Goal: Check status

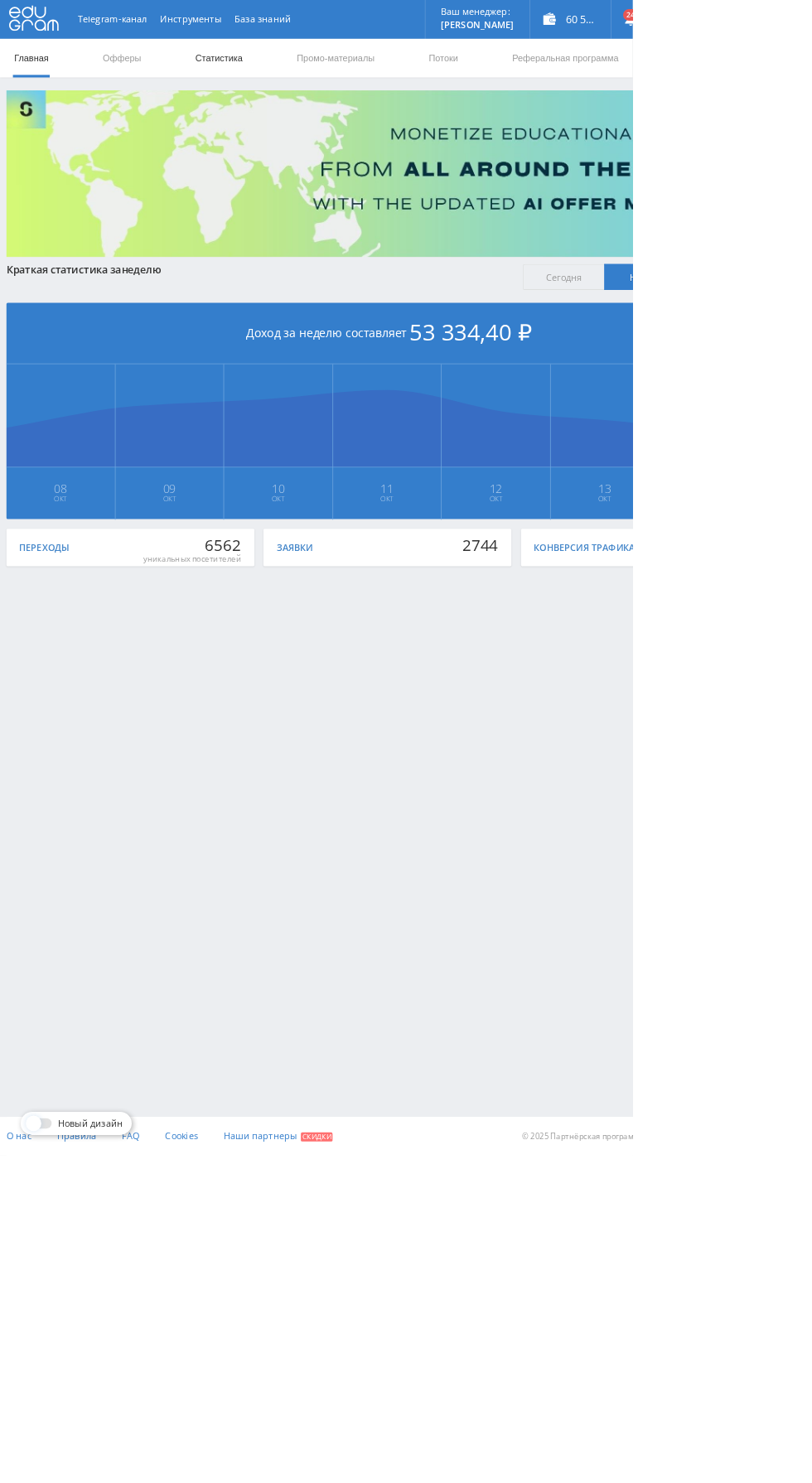
click at [288, 73] on link "Статистика" at bounding box center [281, 74] width 65 height 50
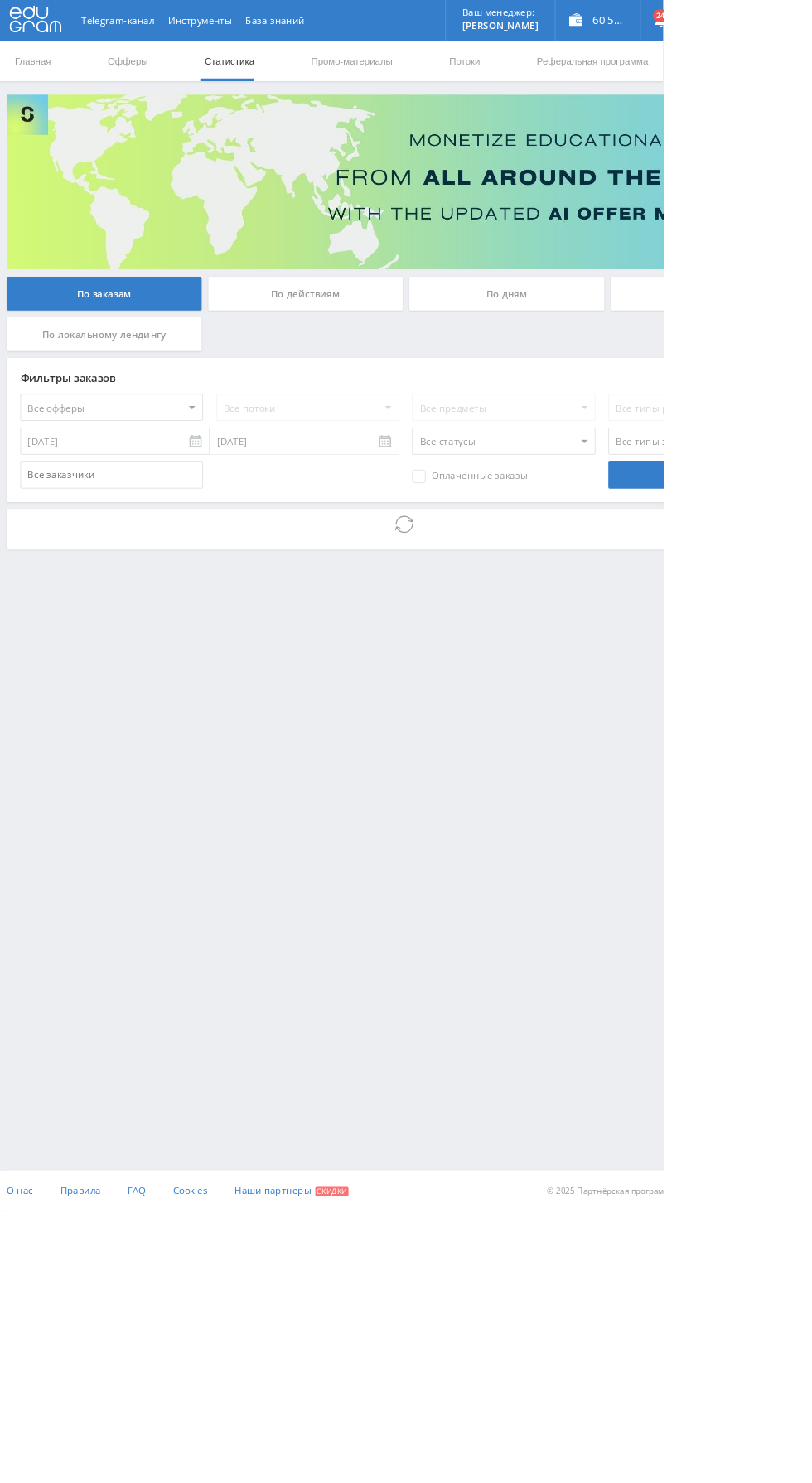
click at [656, 375] on div "По дням" at bounding box center [620, 359] width 239 height 41
click at [0, 0] on input "По дням" at bounding box center [0, 0] width 0 height 0
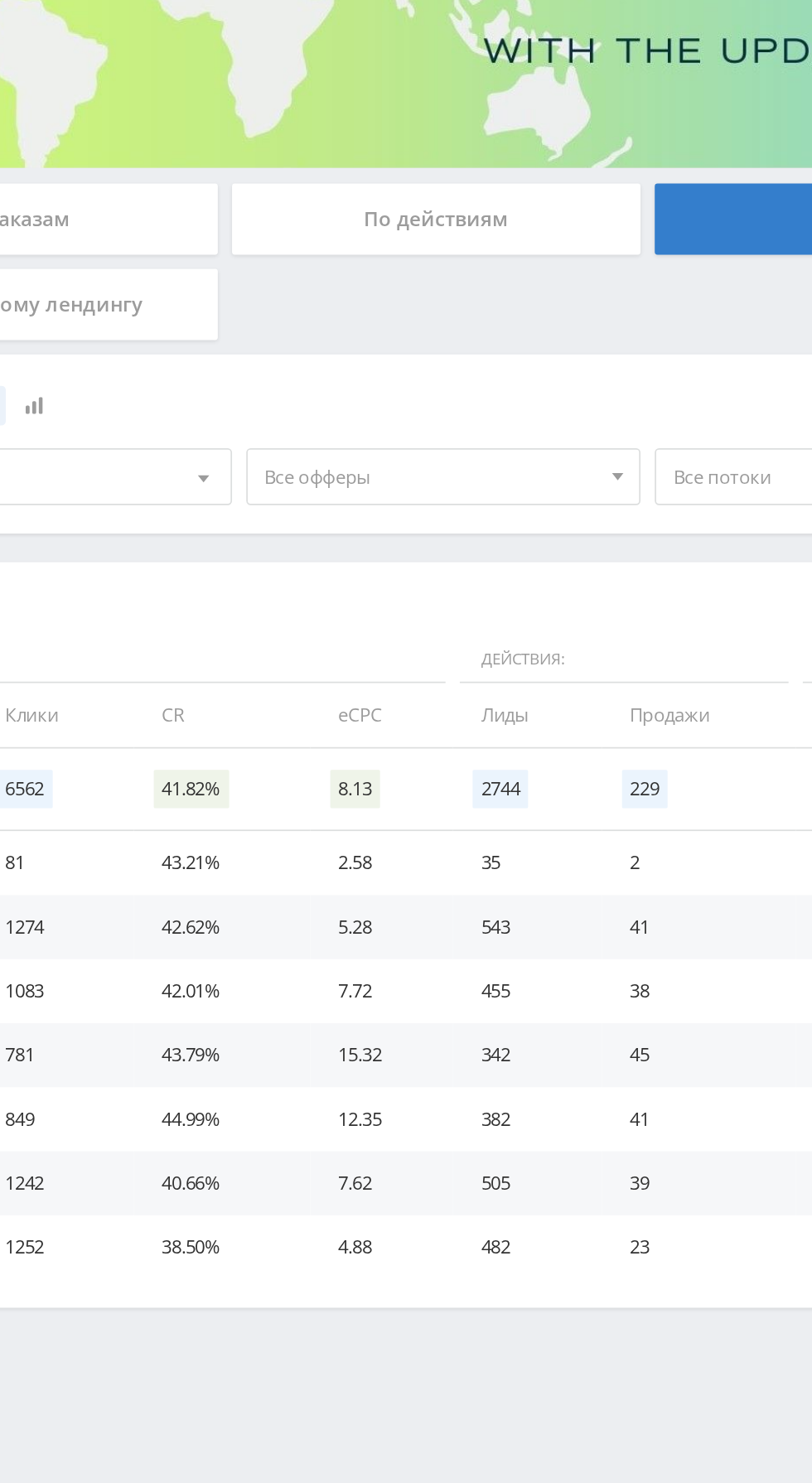
click at [394, 514] on span "Все офферы" at bounding box center [371, 510] width 194 height 31
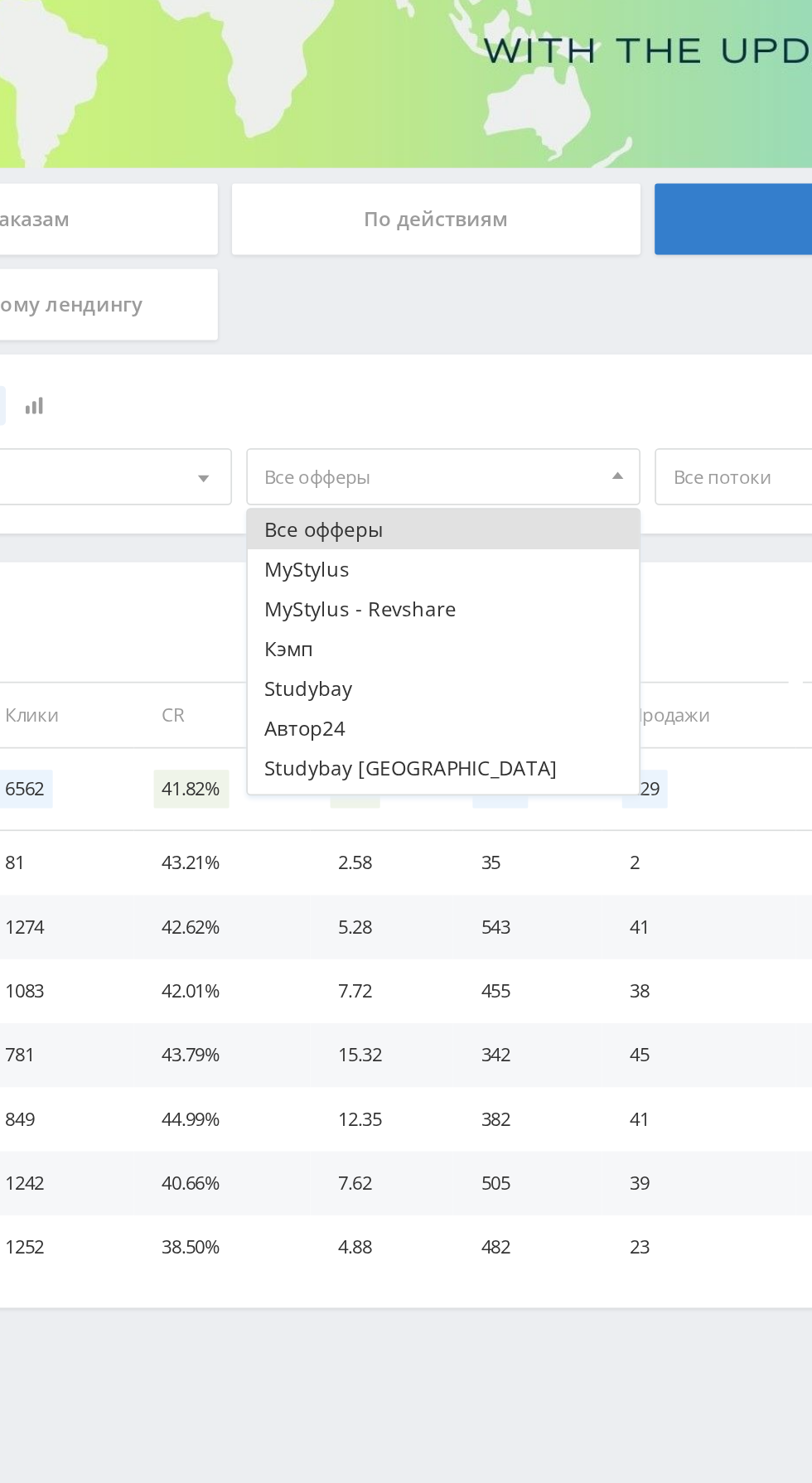
scroll to position [43, 0]
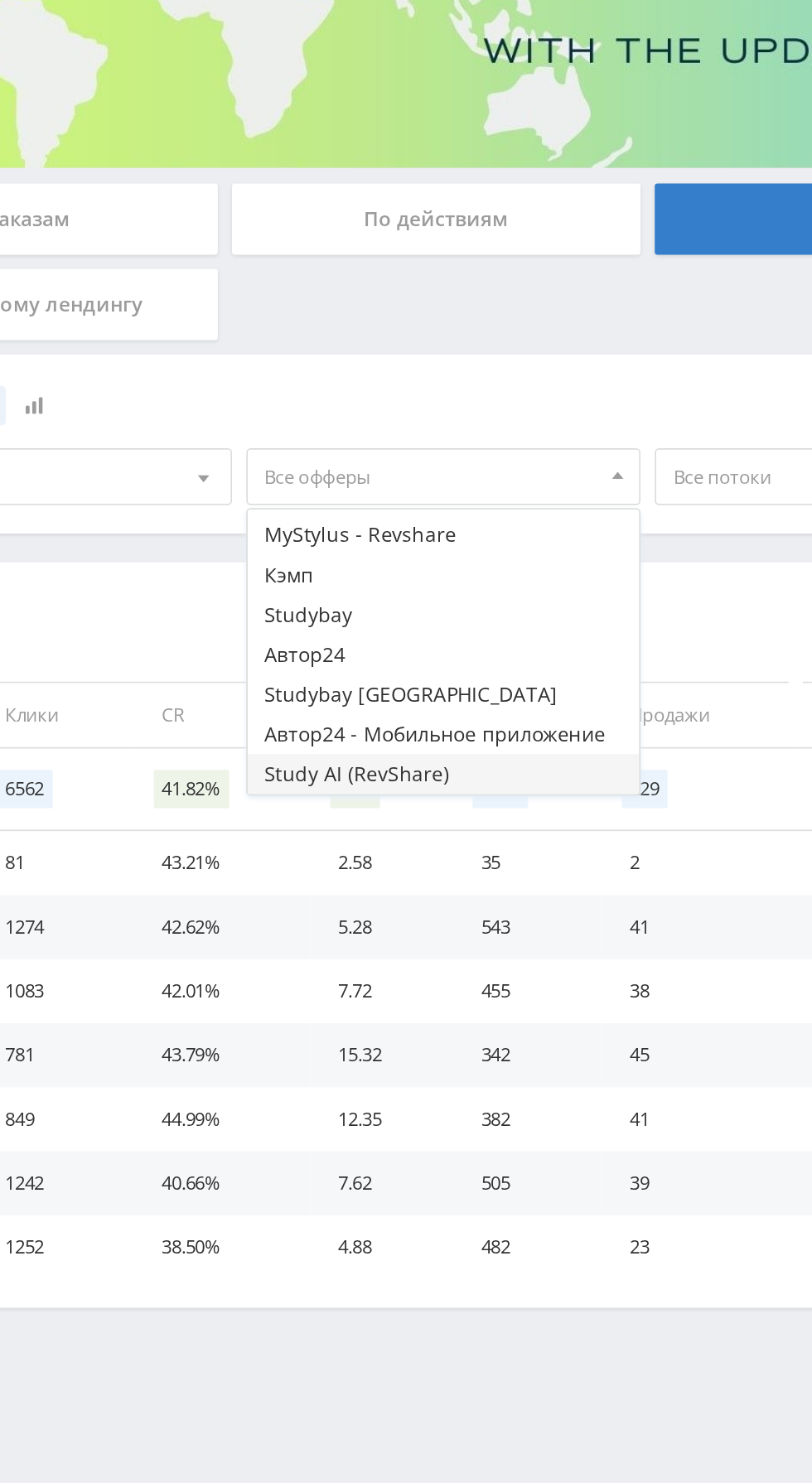
click at [368, 686] on button "Study AI (RevShare)" at bounding box center [378, 683] width 229 height 24
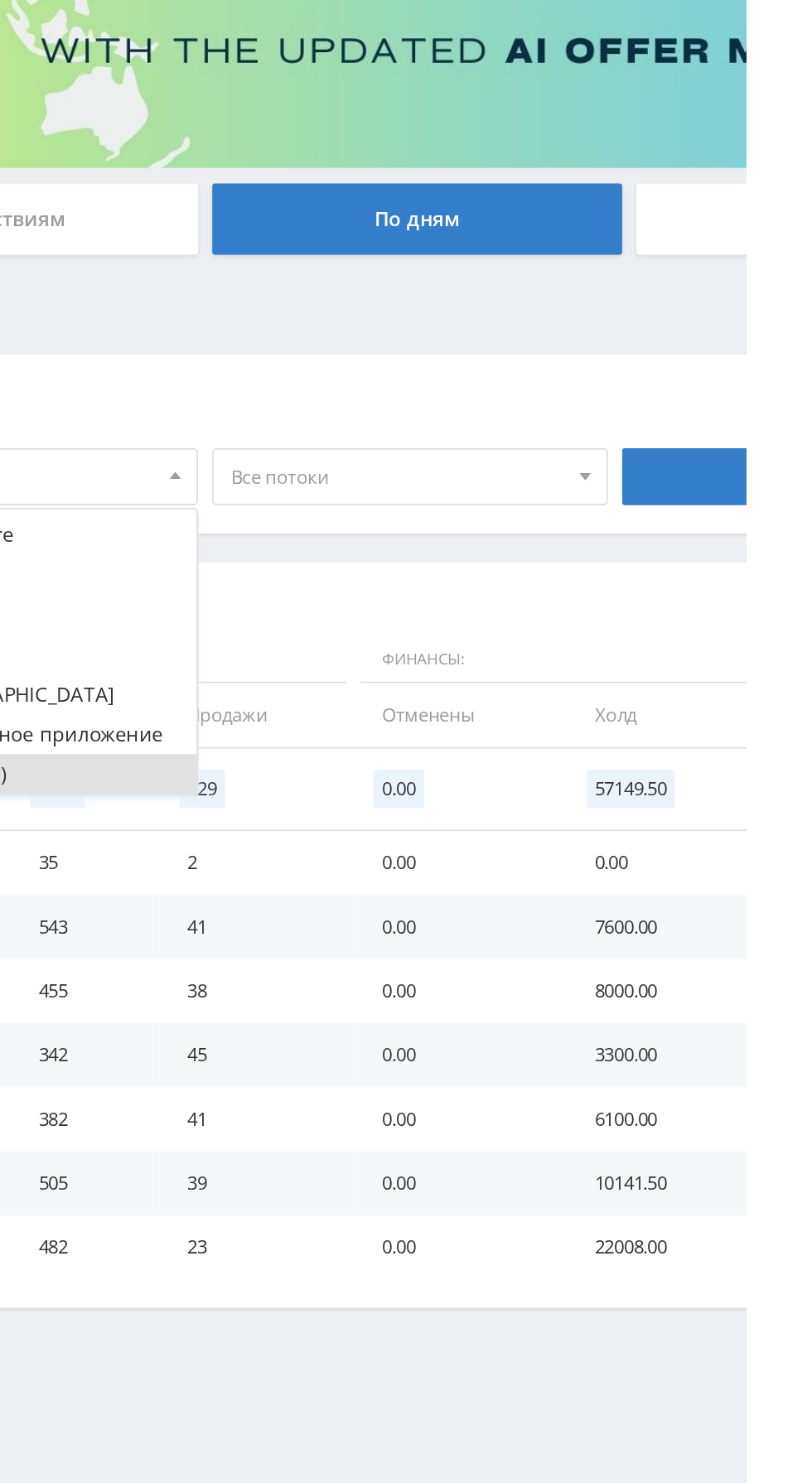
scroll to position [0, 0]
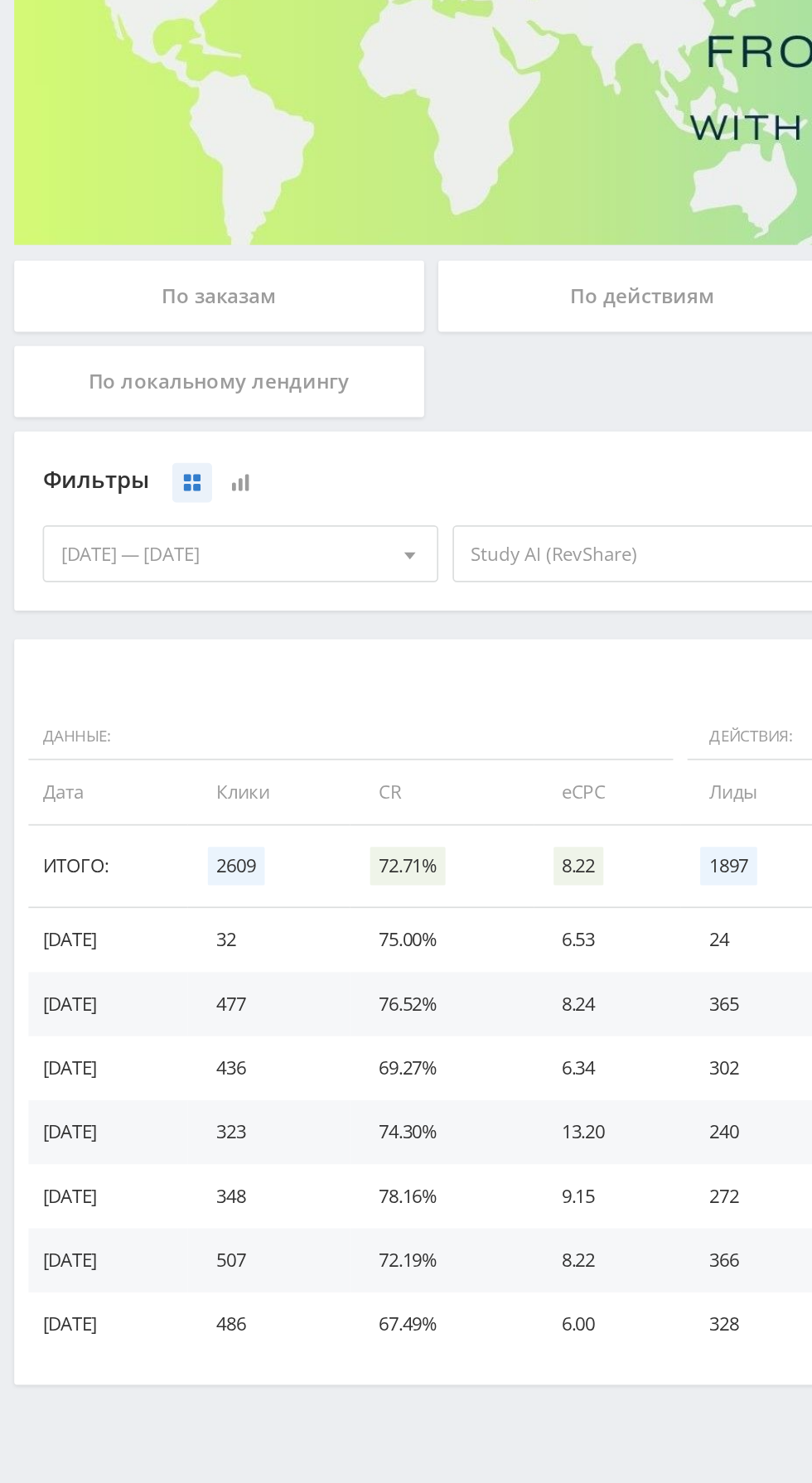
click at [341, 515] on span "Study AI (RevShare)" at bounding box center [371, 510] width 194 height 31
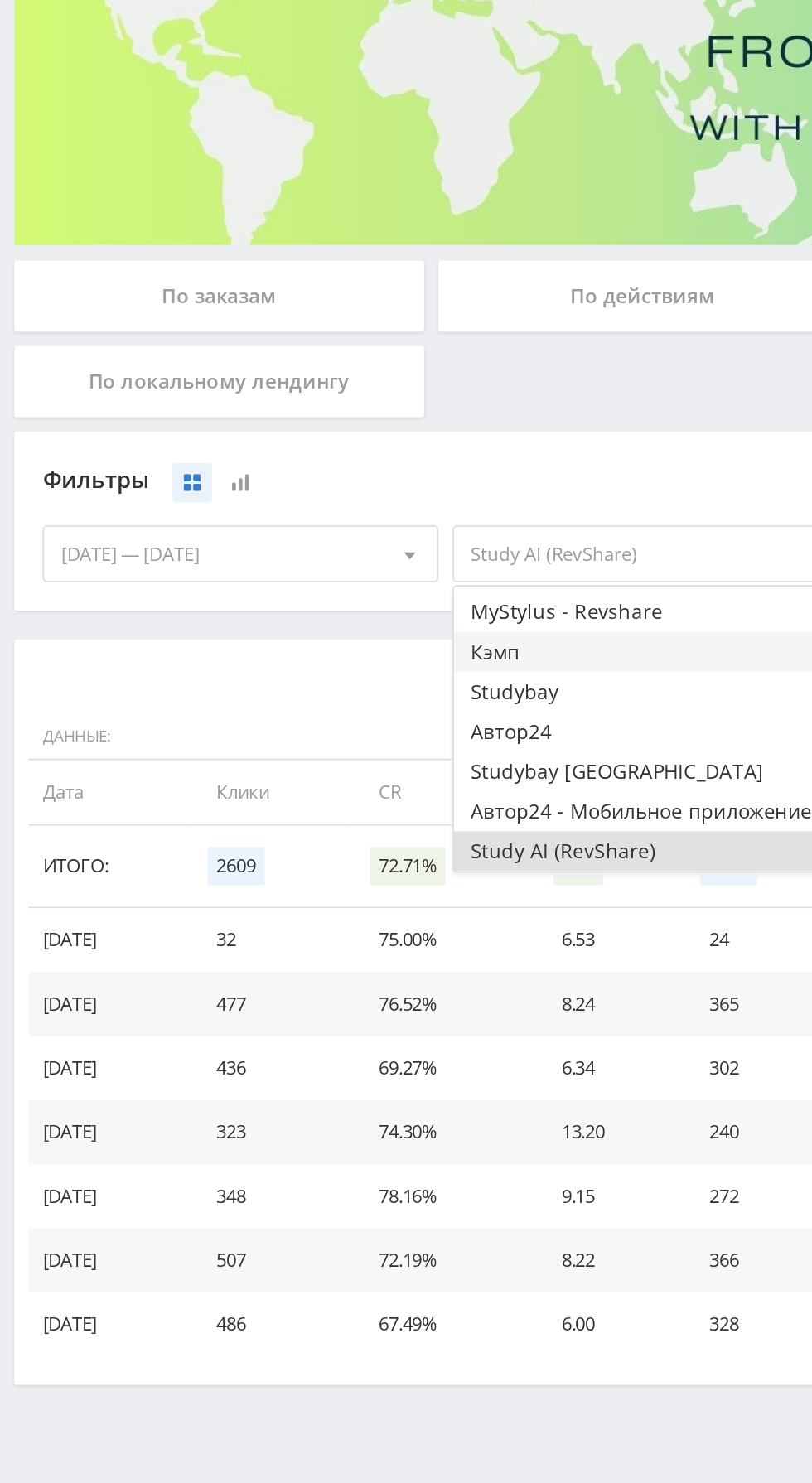
click at [328, 563] on button "Кэмп" at bounding box center [378, 567] width 229 height 24
click at [346, 676] on button "Study AI (RevShare)" at bounding box center [378, 683] width 229 height 24
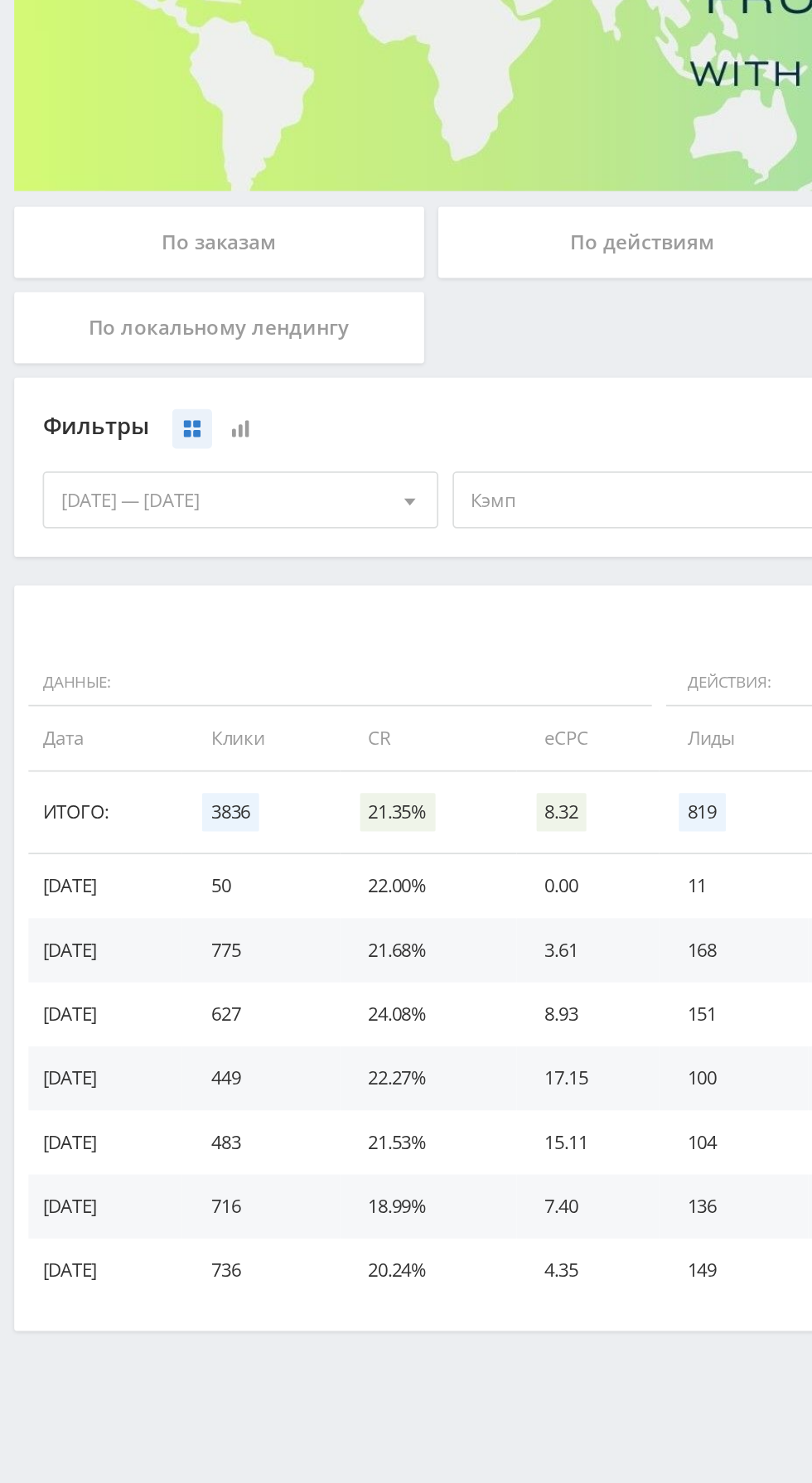
click at [365, 510] on span "Кэмп" at bounding box center [371, 510] width 194 height 31
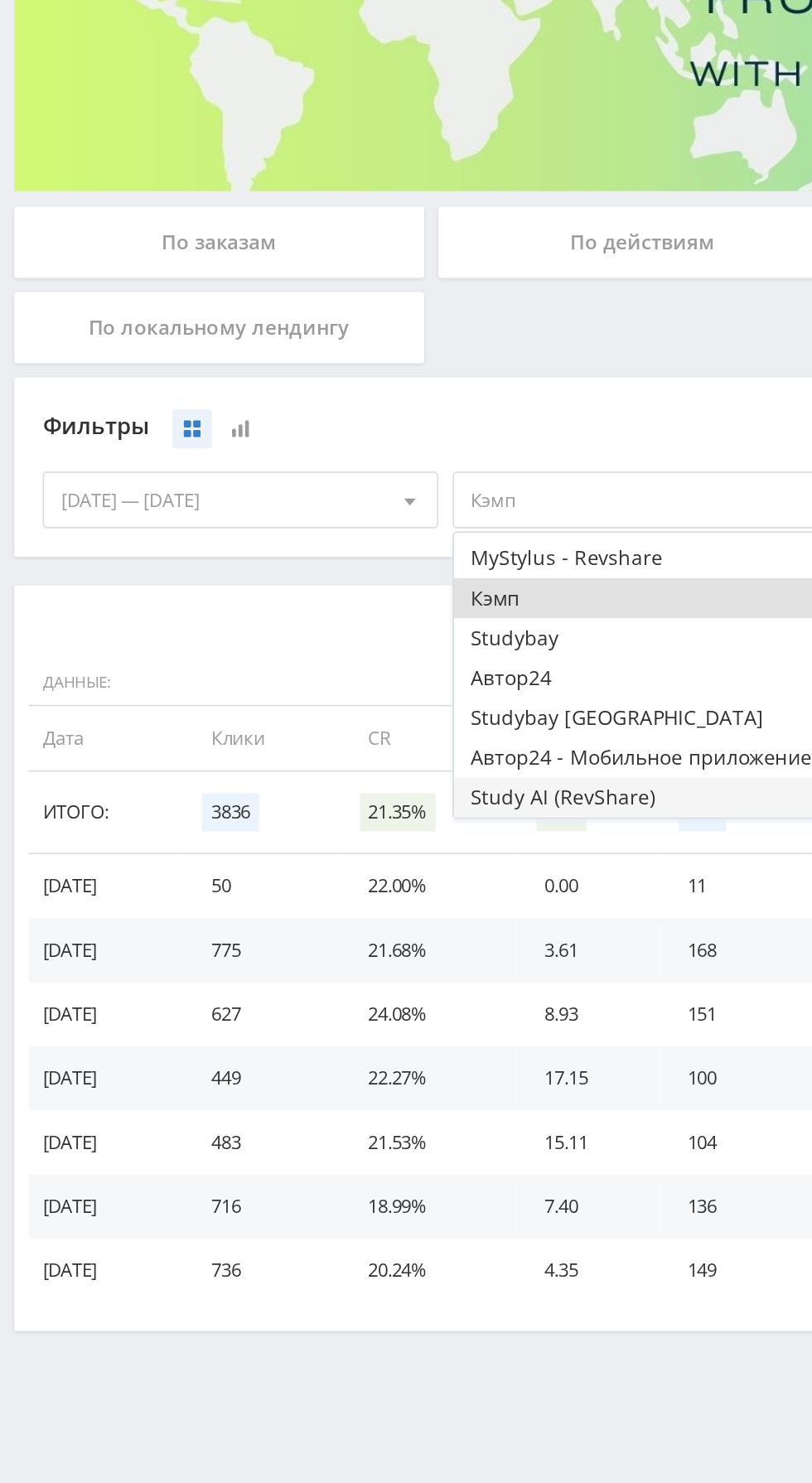
click at [338, 683] on button "Study AI (RevShare)" at bounding box center [378, 683] width 229 height 24
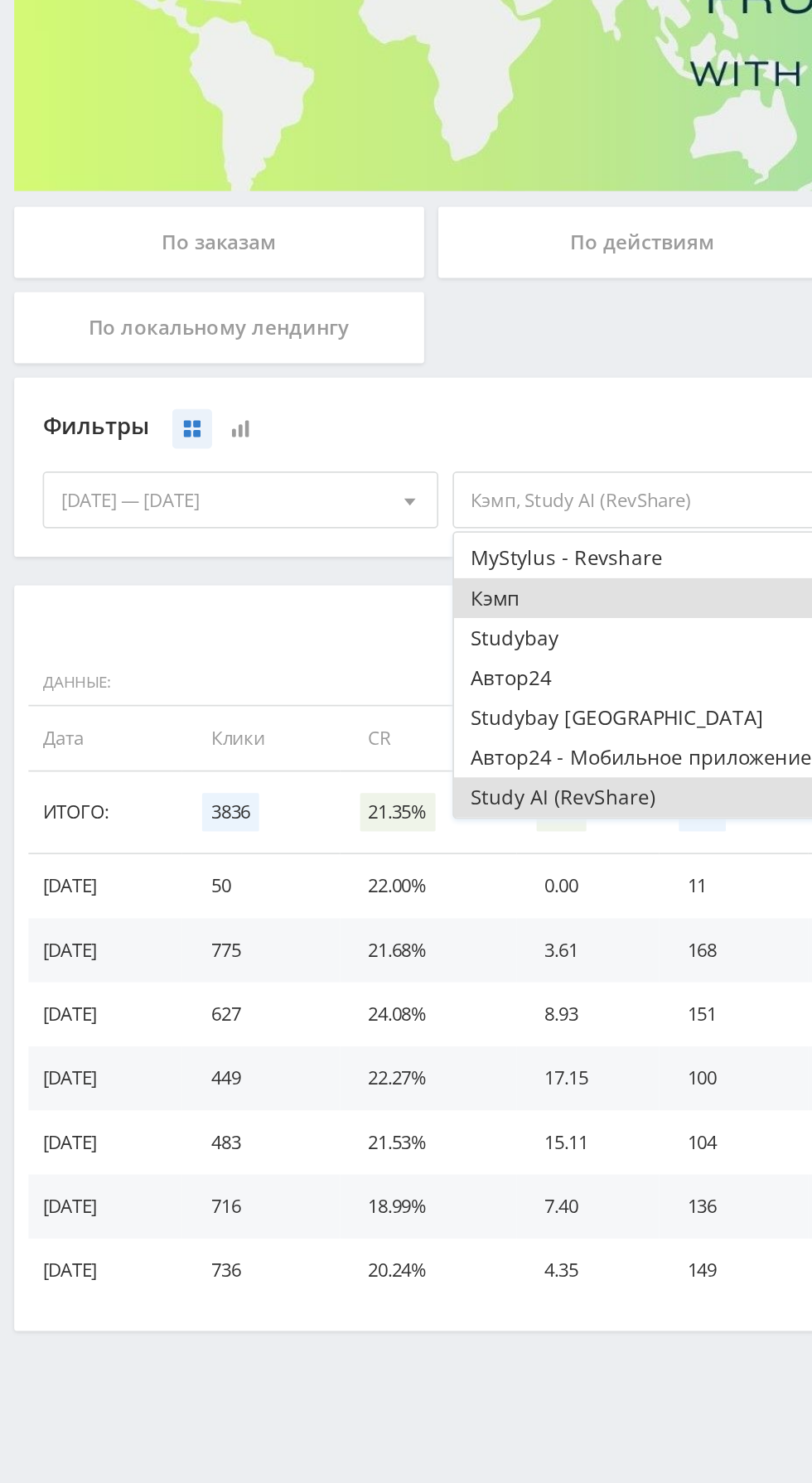
click at [335, 571] on button "Кэмп" at bounding box center [378, 567] width 229 height 24
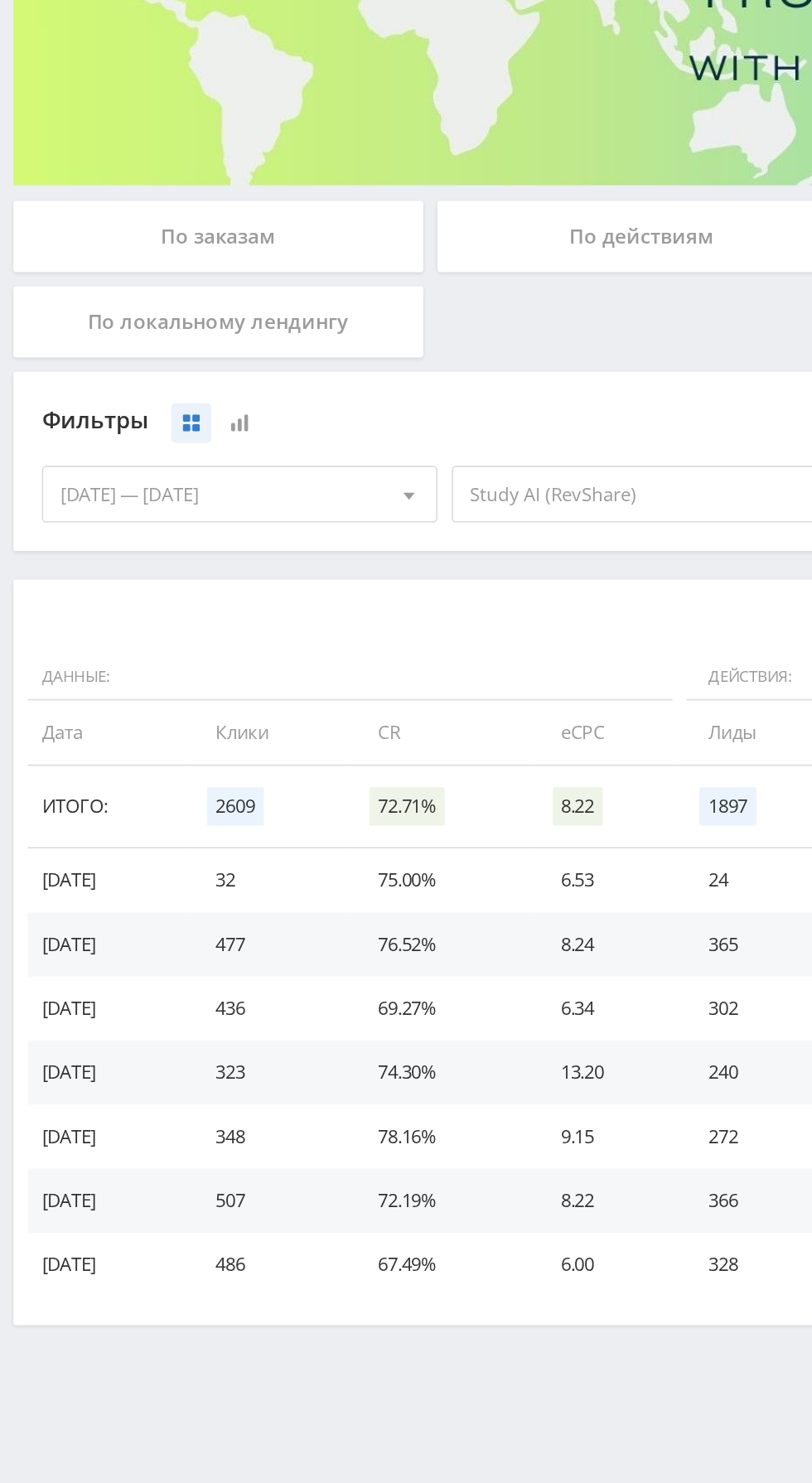
click at [344, 518] on span "Study AI (RevShare)" at bounding box center [371, 510] width 194 height 31
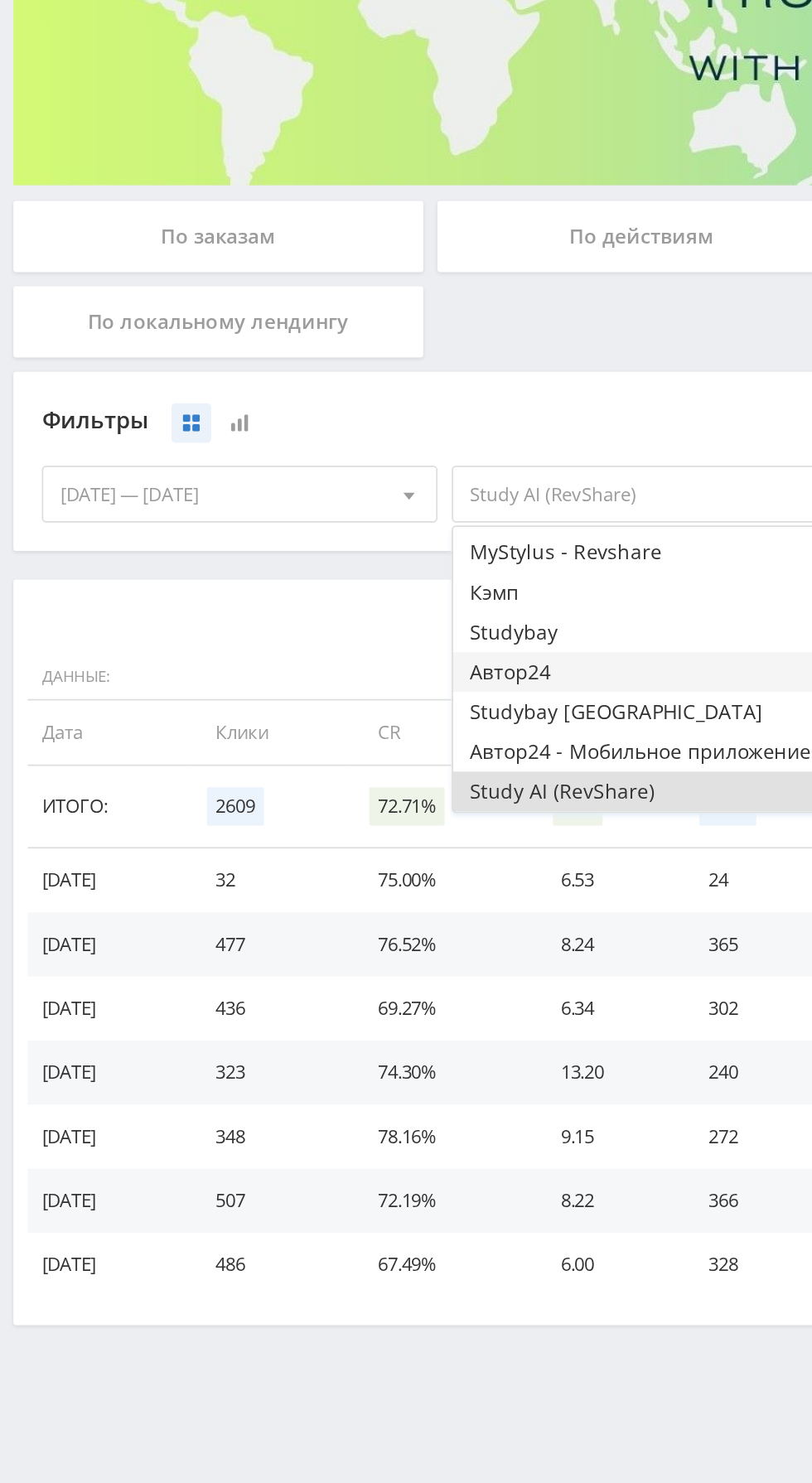
click at [346, 616] on button "Автор24" at bounding box center [378, 613] width 229 height 24
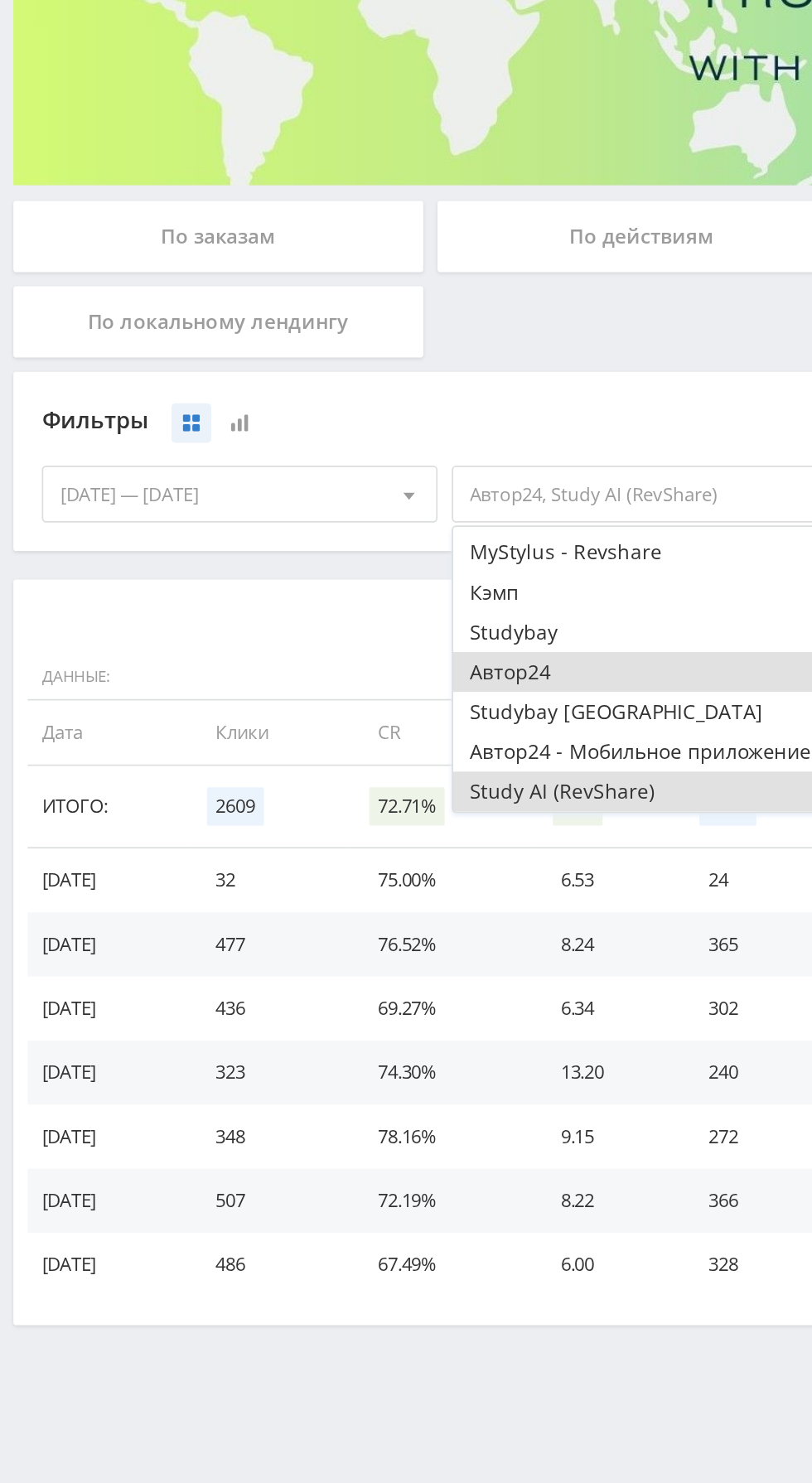
click at [346, 678] on button "Study AI (RevShare)" at bounding box center [378, 683] width 229 height 24
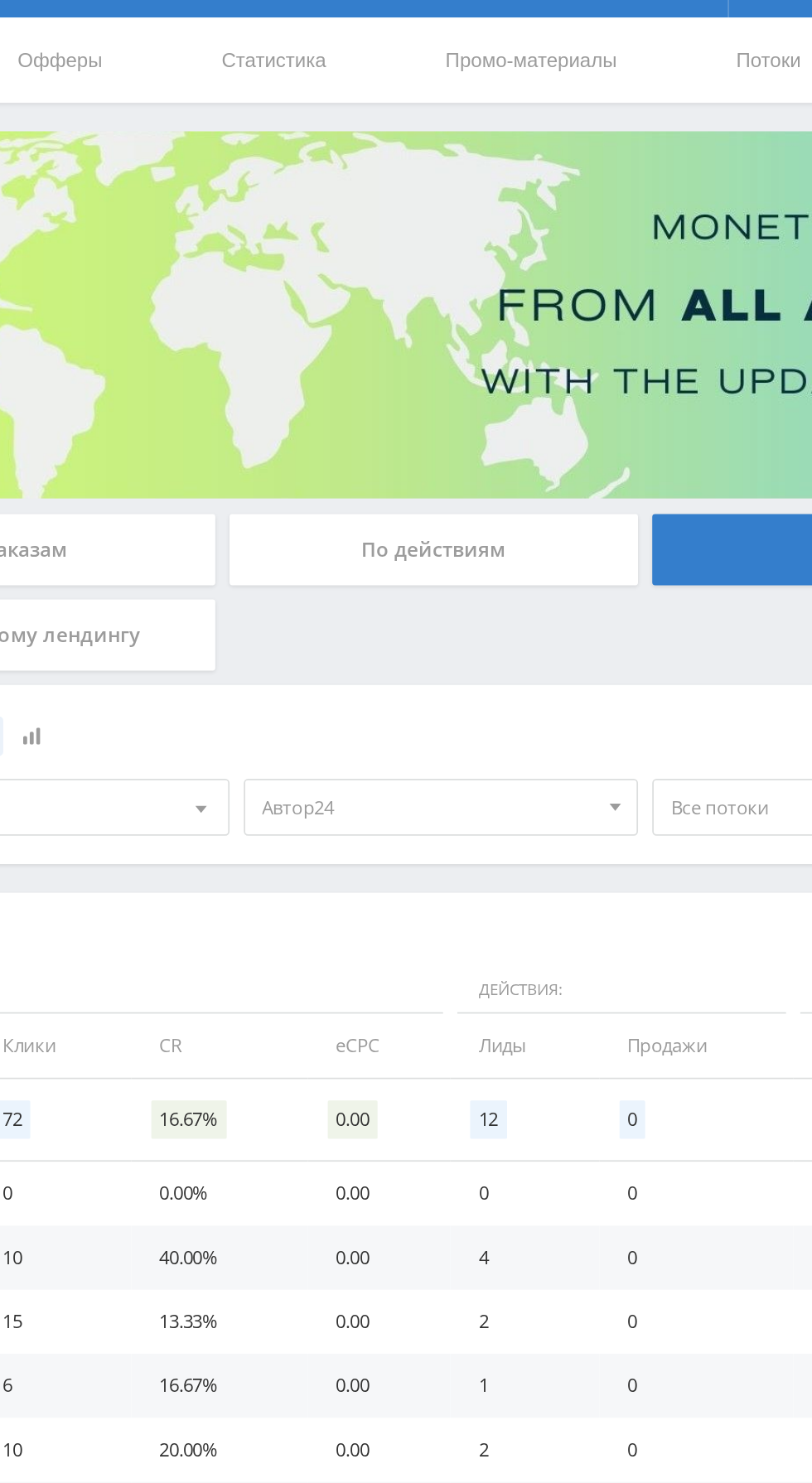
click at [408, 502] on span "Автор24" at bounding box center [371, 510] width 194 height 31
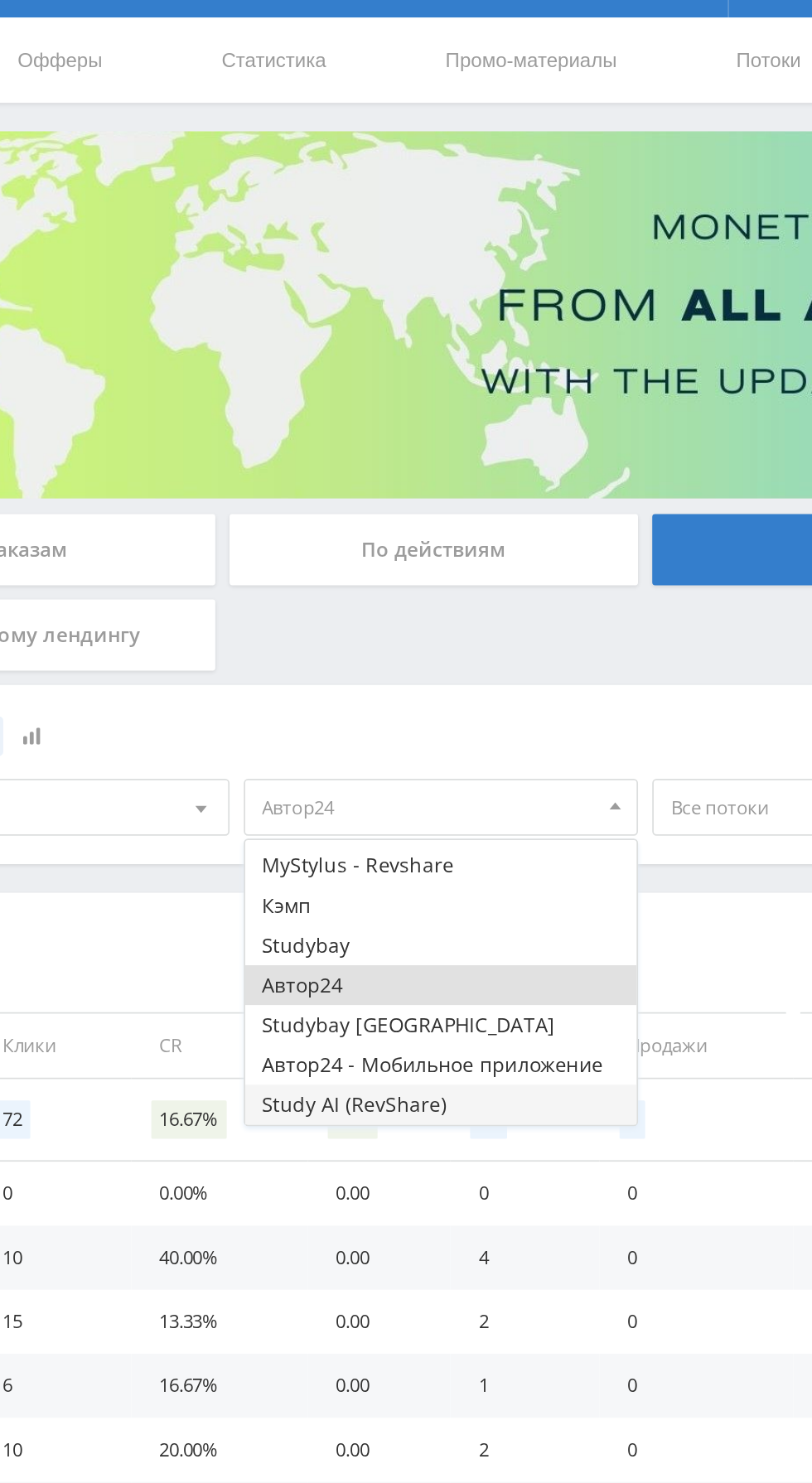
click at [378, 681] on button "Study AI (RevShare)" at bounding box center [378, 683] width 229 height 24
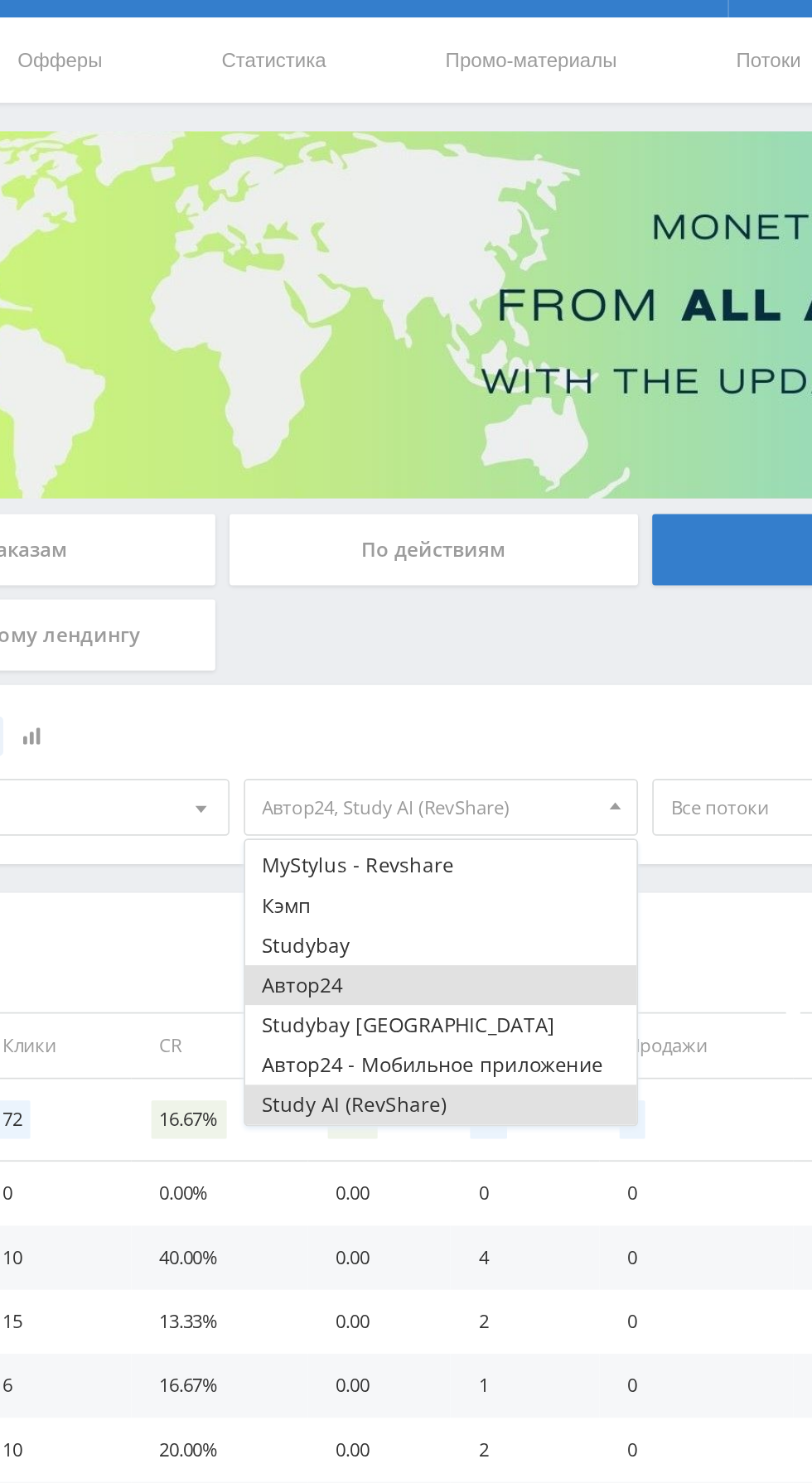
click at [388, 602] on button "Автор24" at bounding box center [378, 613] width 229 height 24
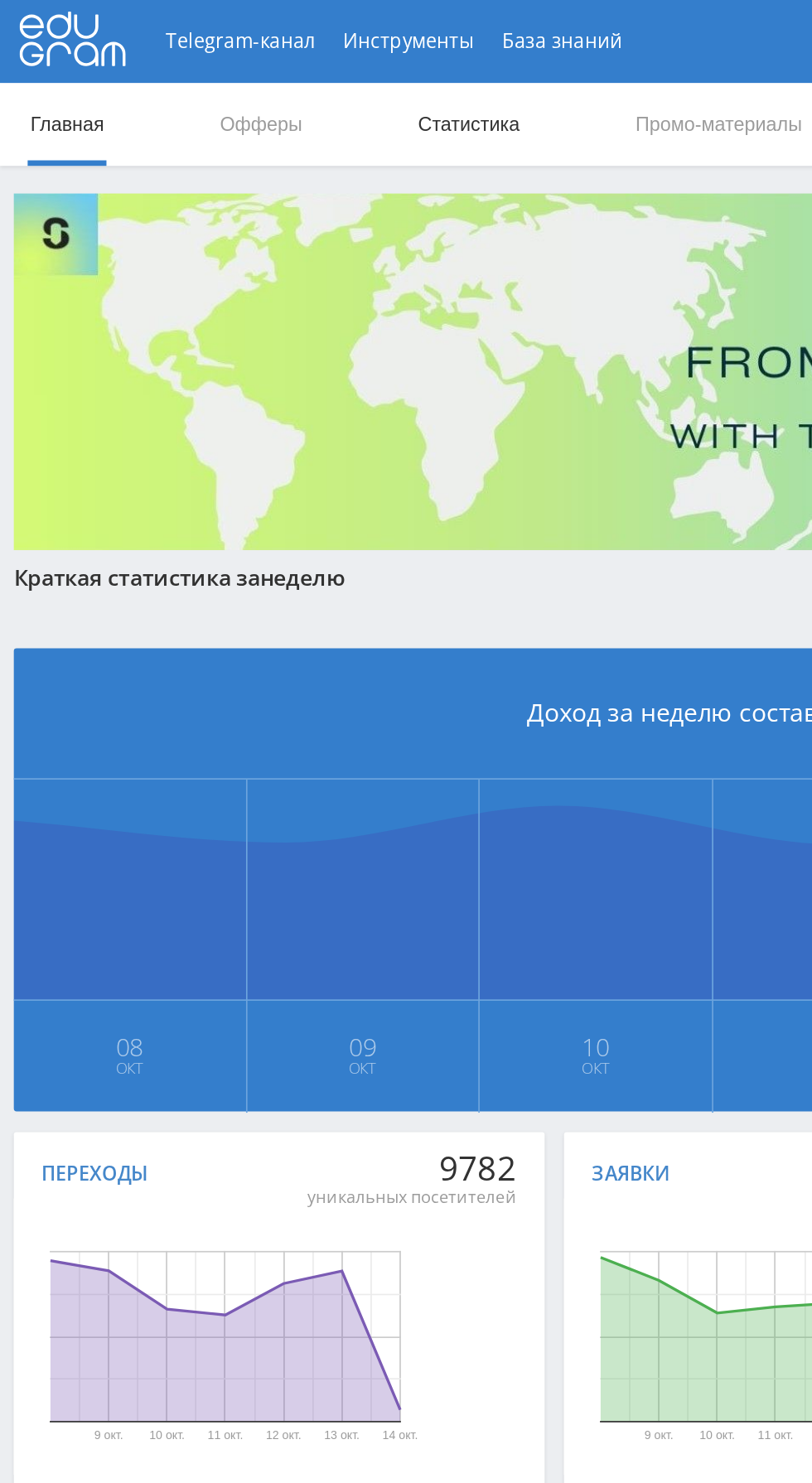
click at [277, 70] on link "Статистика" at bounding box center [281, 74] width 65 height 50
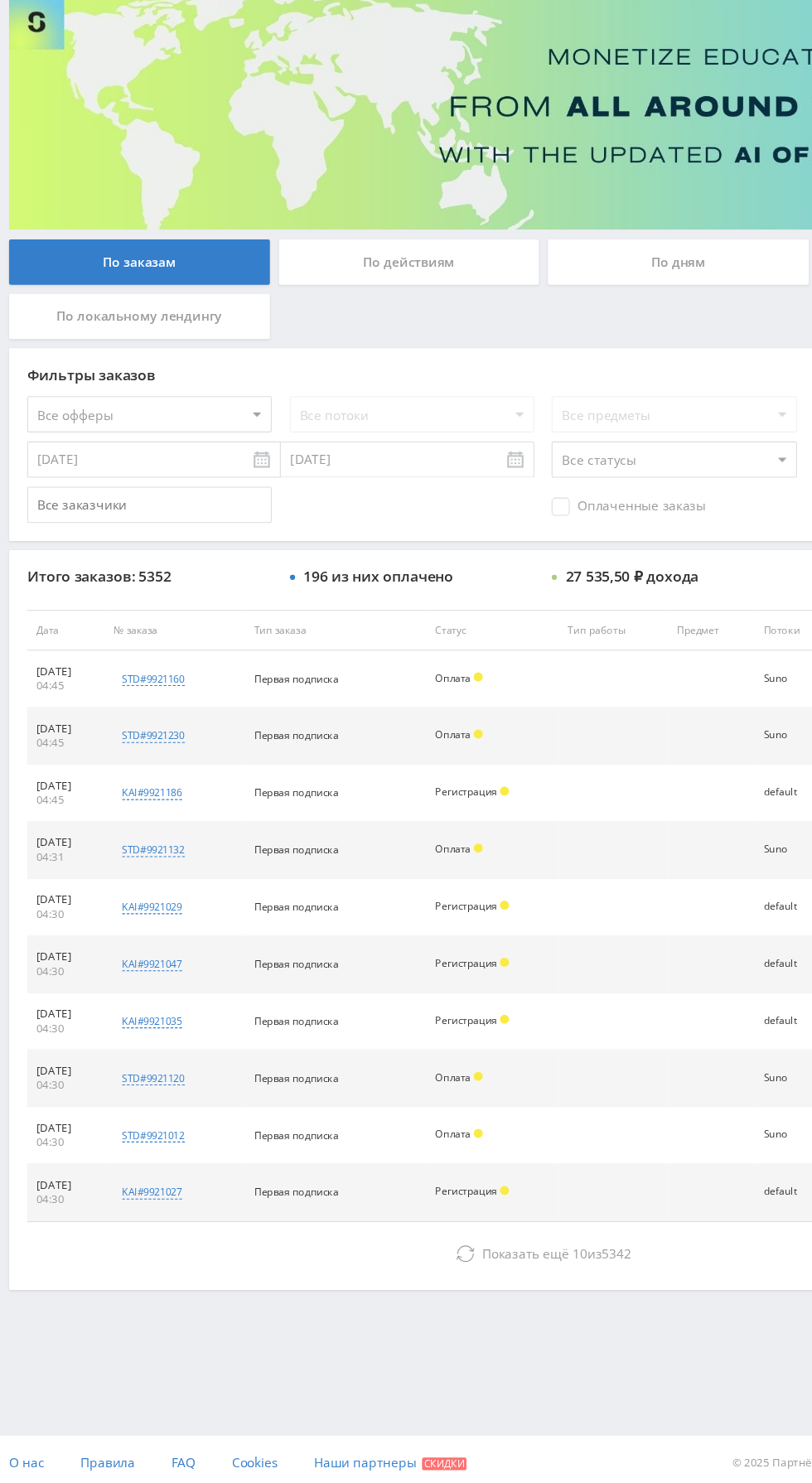
click at [650, 358] on div "По дням" at bounding box center [620, 359] width 239 height 41
click at [0, 0] on input "По дням" at bounding box center [0, 0] width 0 height 0
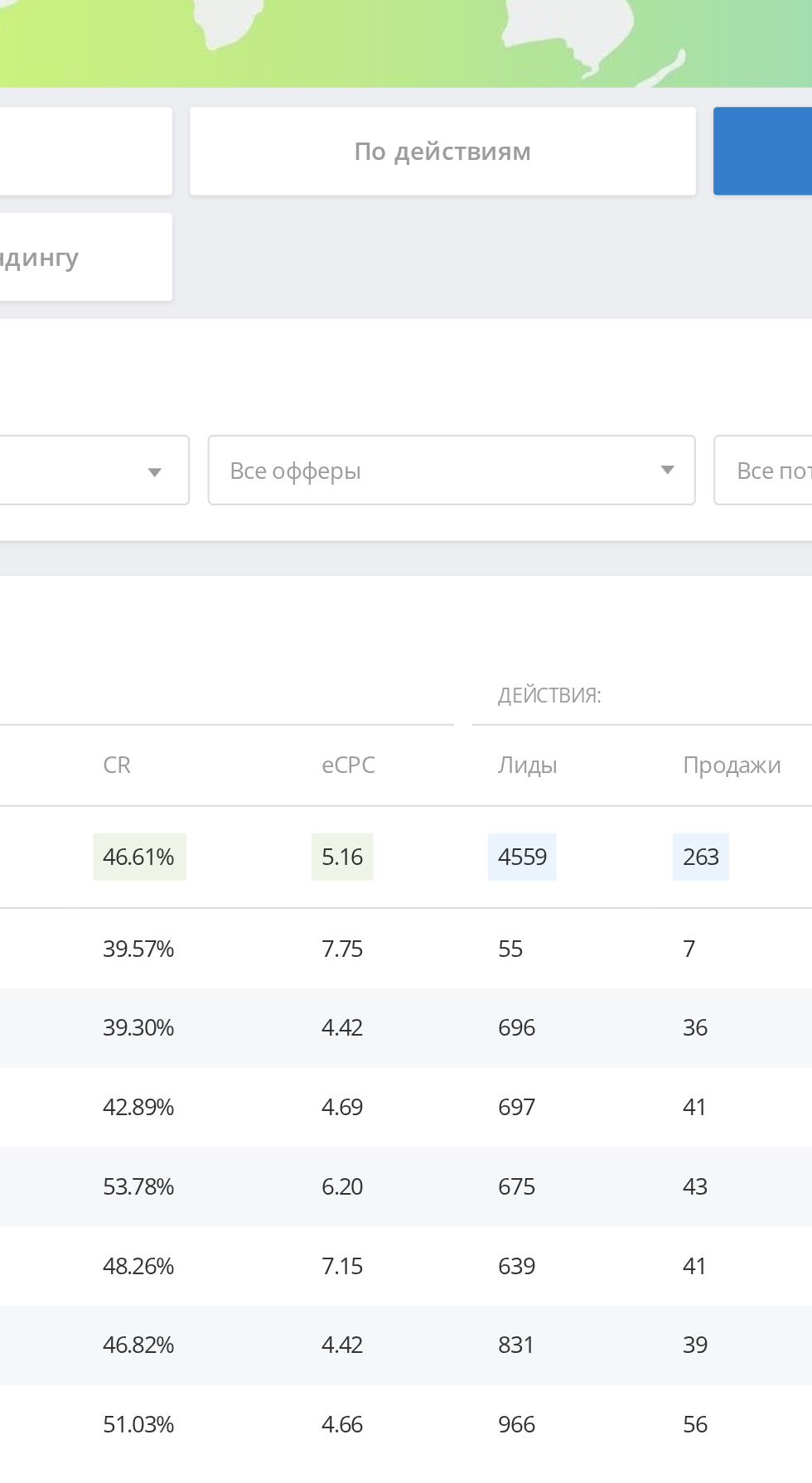
click at [392, 516] on span "Все офферы" at bounding box center [371, 510] width 194 height 31
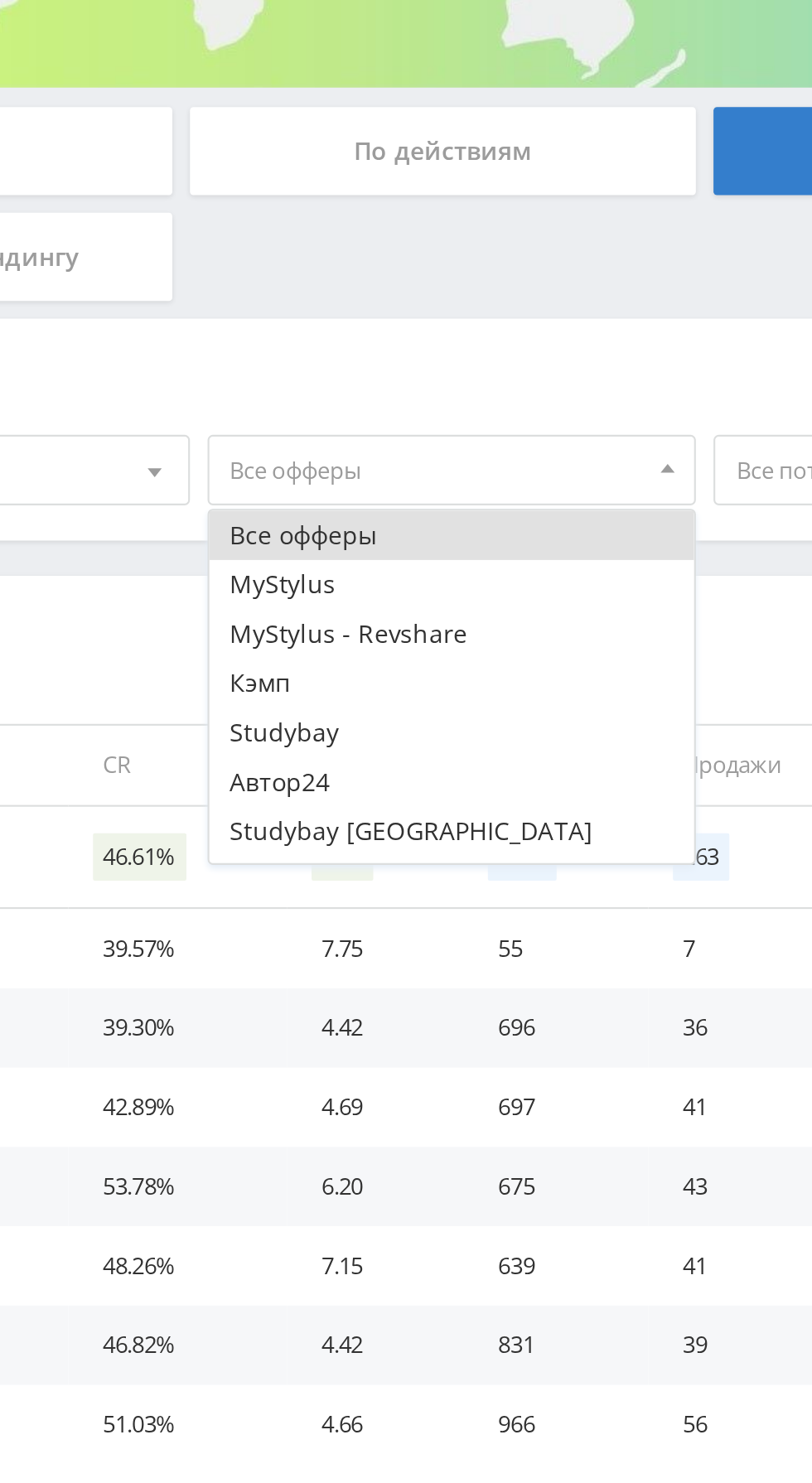
scroll to position [20, 0]
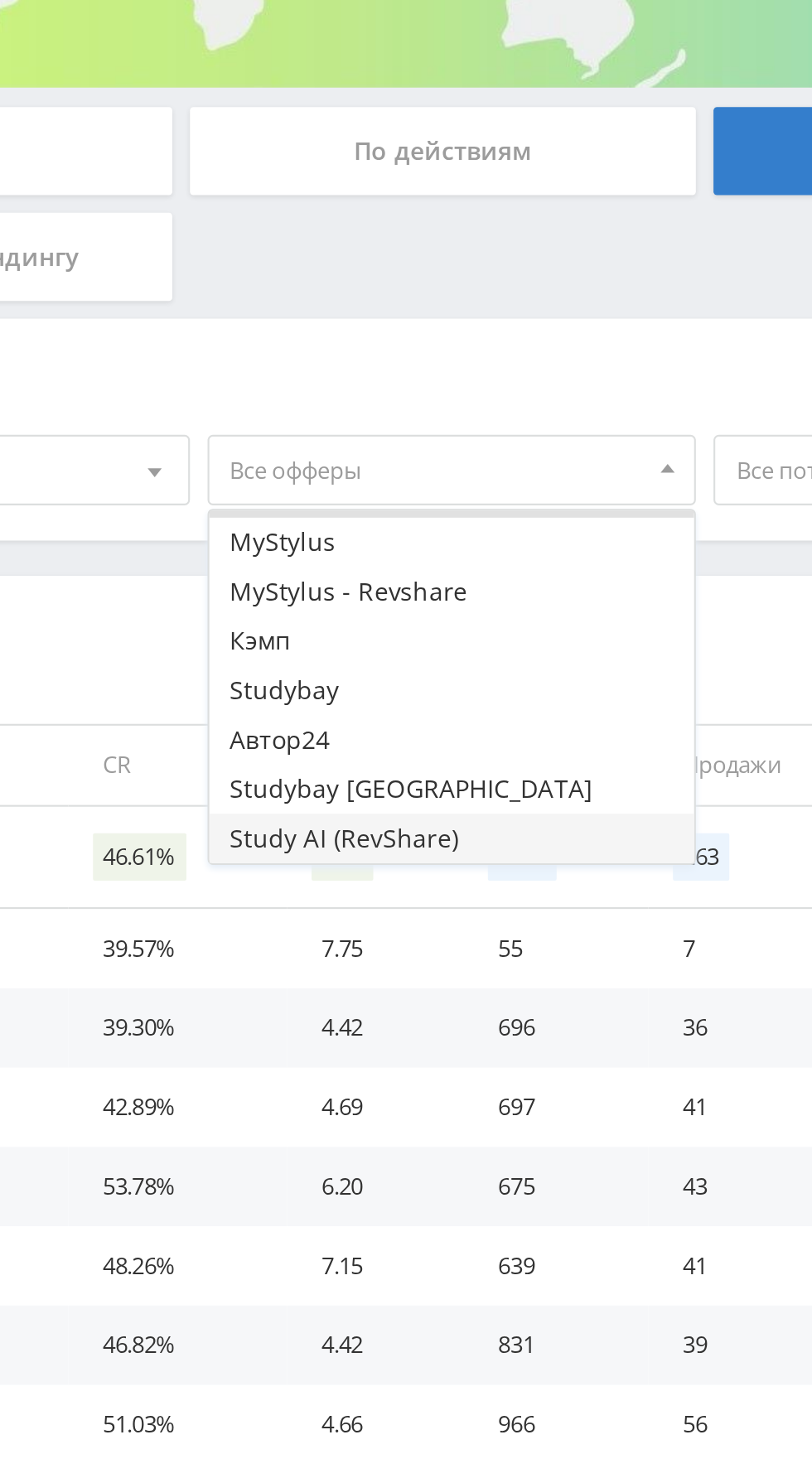
click at [372, 690] on button "Study AI (RevShare)" at bounding box center [378, 683] width 229 height 24
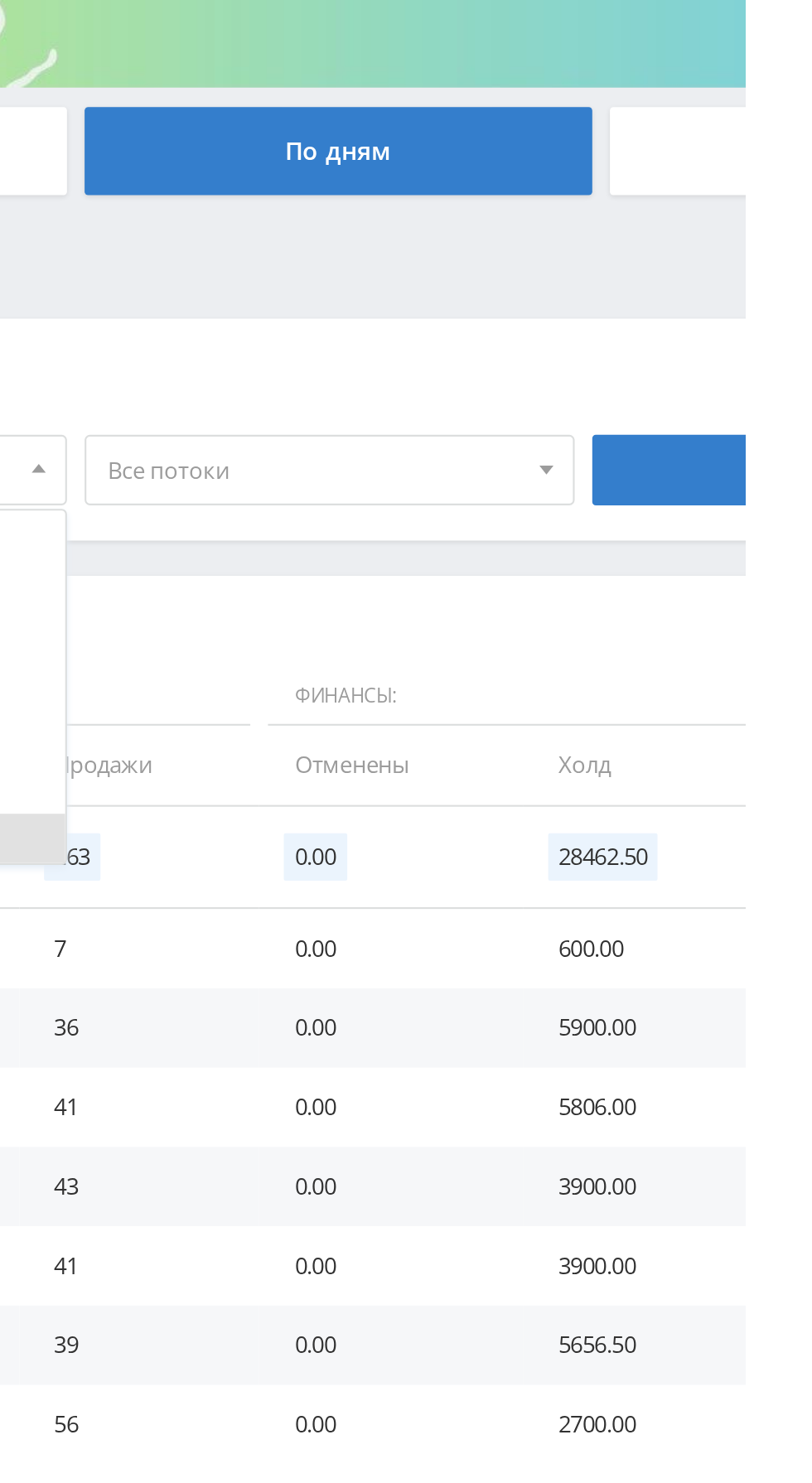
scroll to position [0, 0]
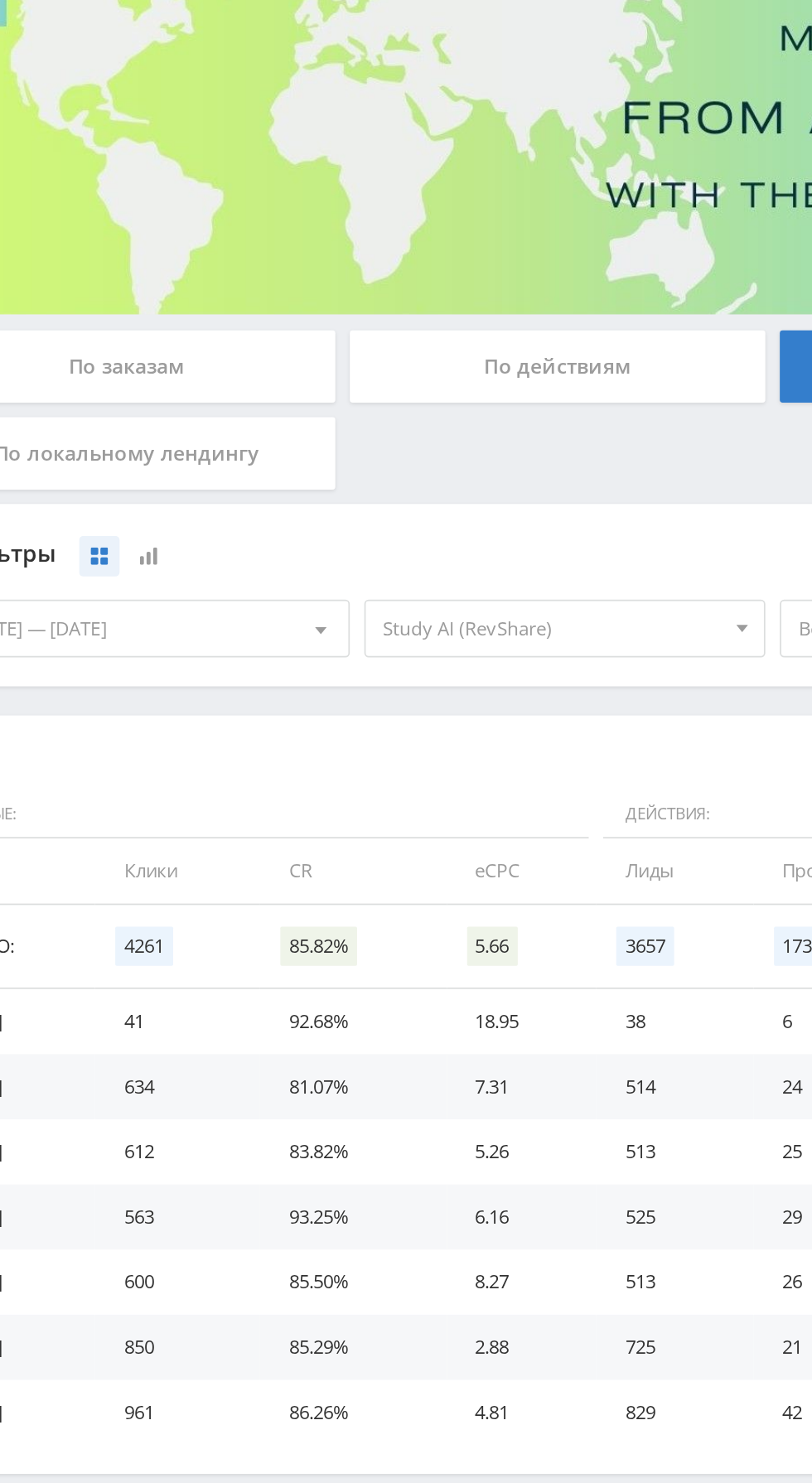
click at [381, 521] on span "Study AI (RevShare)" at bounding box center [371, 510] width 194 height 31
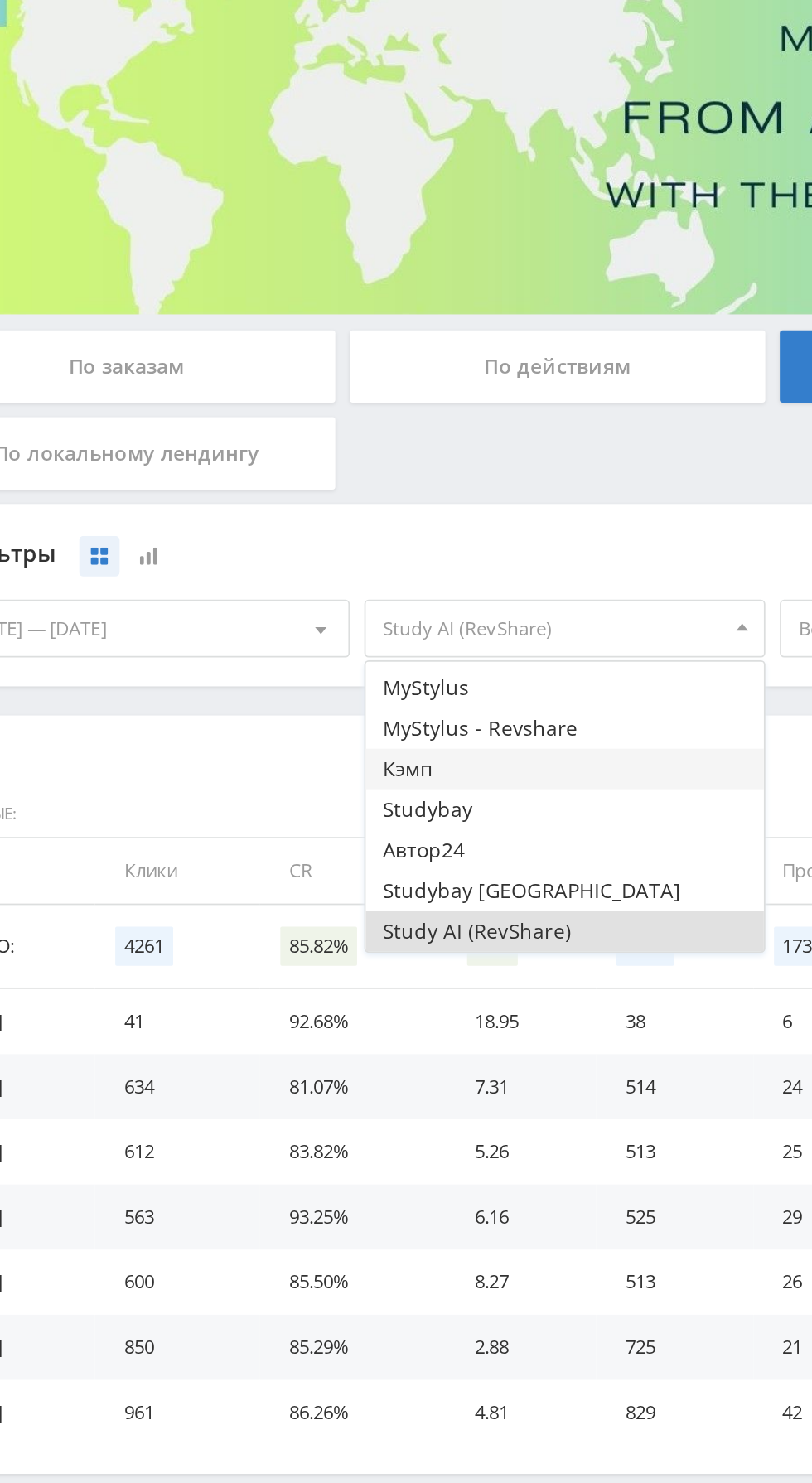
click at [347, 592] on button "Кэмп" at bounding box center [378, 589] width 229 height 24
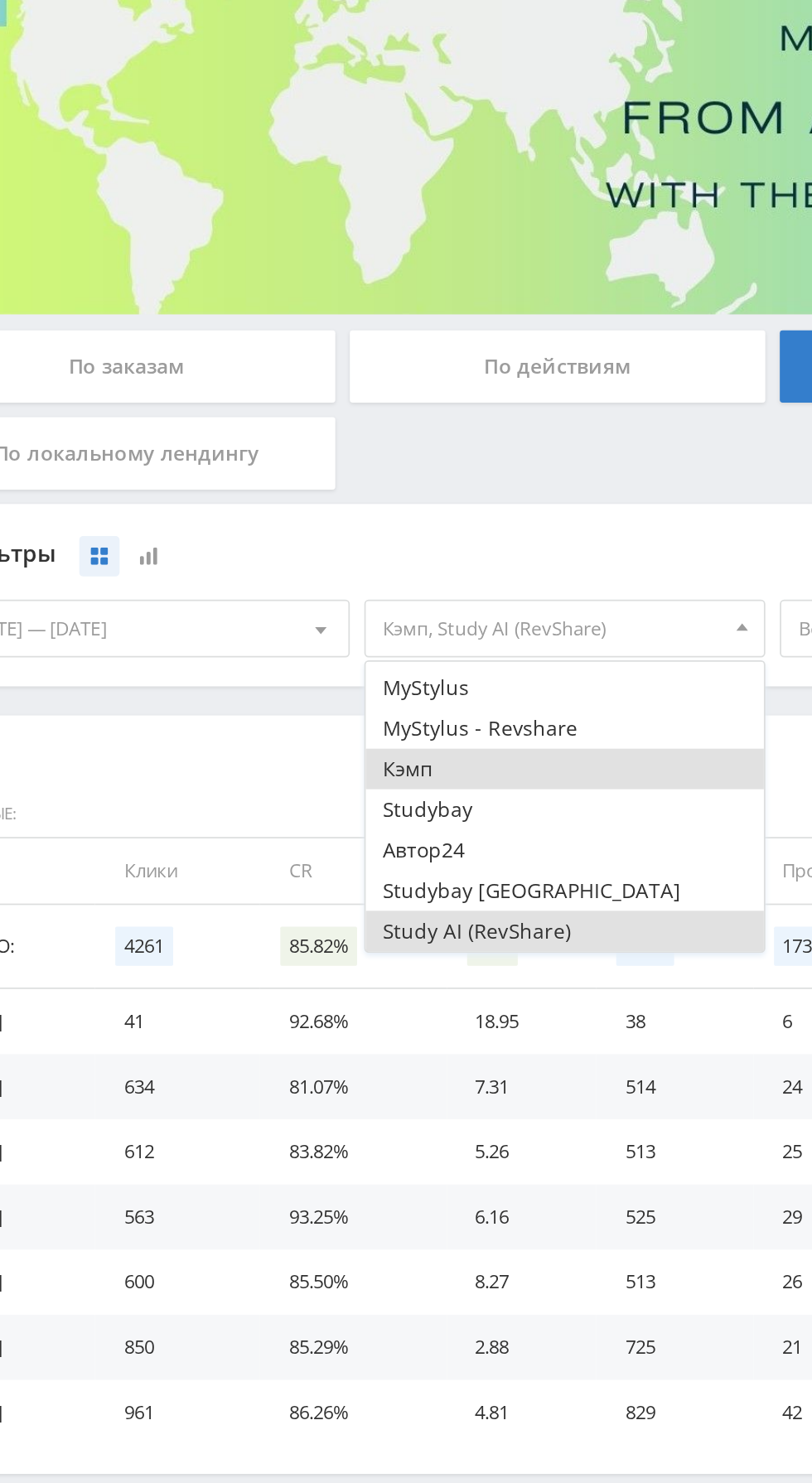
click at [364, 685] on button "Study AI (RevShare)" at bounding box center [378, 683] width 229 height 24
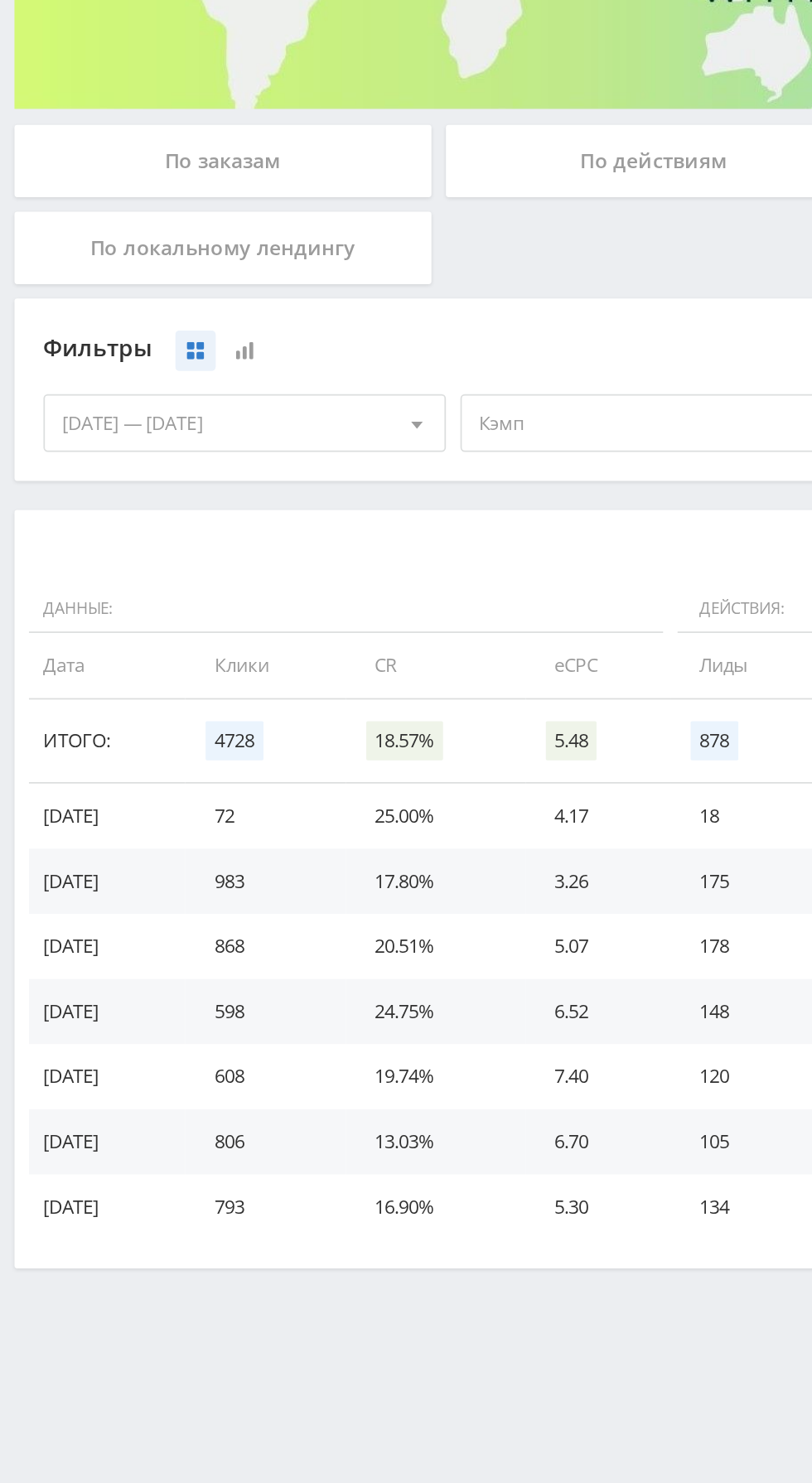
click at [236, 904] on td "13.03%" at bounding box center [250, 921] width 103 height 38
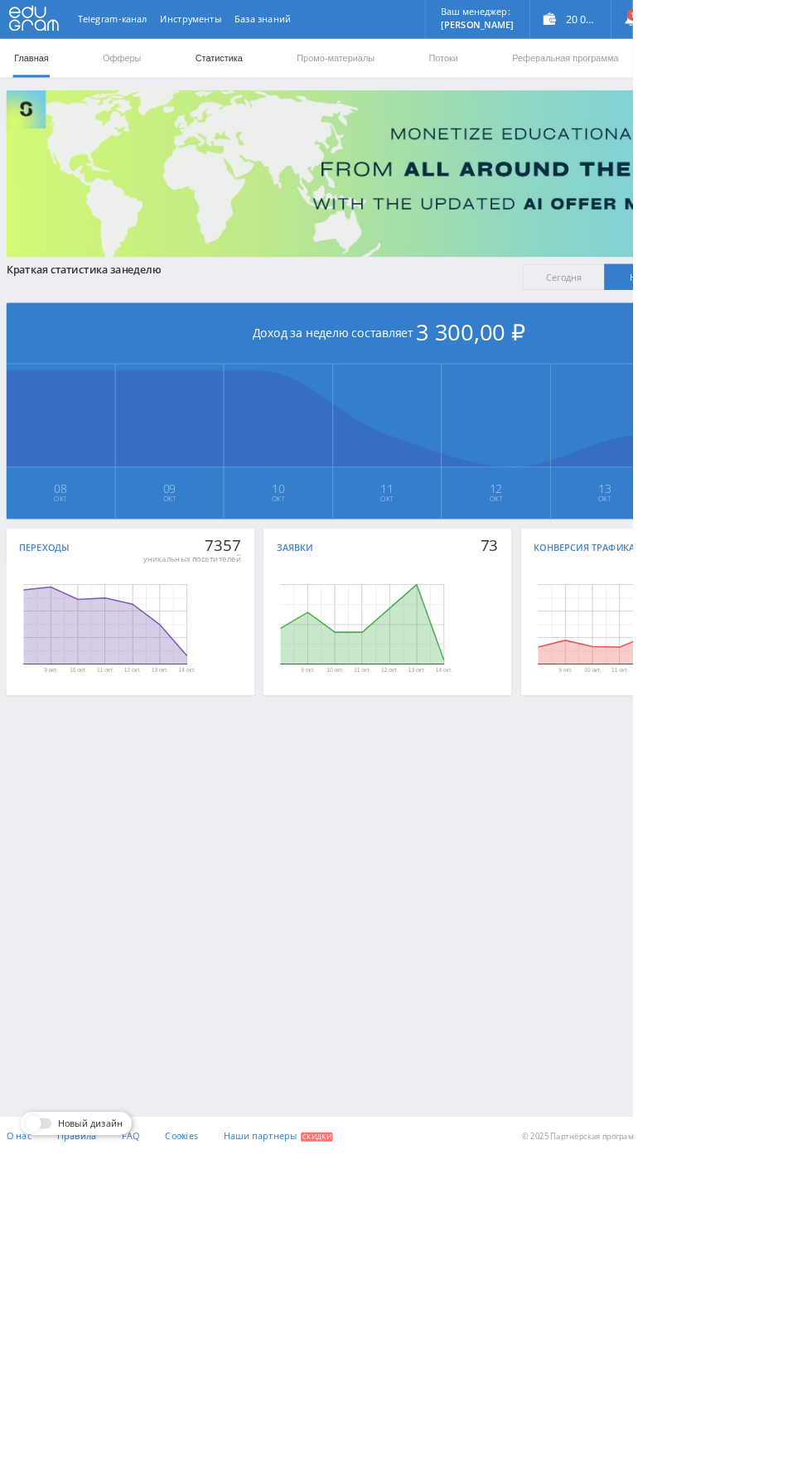
click at [279, 76] on link "Статистика" at bounding box center [281, 74] width 65 height 50
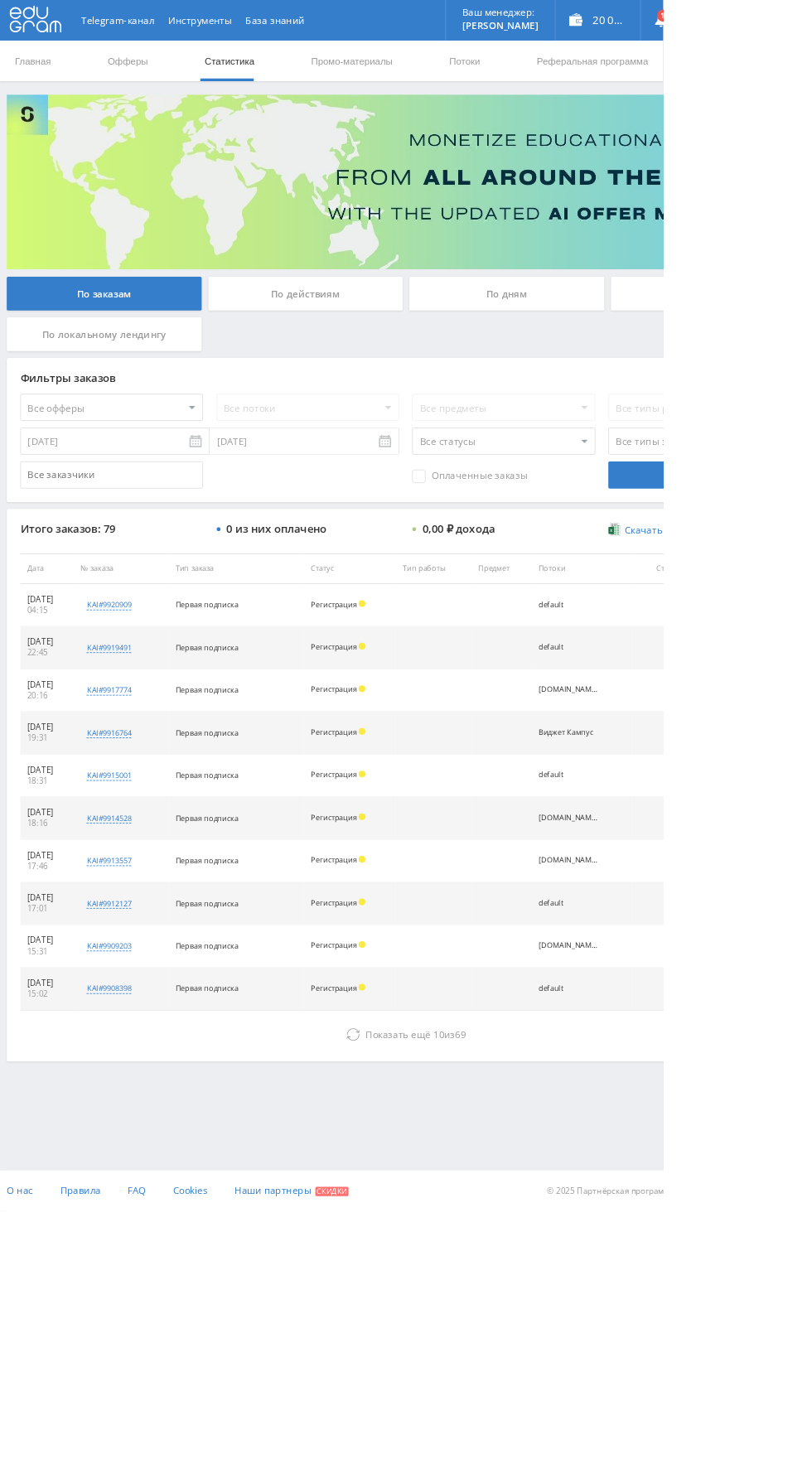
click at [625, 359] on div "По дням" at bounding box center [620, 359] width 239 height 41
click at [0, 0] on input "По дням" at bounding box center [0, 0] width 0 height 0
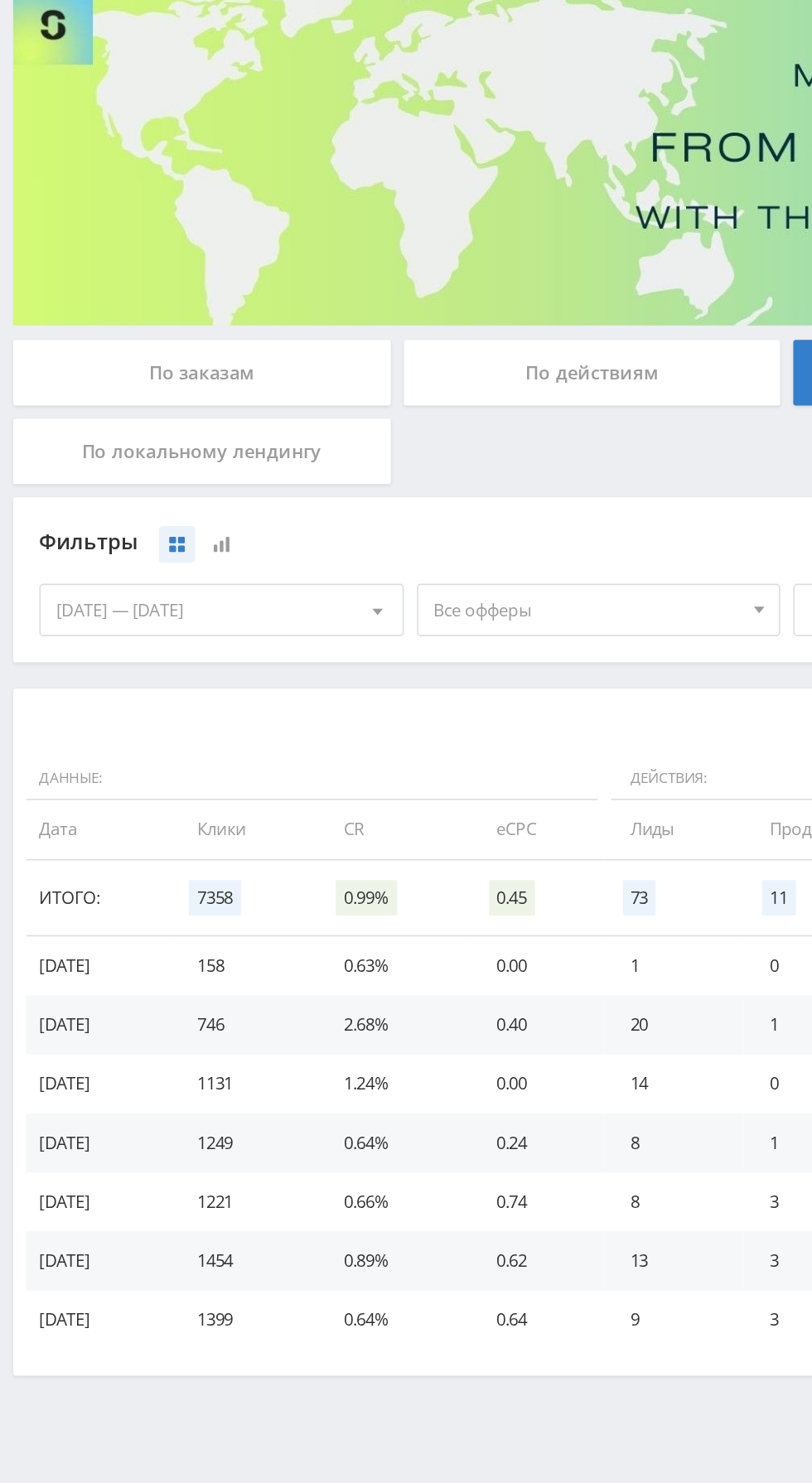
click at [343, 505] on span "Все офферы" at bounding box center [371, 510] width 194 height 31
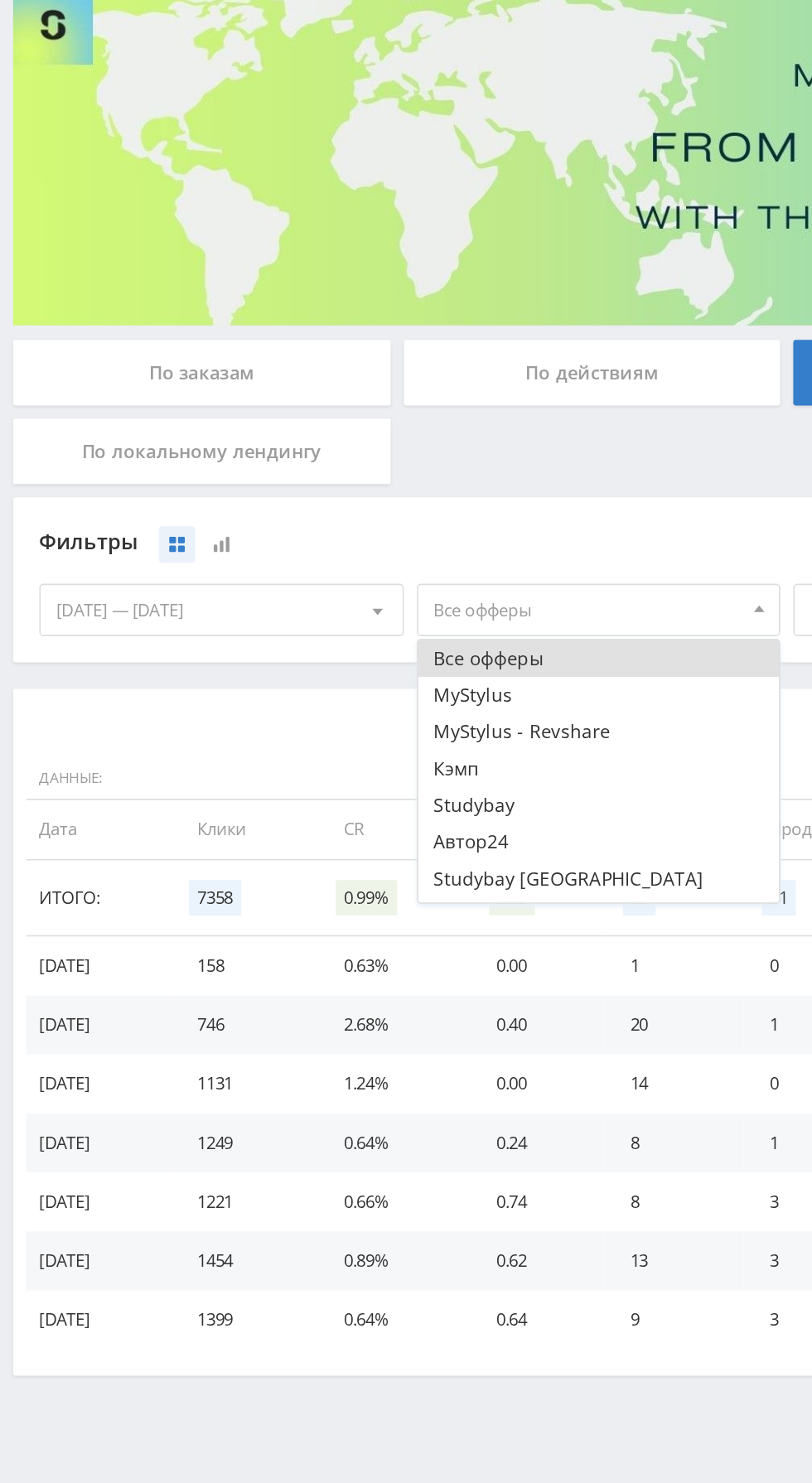
scroll to position [43, 0]
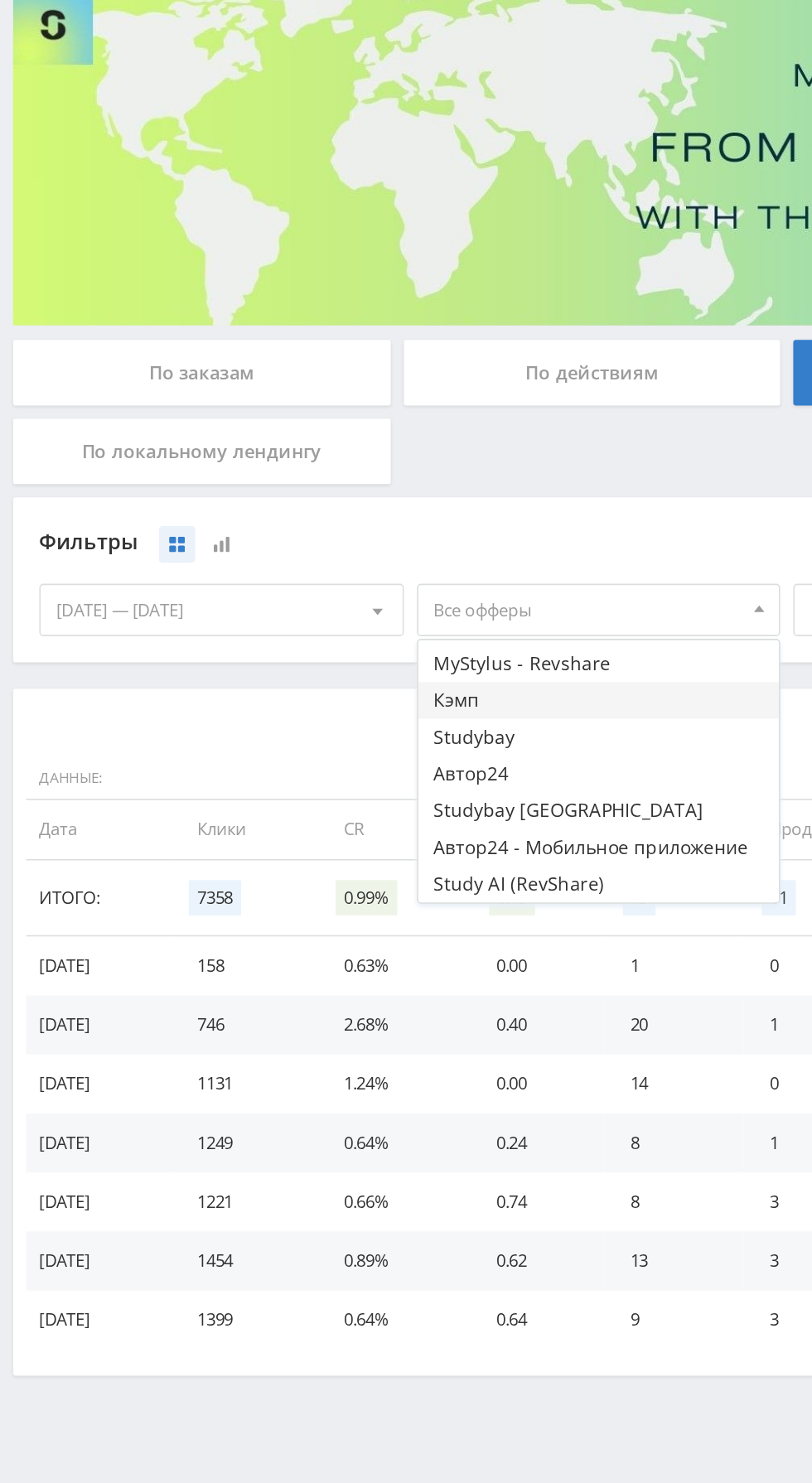
click at [328, 571] on button "Кэмп" at bounding box center [378, 567] width 229 height 24
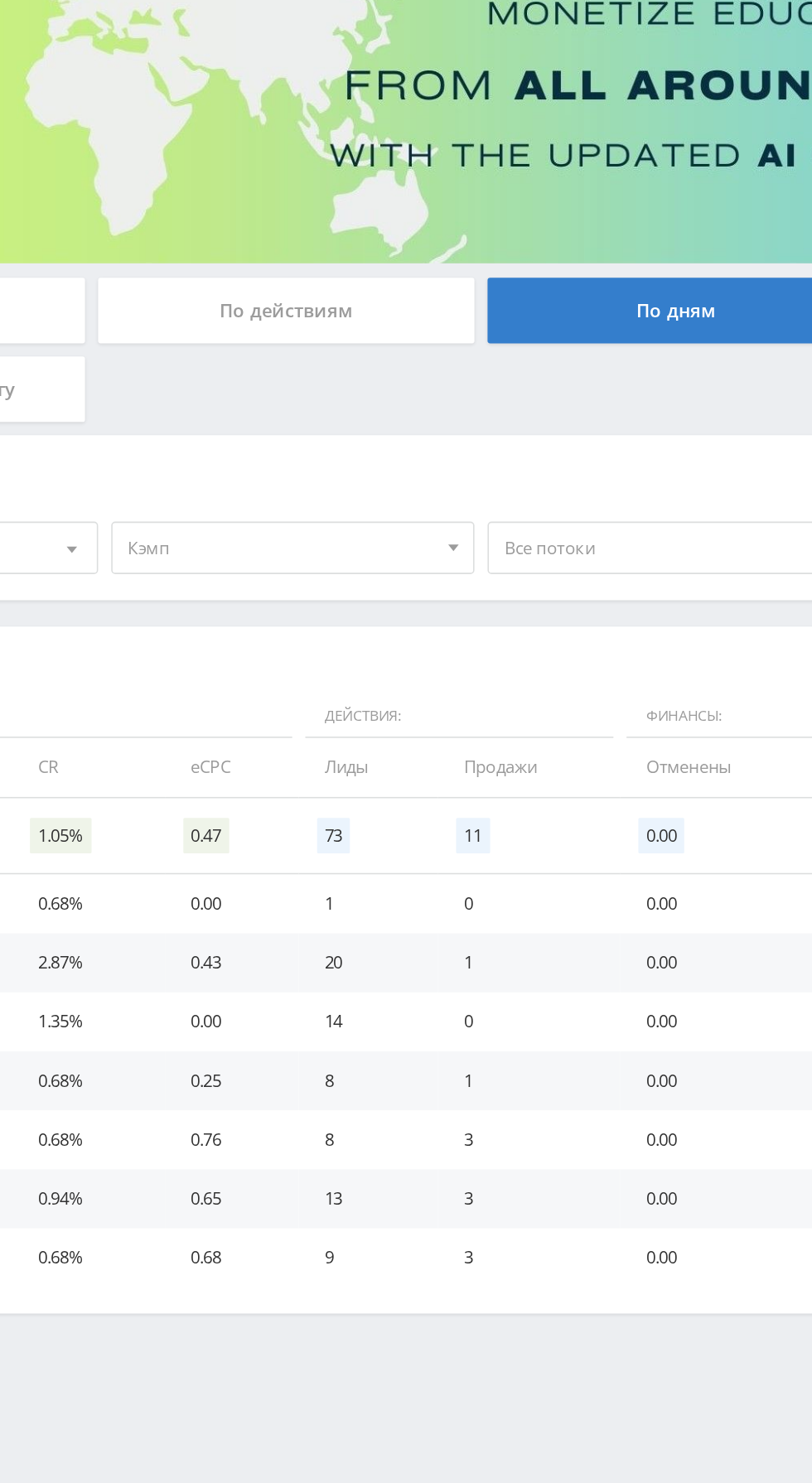
click at [584, 509] on span "Все потоки" at bounding box center [609, 510] width 194 height 31
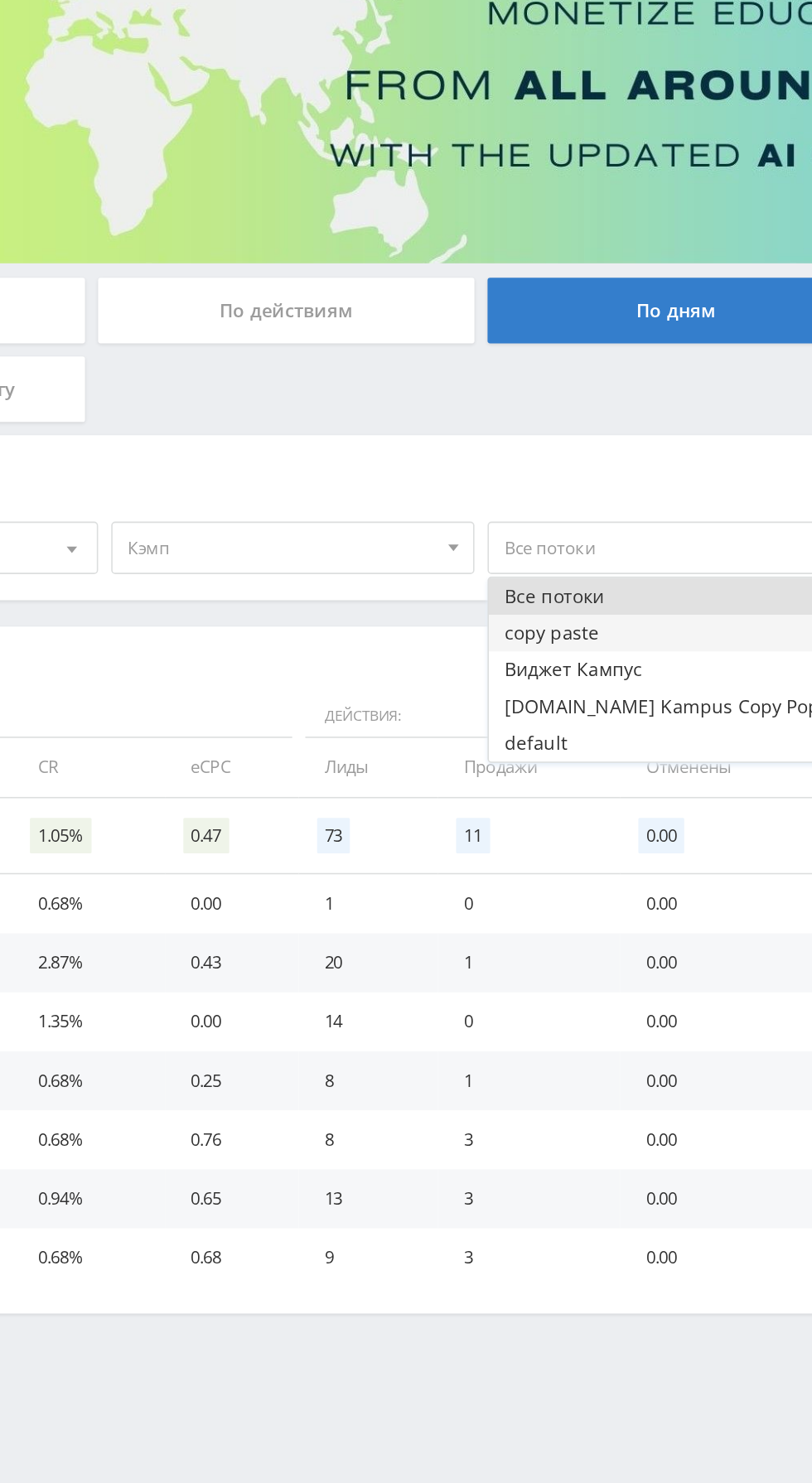
click at [602, 562] on button "copy paste" at bounding box center [616, 563] width 229 height 24
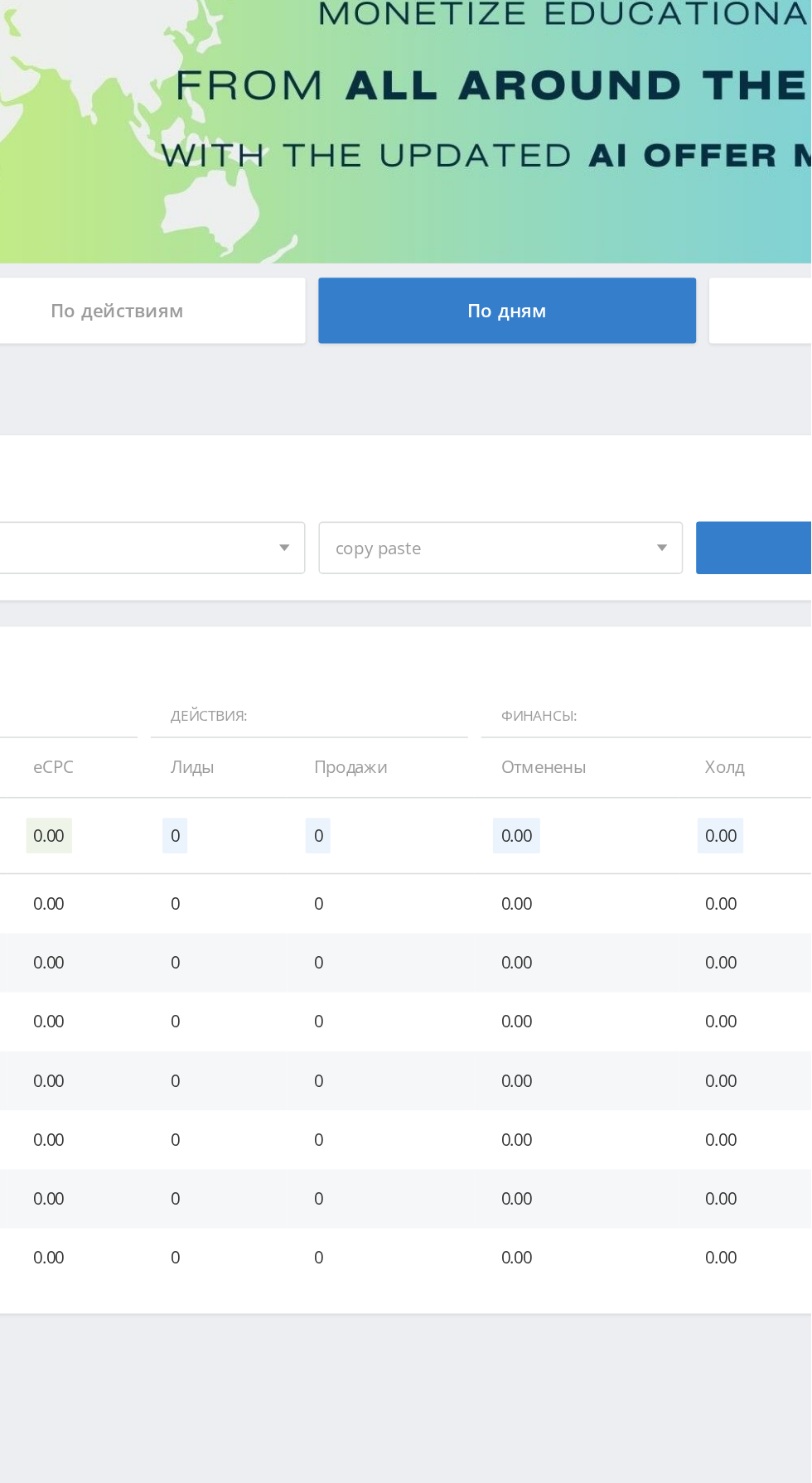
click at [621, 514] on span "copy paste" at bounding box center [609, 510] width 194 height 31
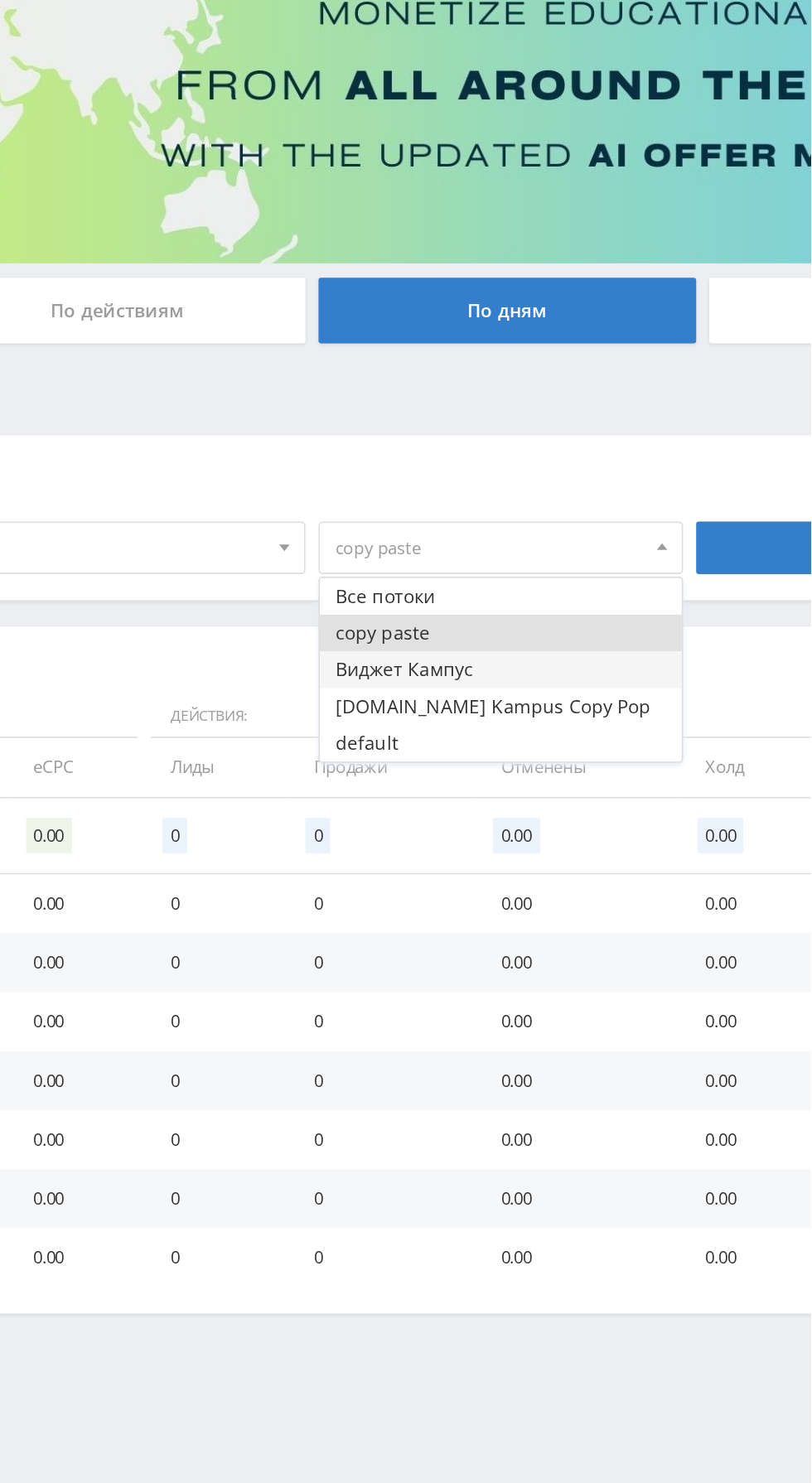
click at [608, 590] on button "Виджет Кампус" at bounding box center [616, 587] width 229 height 24
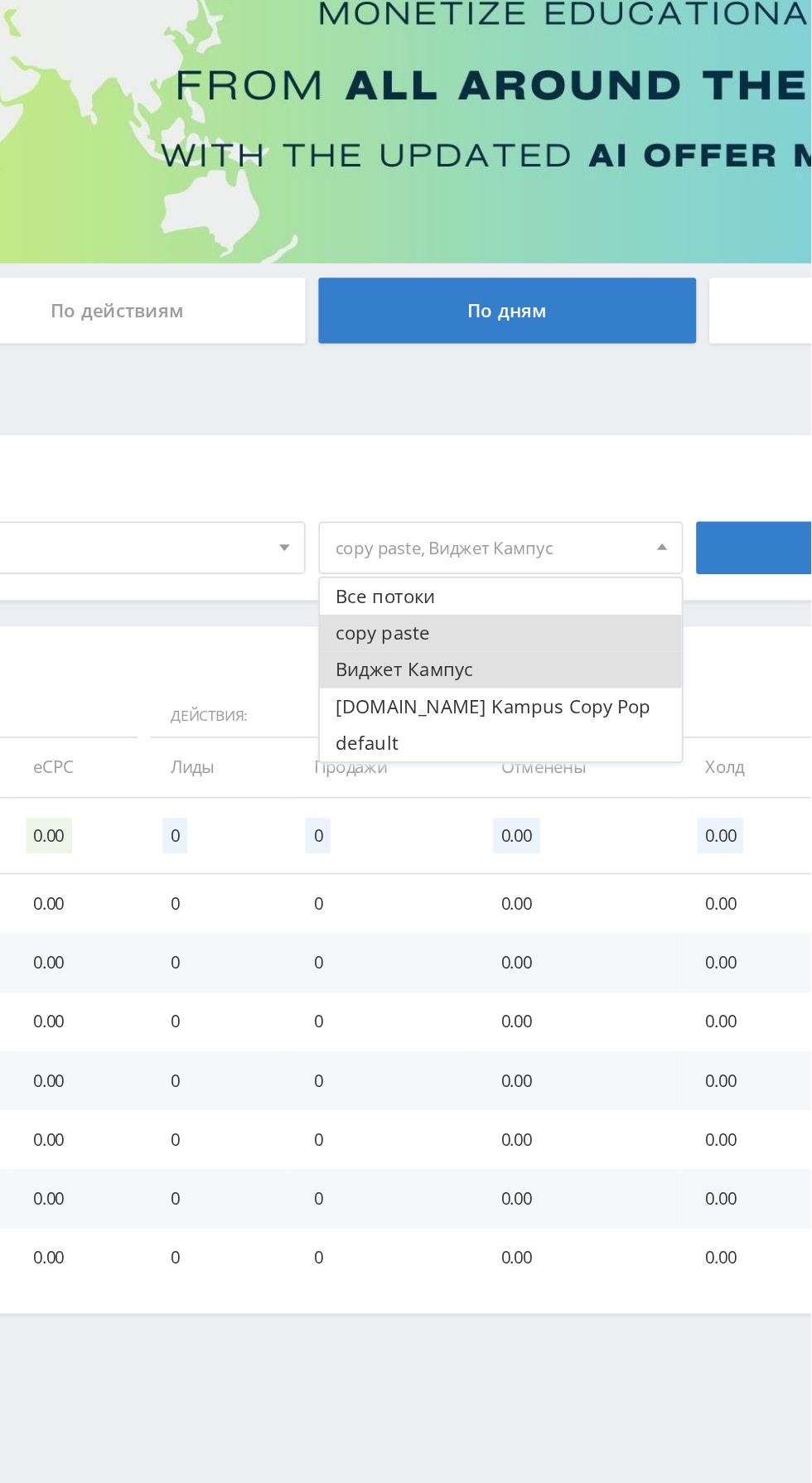
click at [630, 559] on button "copy paste" at bounding box center [616, 563] width 229 height 24
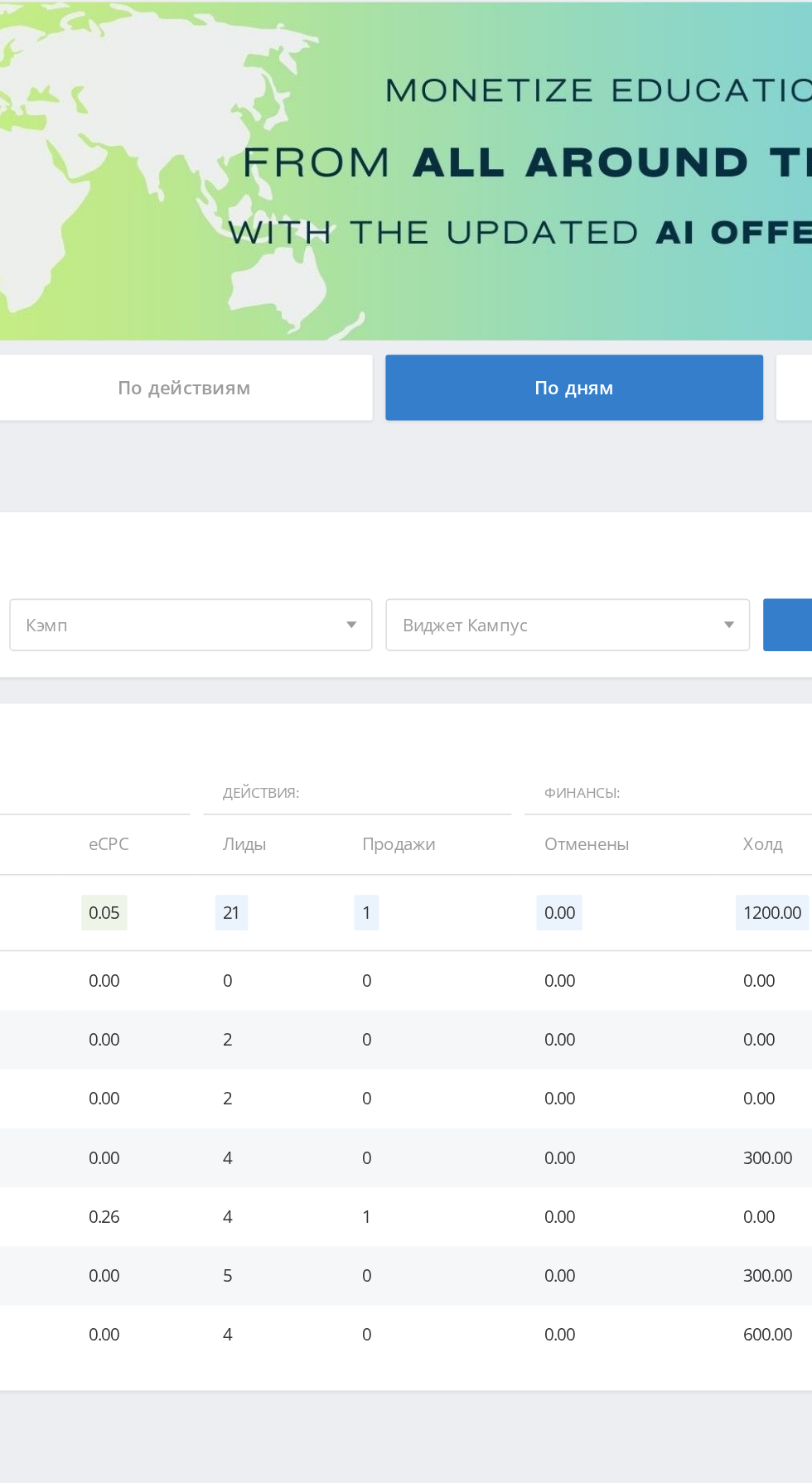
click at [602, 522] on span "Виджет Кампус" at bounding box center [609, 510] width 194 height 31
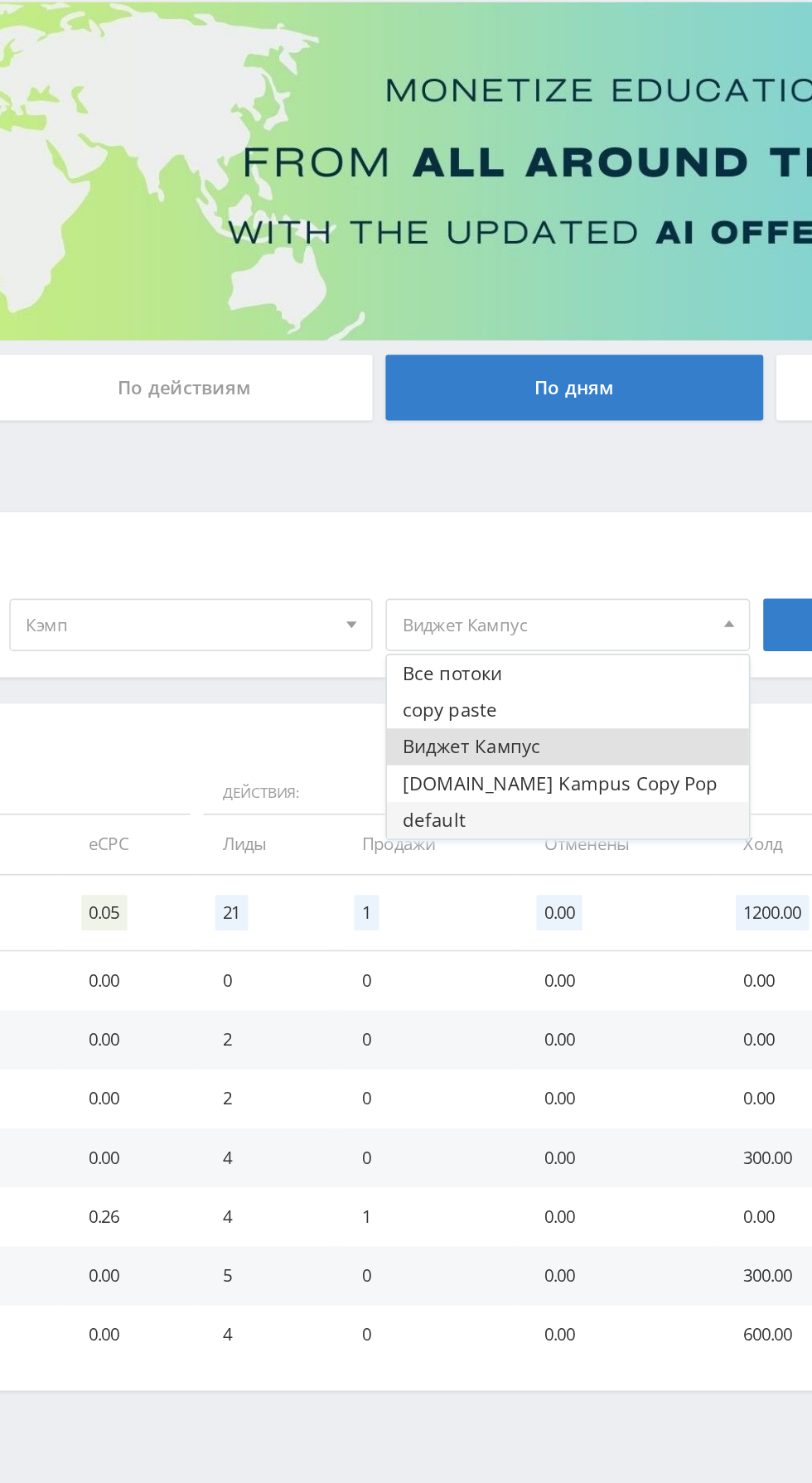
click at [613, 638] on button "default" at bounding box center [616, 633] width 229 height 24
click at [623, 584] on button "Виджет Кампус" at bounding box center [616, 587] width 229 height 24
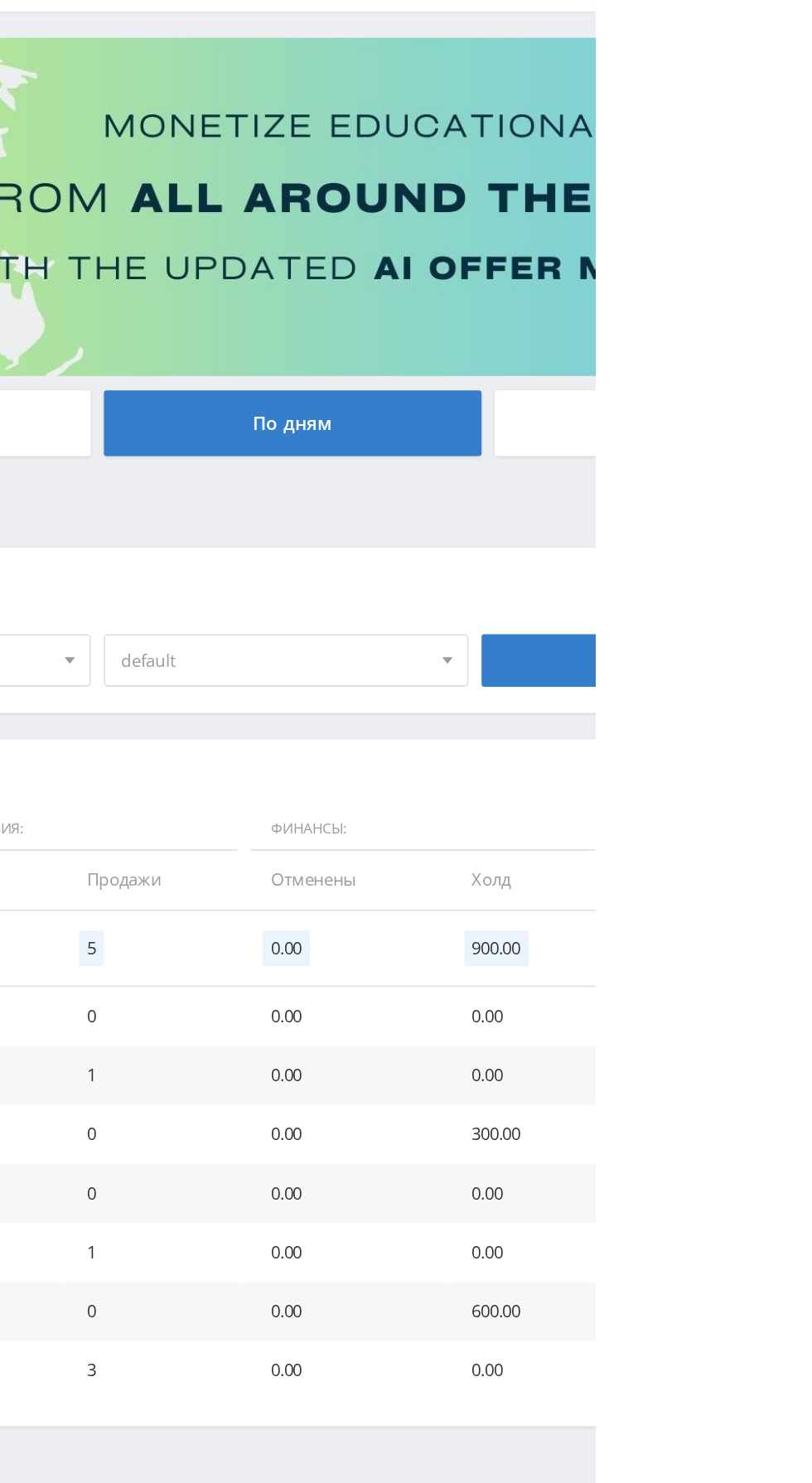
click at [658, 512] on span "default" at bounding box center [609, 510] width 194 height 31
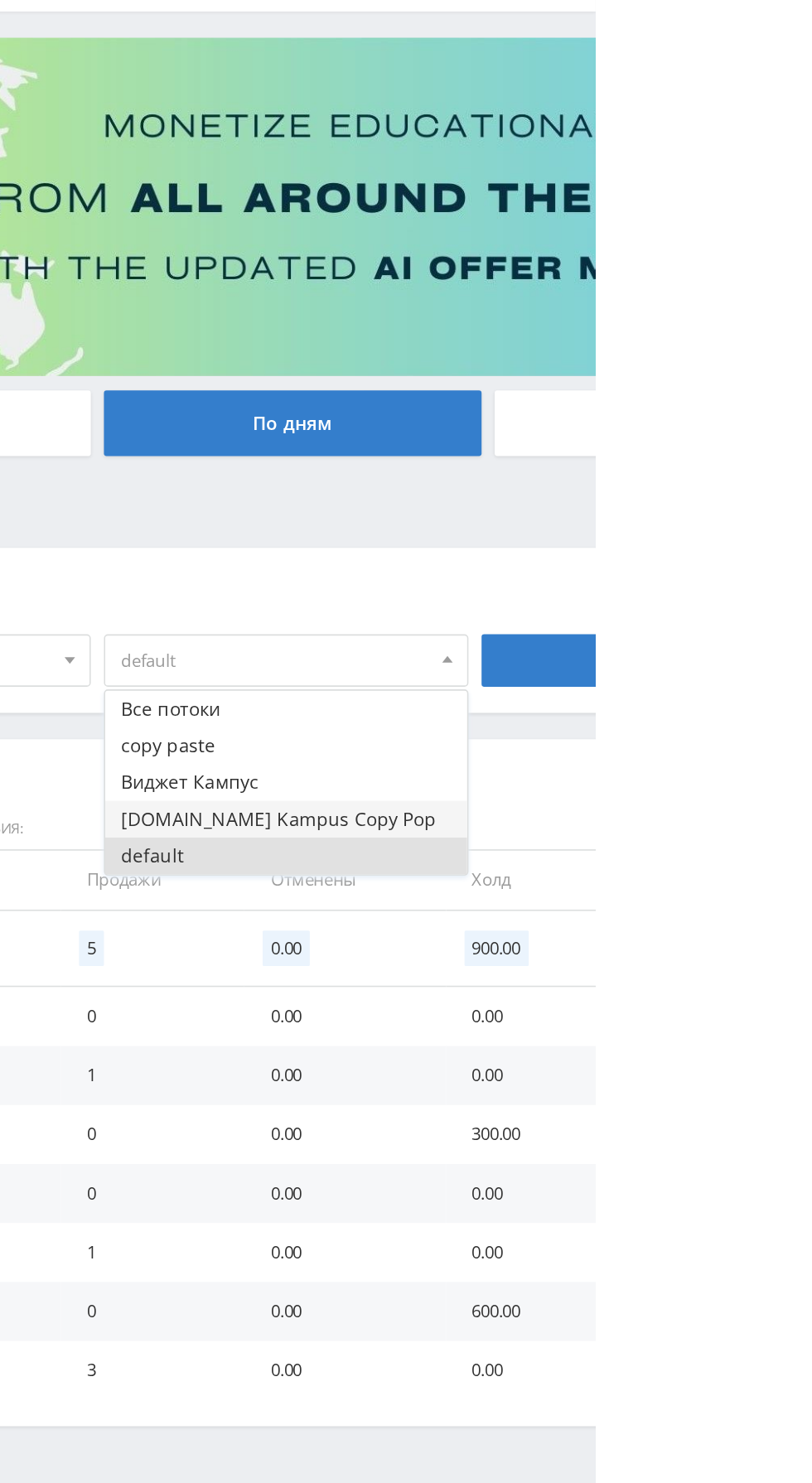
click at [674, 608] on button "studopedia.ru Kampus Copy Pop" at bounding box center [616, 609] width 229 height 24
click at [645, 637] on button "default" at bounding box center [616, 633] width 229 height 24
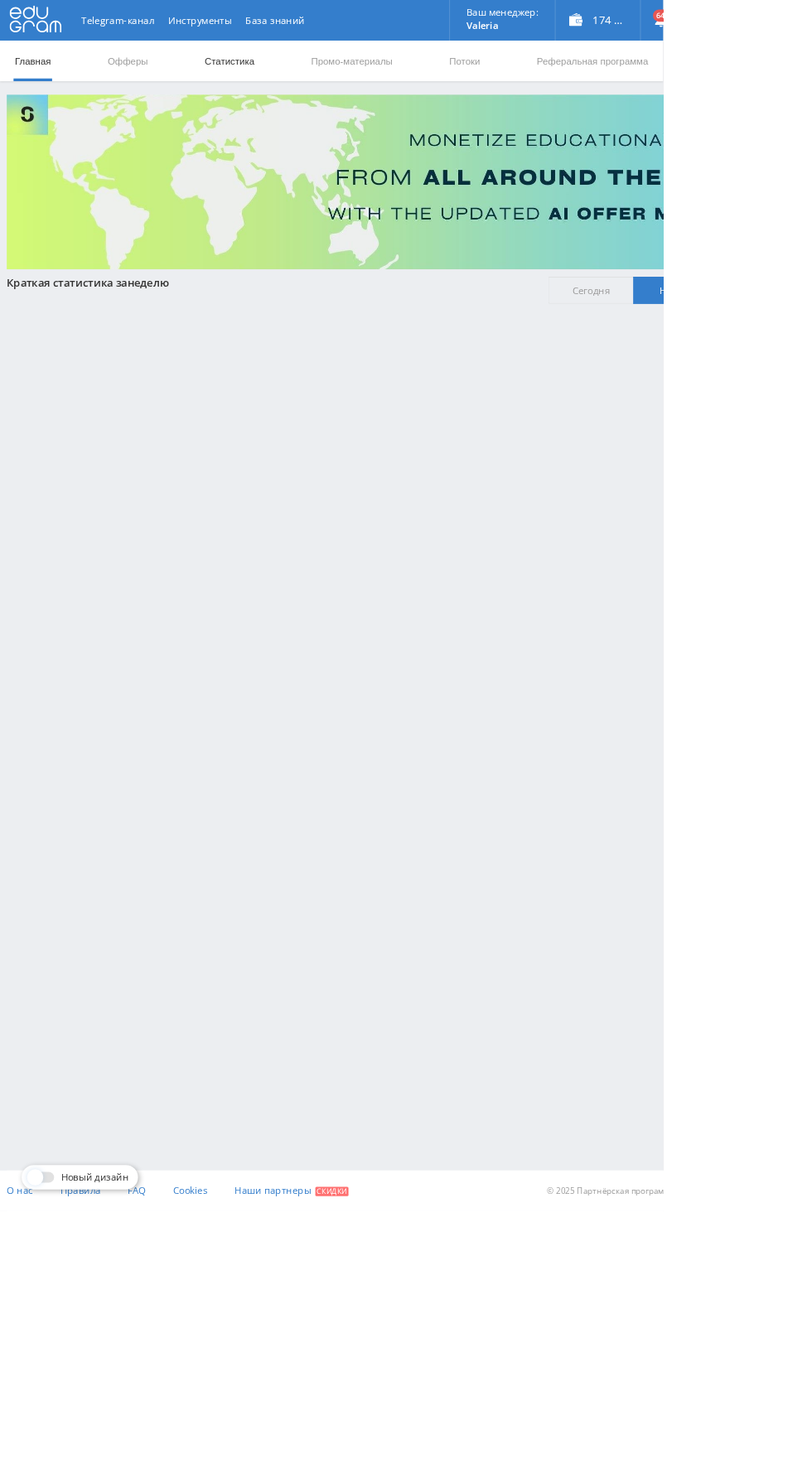
click at [292, 73] on link "Статистика" at bounding box center [281, 74] width 65 height 50
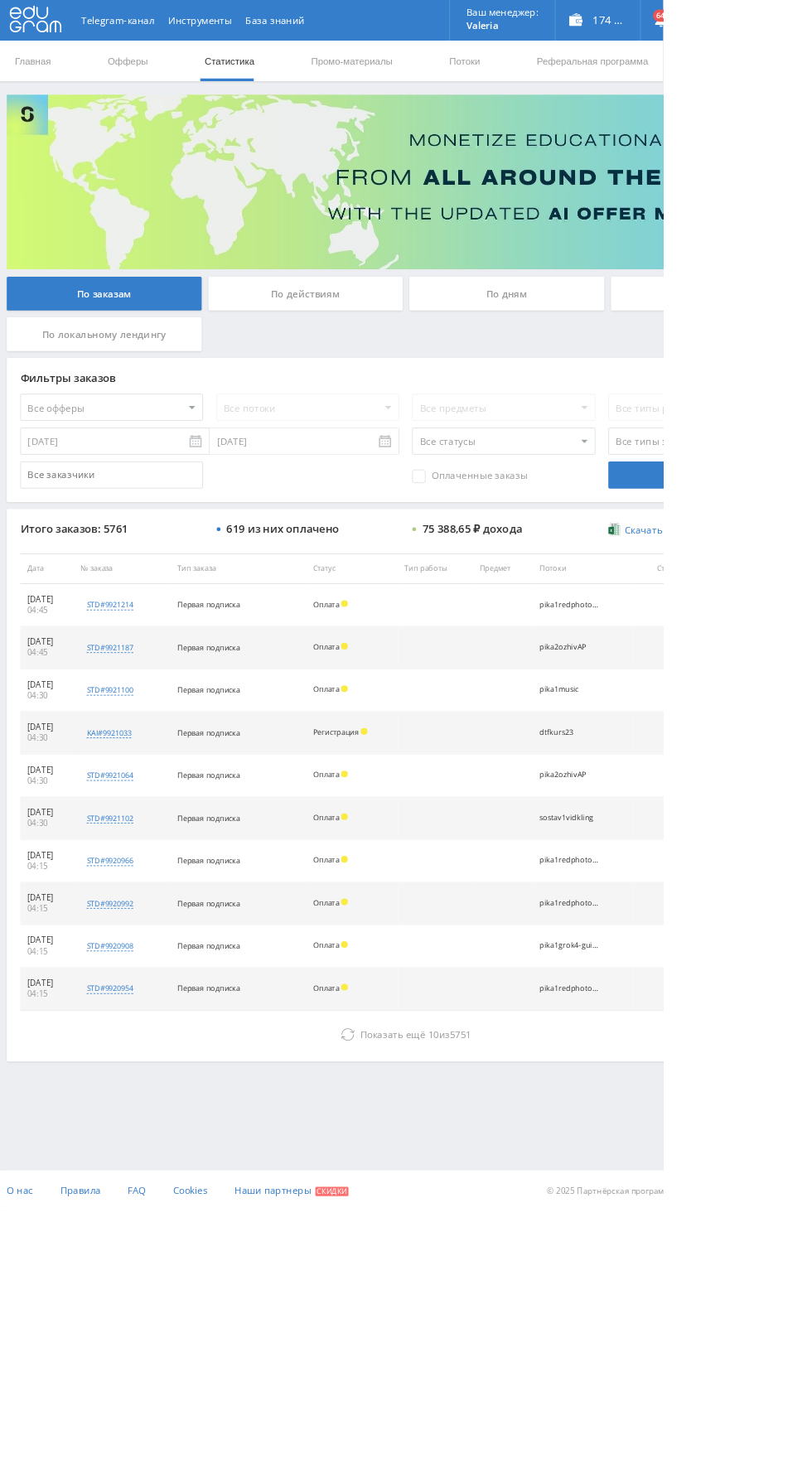
click at [621, 360] on div "По дням" at bounding box center [620, 359] width 239 height 41
click at [0, 0] on input "По дням" at bounding box center [0, 0] width 0 height 0
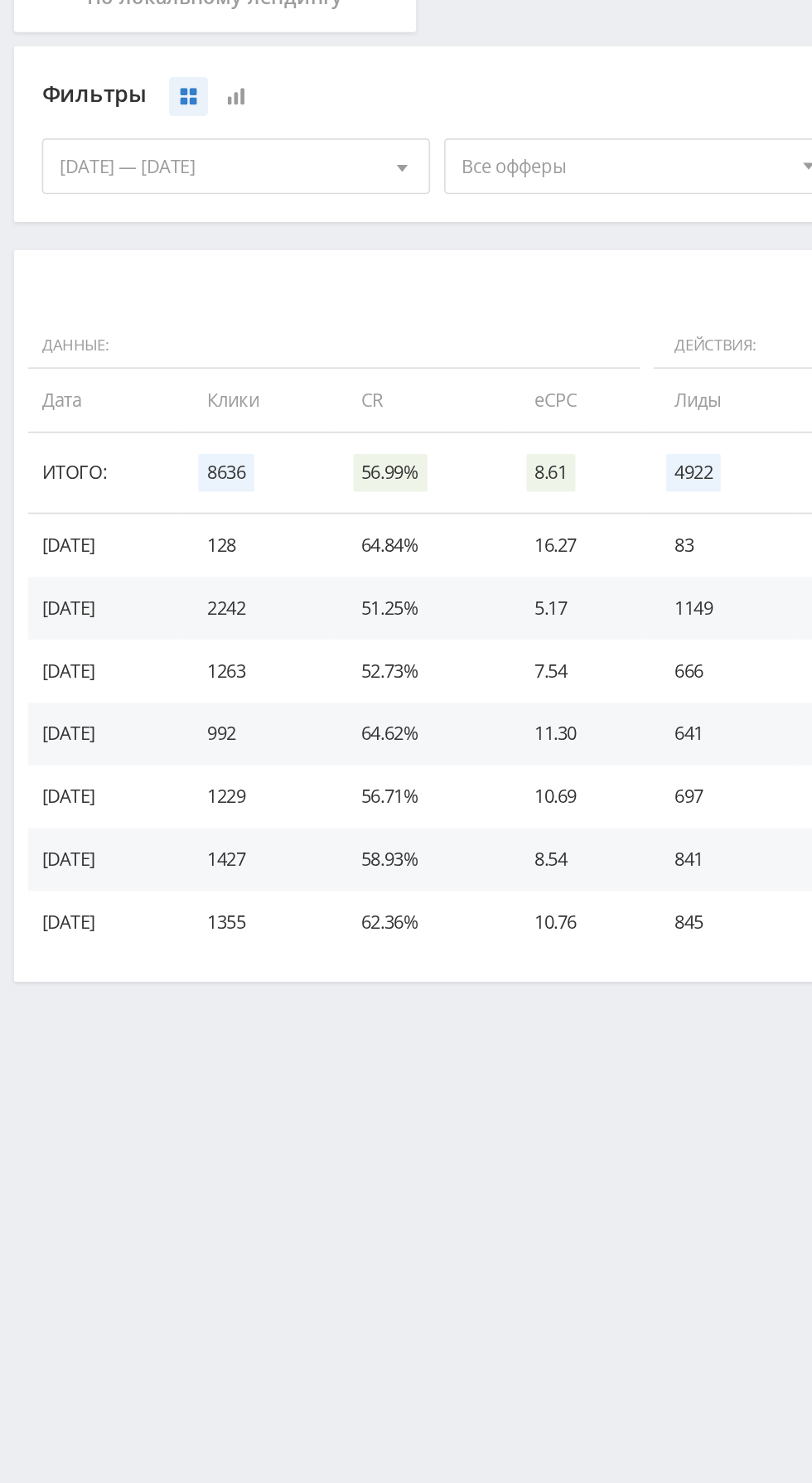
click at [365, 520] on span "Все офферы" at bounding box center [371, 510] width 194 height 31
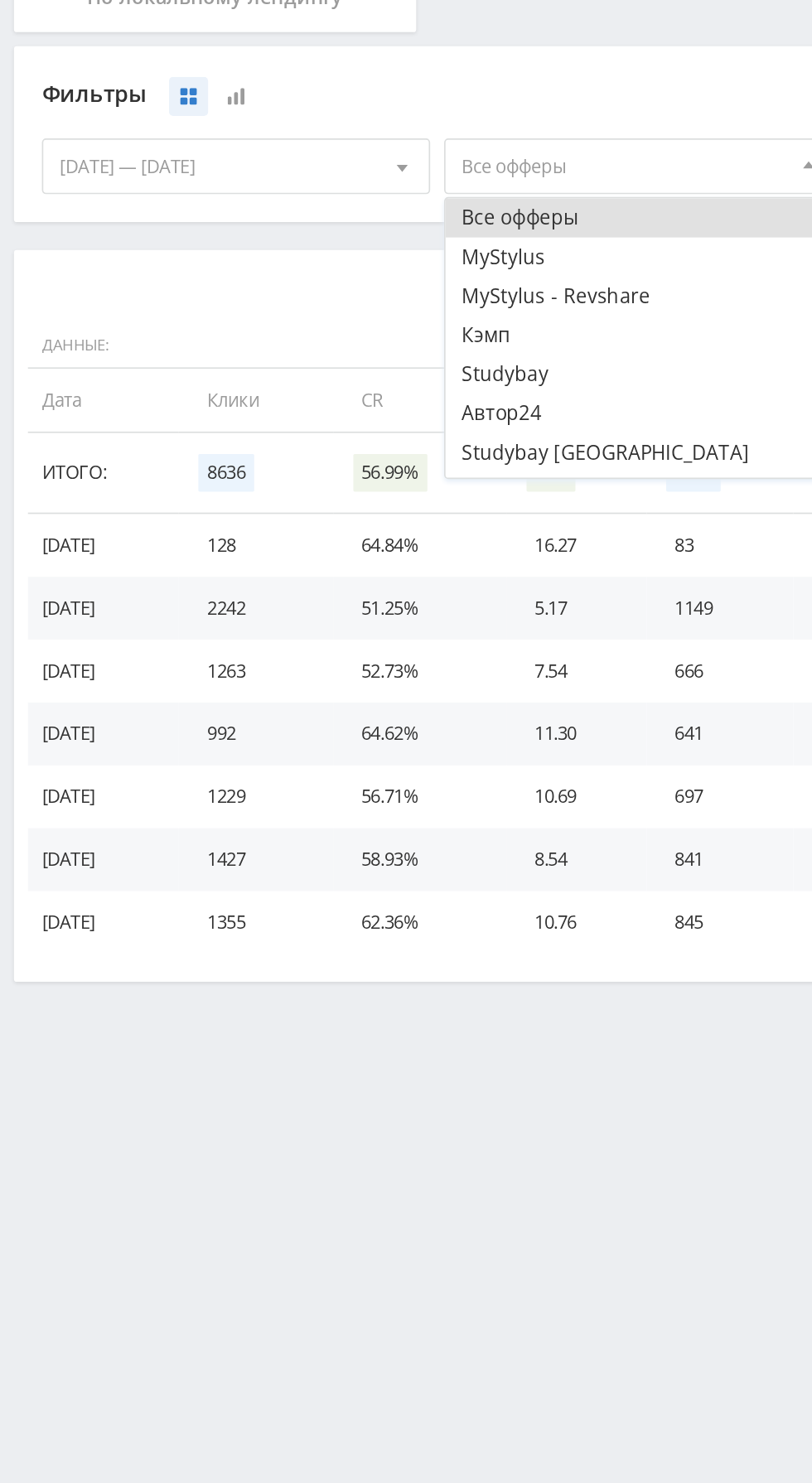
scroll to position [20, 0]
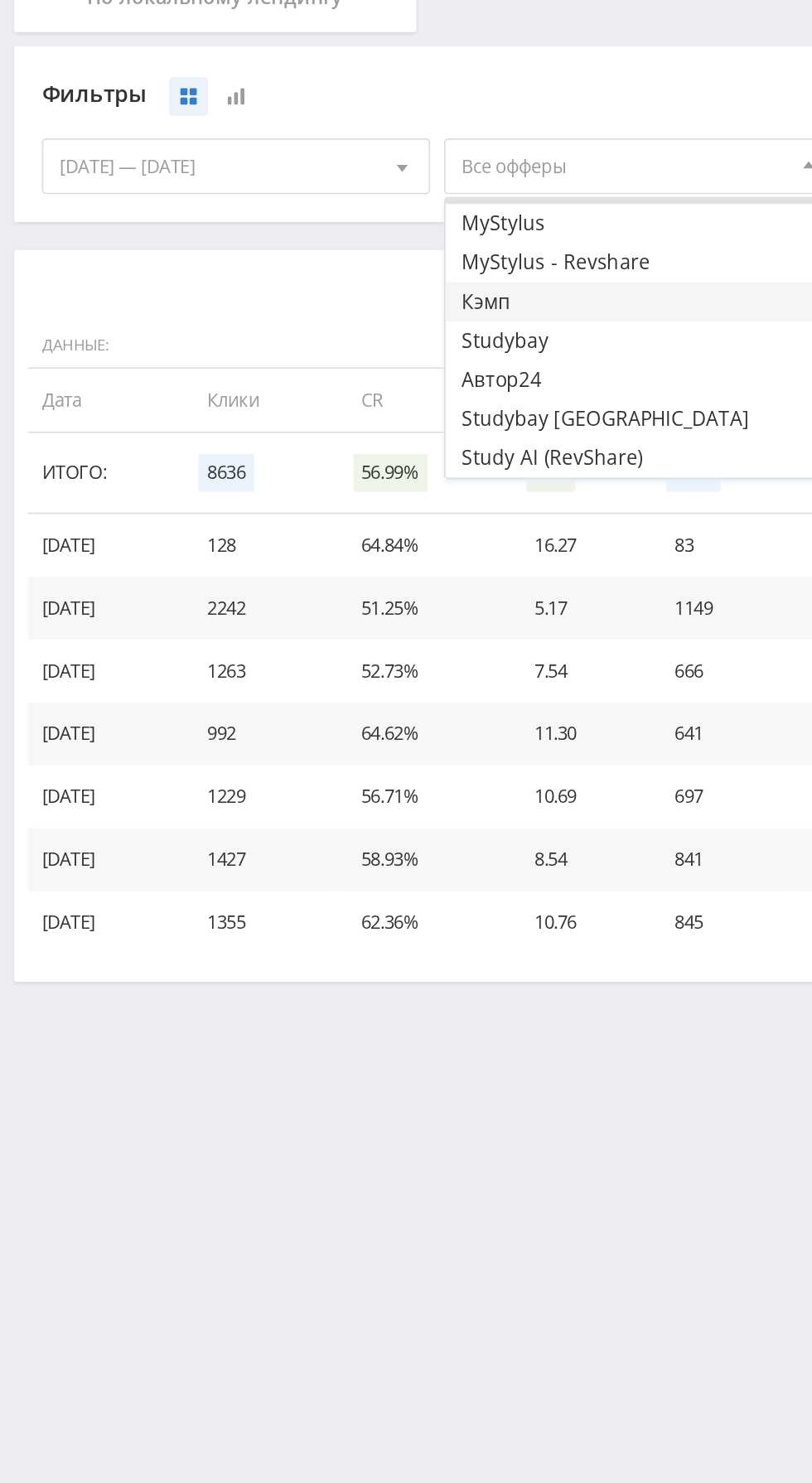
click at [341, 588] on button "Кэмп" at bounding box center [378, 589] width 229 height 24
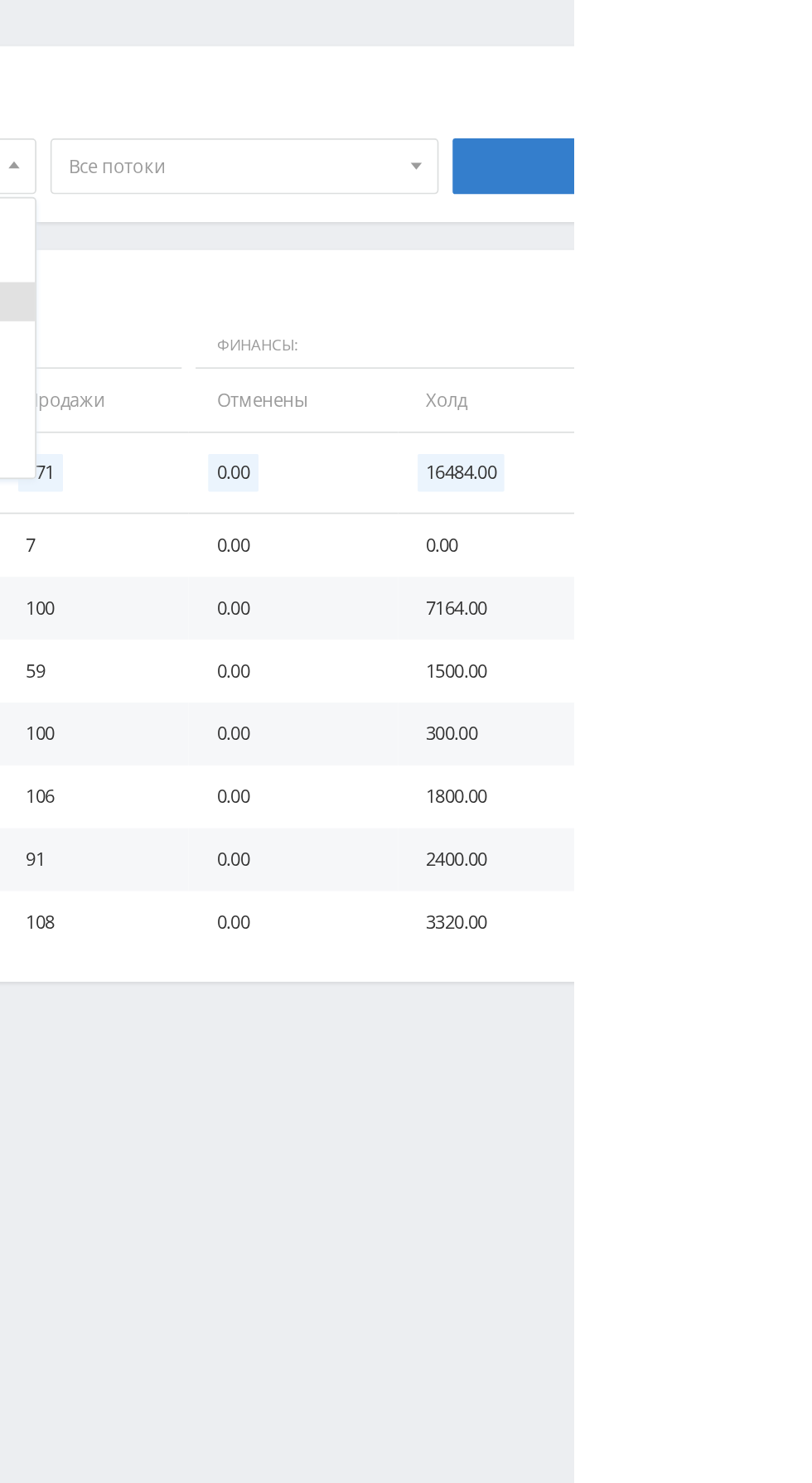
scroll to position [0, 0]
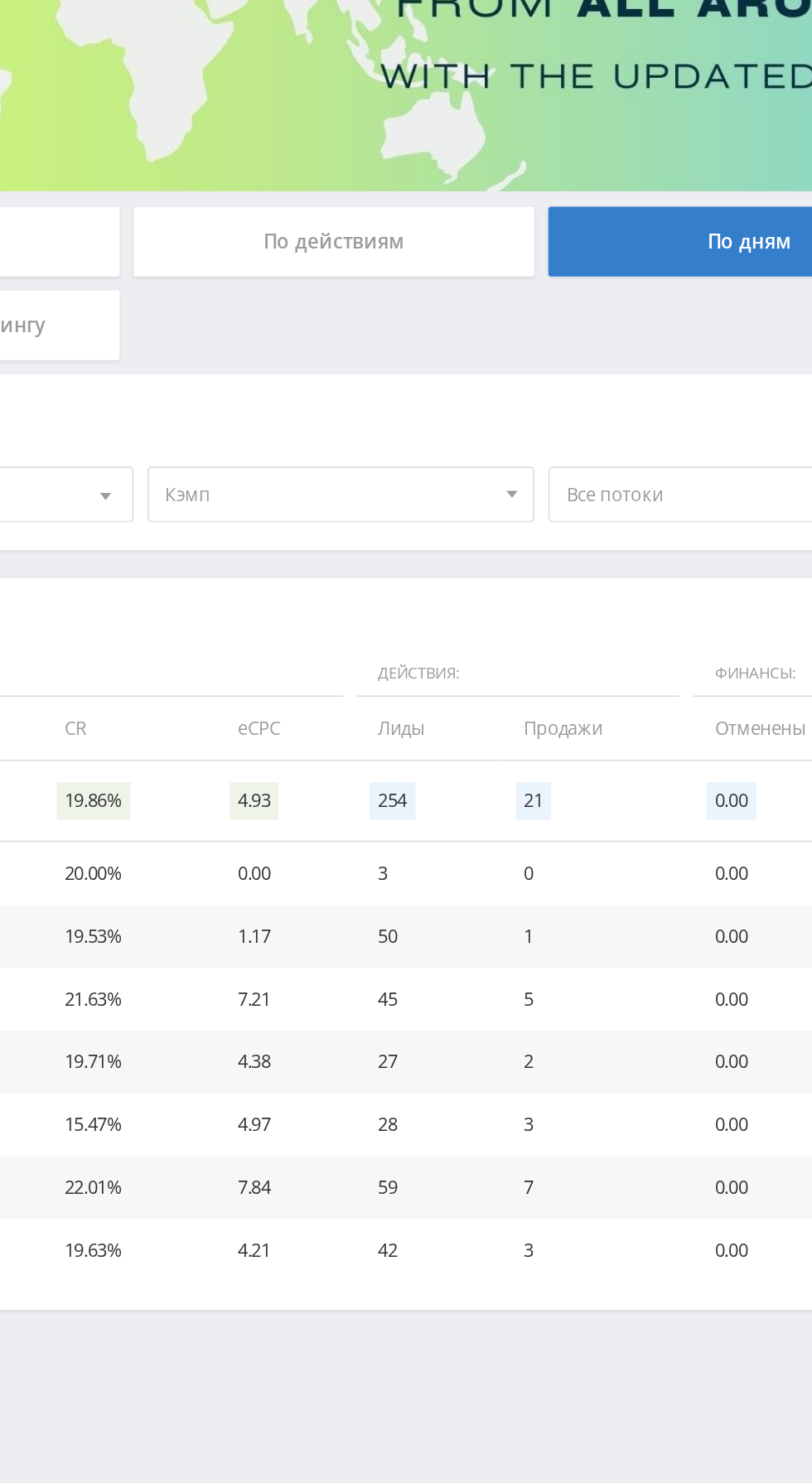
click at [378, 512] on span "Кэмп" at bounding box center [371, 510] width 194 height 31
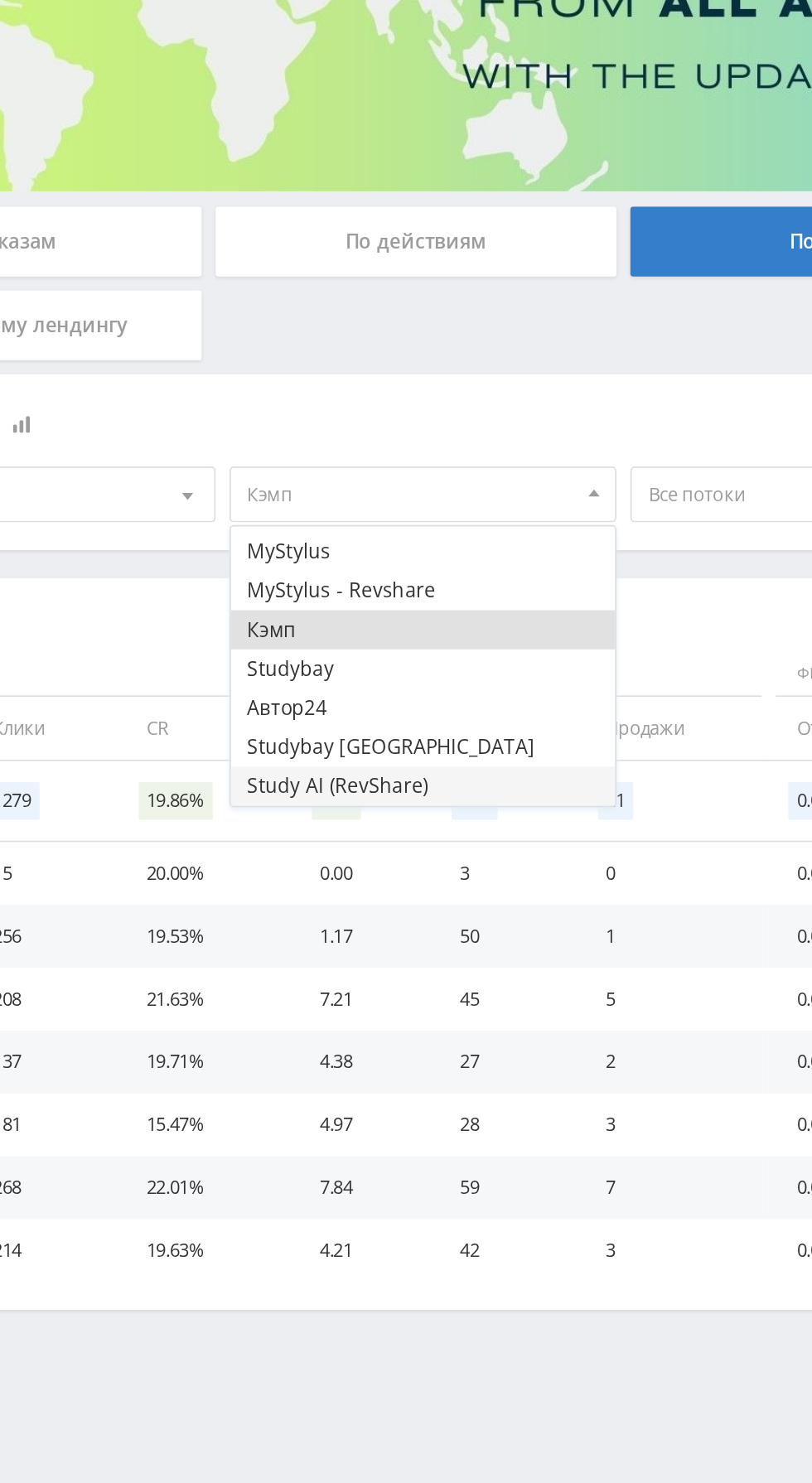
click at [356, 679] on button "Study AI (RevShare)" at bounding box center [378, 683] width 229 height 24
click at [362, 590] on button "Кэмп" at bounding box center [378, 589] width 229 height 24
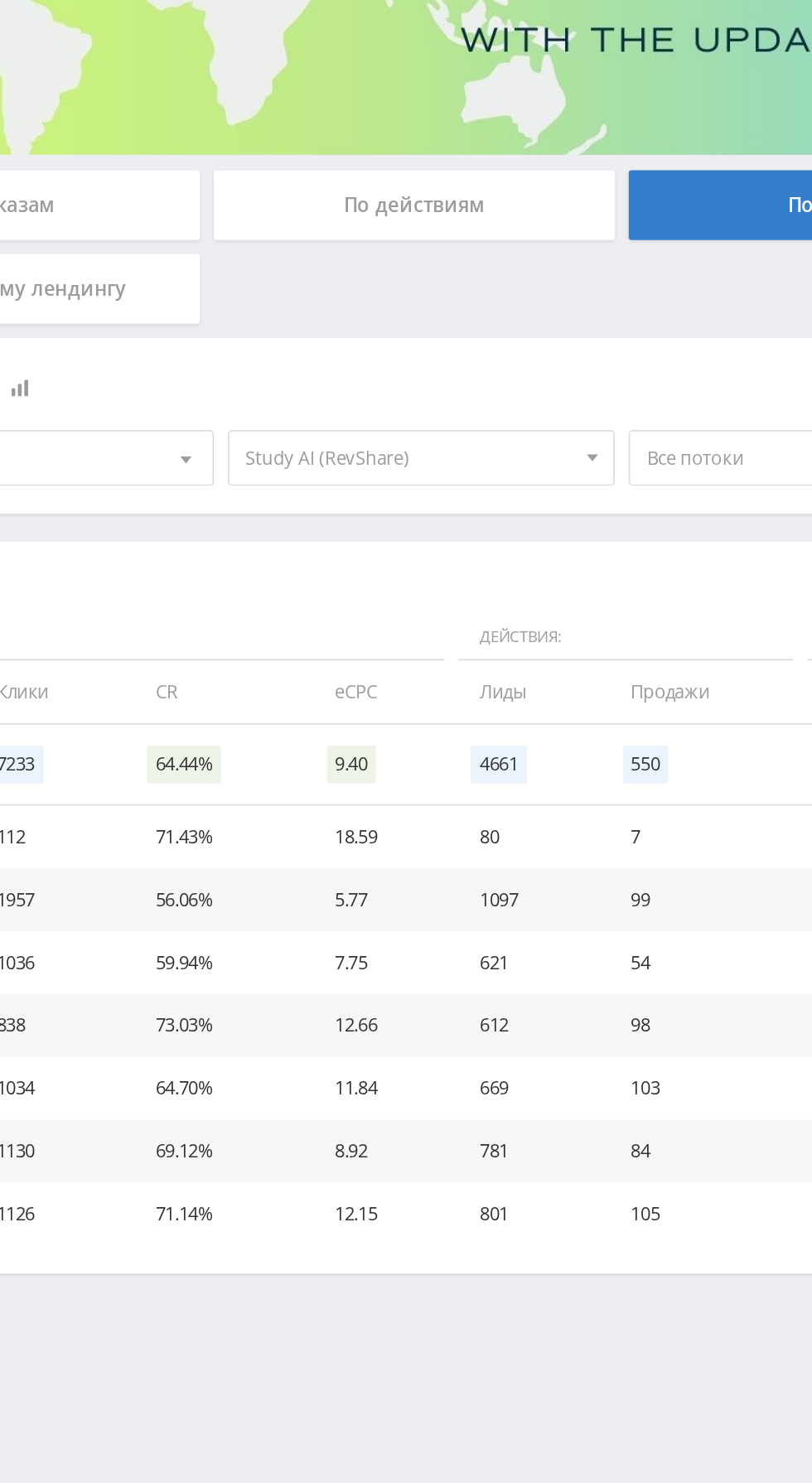
click at [371, 514] on span "Study AI (RevShare)" at bounding box center [371, 510] width 194 height 31
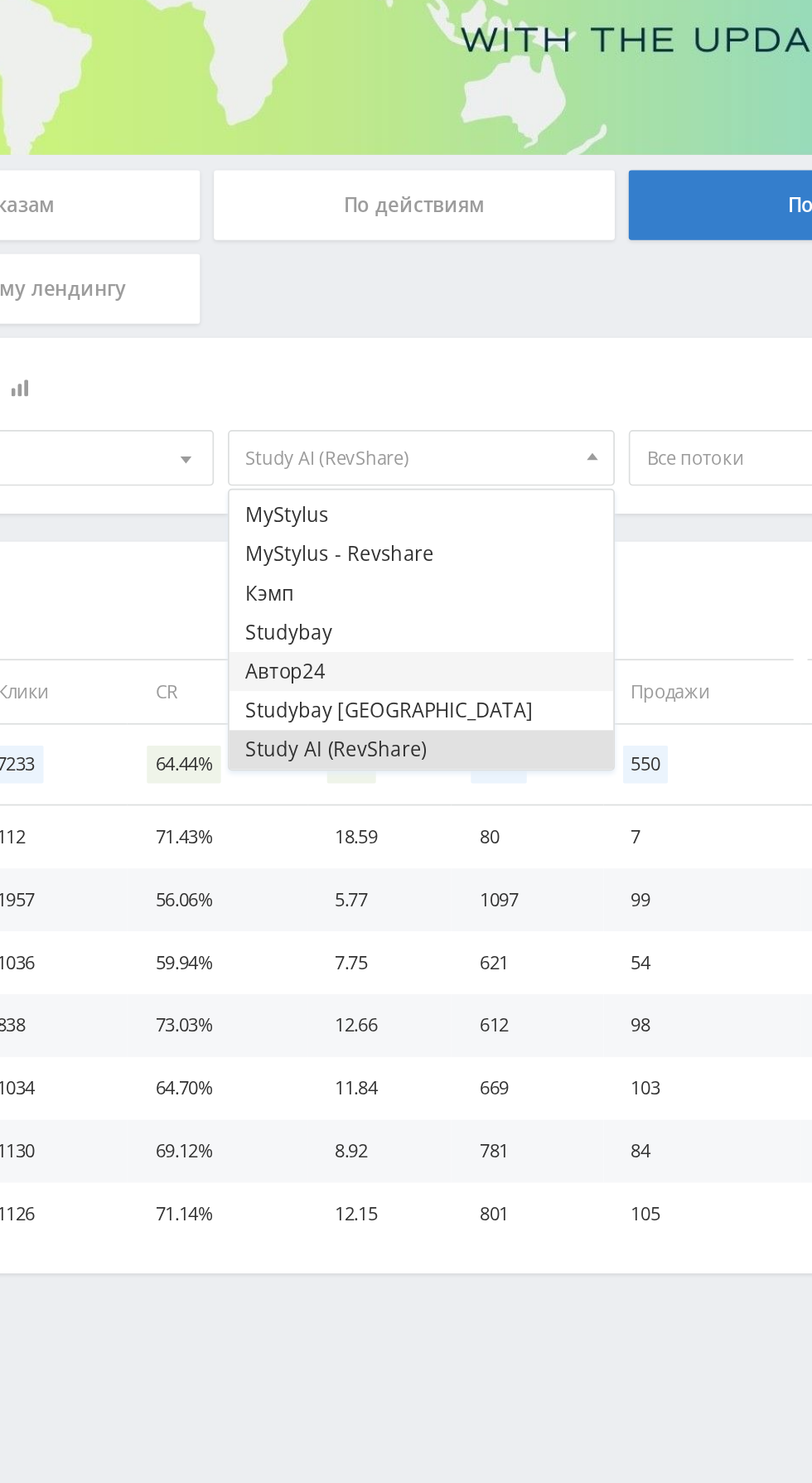
click at [358, 630] on button "Автор24" at bounding box center [378, 637] width 229 height 24
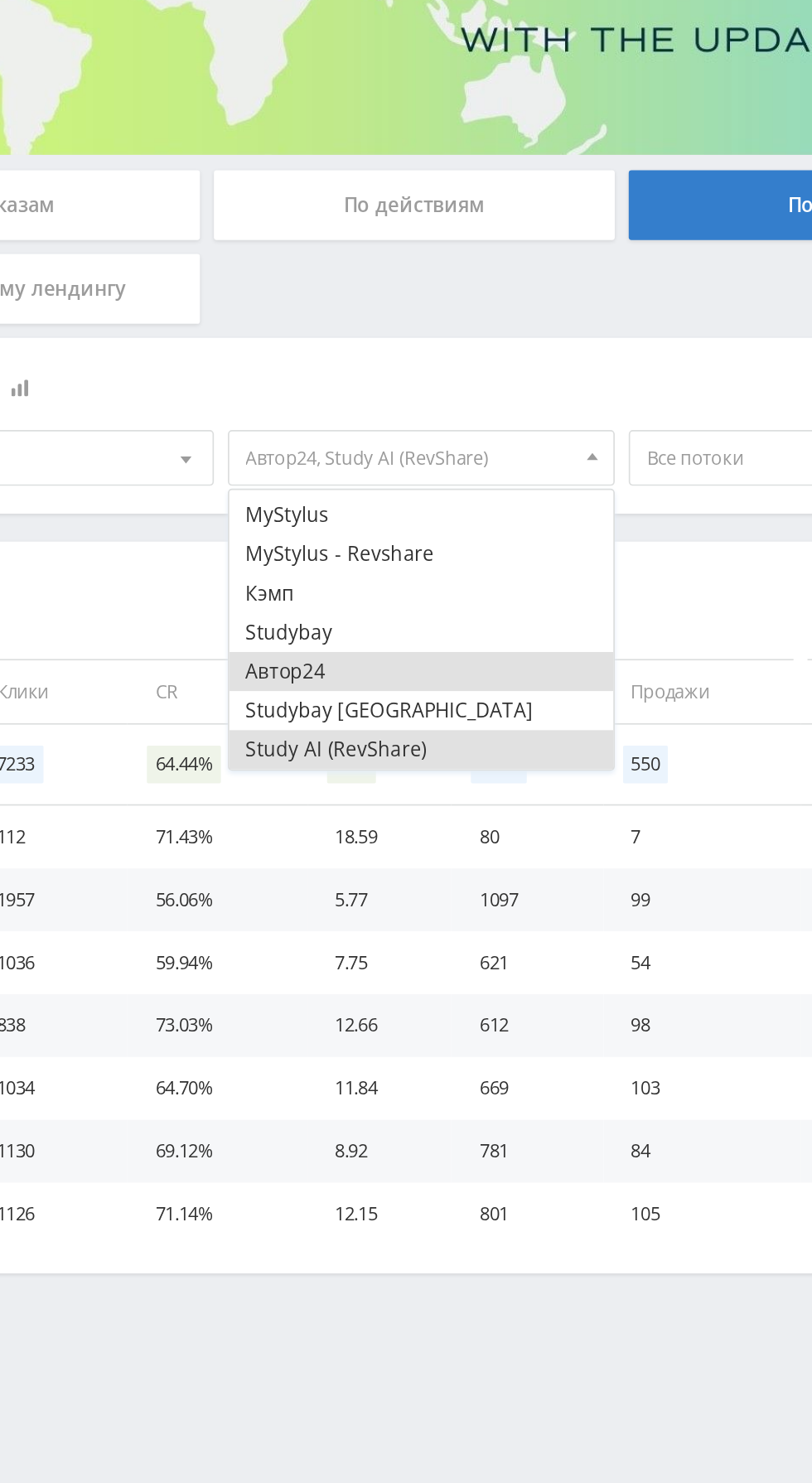
click at [363, 679] on button "Study AI (RevShare)" at bounding box center [378, 683] width 229 height 24
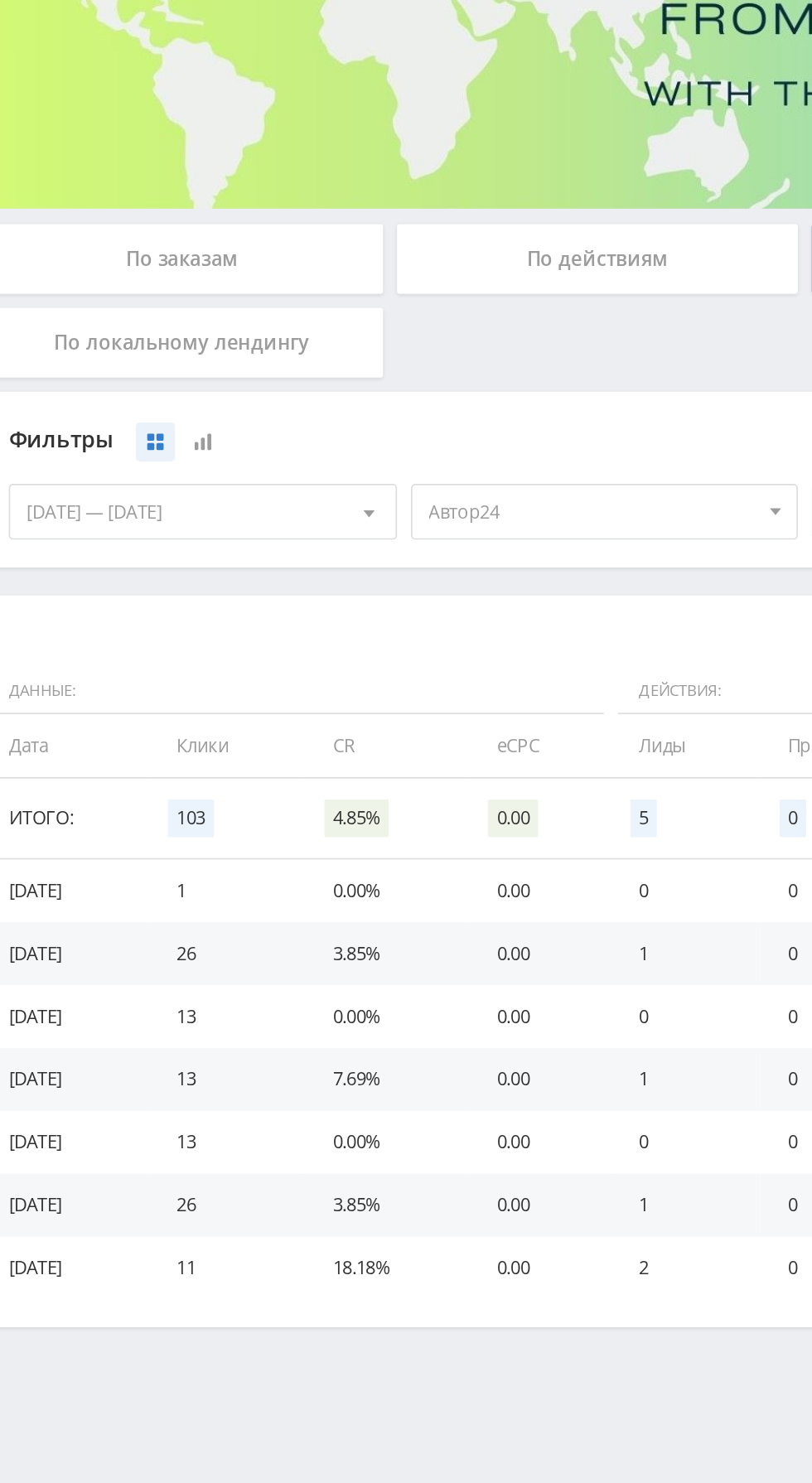
click at [348, 512] on span "Автор24" at bounding box center [371, 510] width 194 height 31
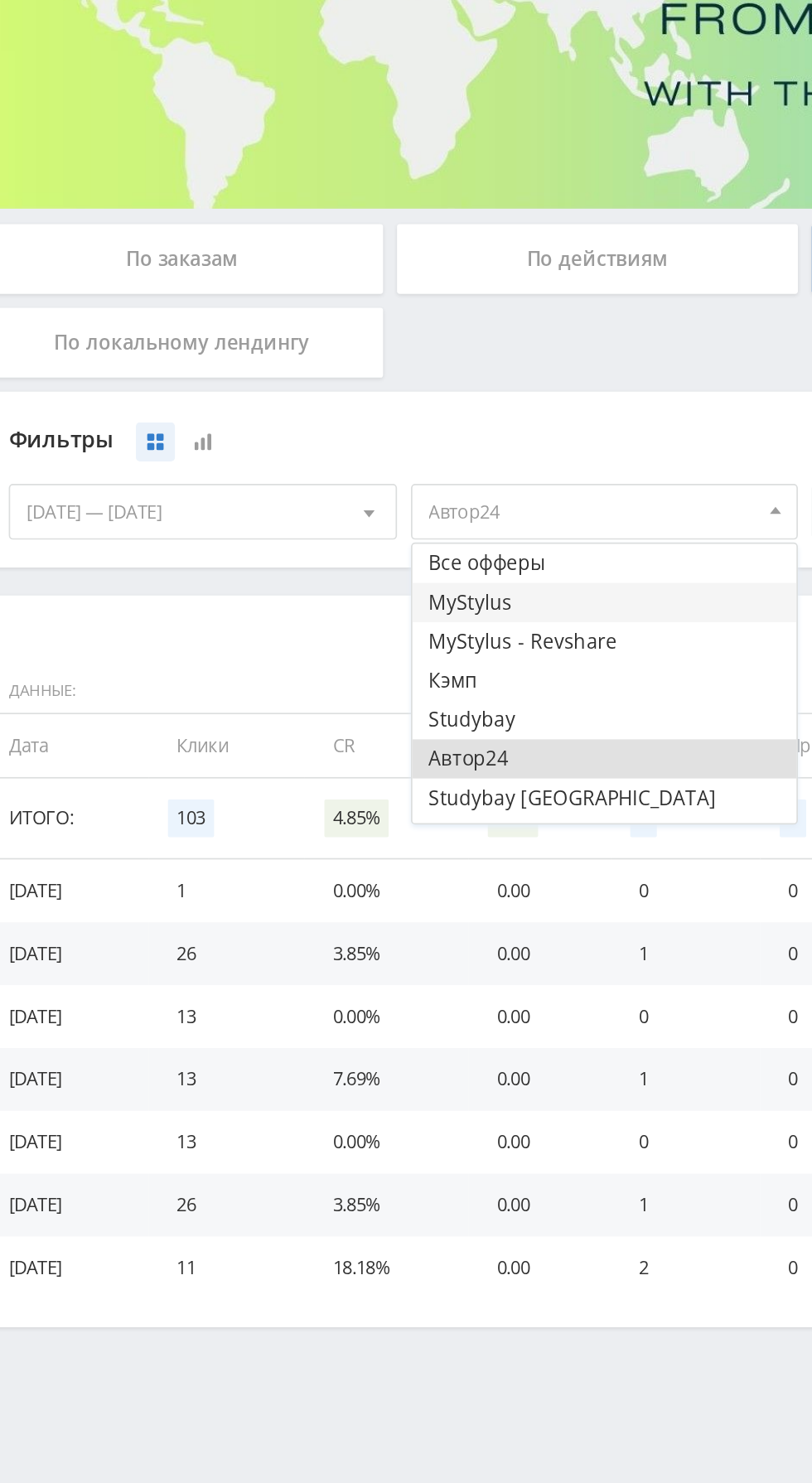
click at [345, 563] on button "MyStylus" at bounding box center [378, 563] width 229 height 24
click at [346, 658] on button "Автор24" at bounding box center [378, 656] width 229 height 24
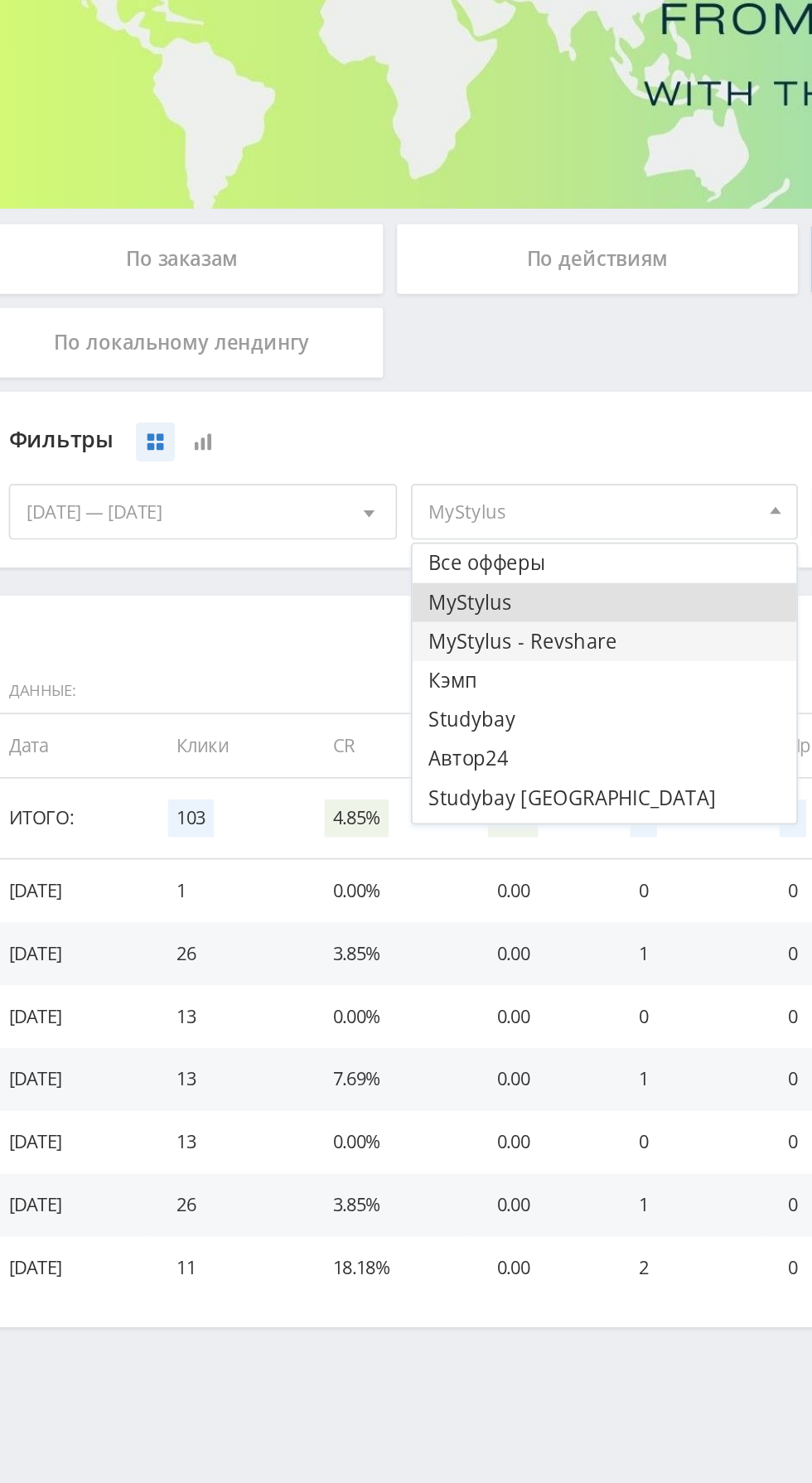
click at [357, 587] on button "MyStylus - Revshare" at bounding box center [378, 587] width 229 height 24
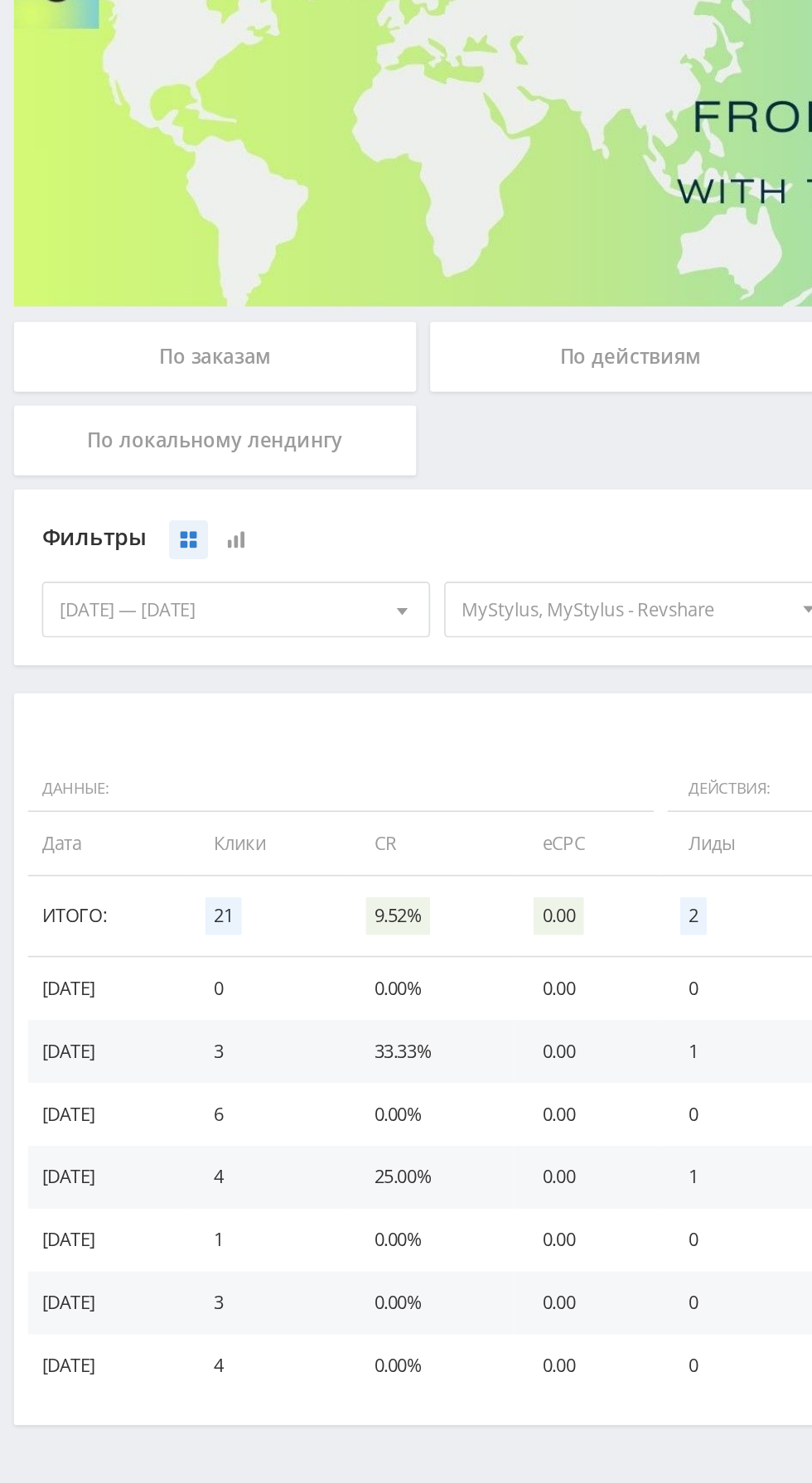
click at [163, 354] on div "По заказам" at bounding box center [127, 359] width 239 height 41
click at [0, 0] on input "По заказам" at bounding box center [0, 0] width 0 height 0
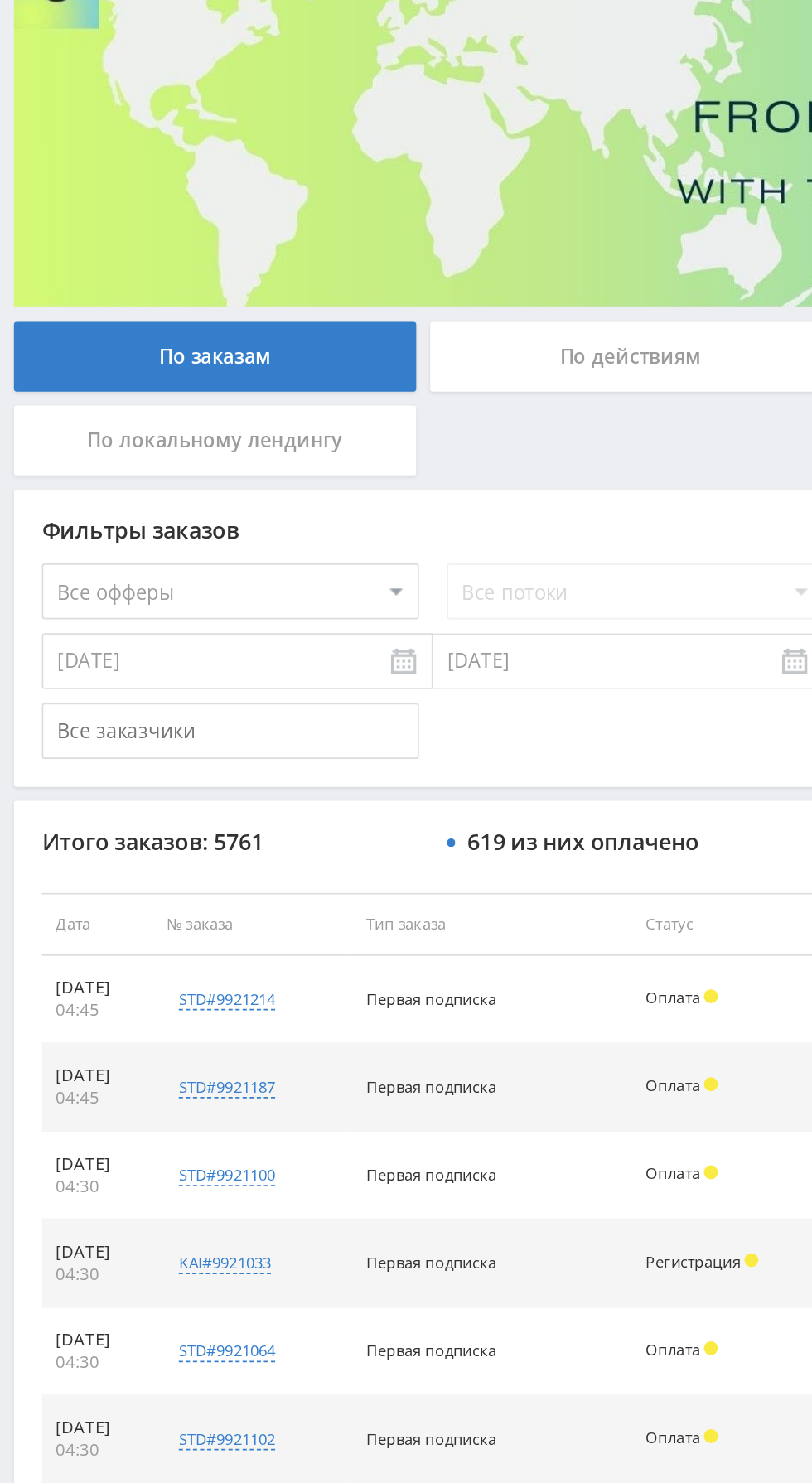
click at [157, 499] on select "Все офферы MyStylus MyStylus - Revshare Кэмп Studybay Автор24 Studybay [GEOGRAP…" at bounding box center [136, 499] width 224 height 33
select select "339"
click at [172, 499] on select "Все офферы MyStylus MyStylus - Revshare Кэмп Studybay Автор24 Studybay [GEOGRAP…" at bounding box center [136, 499] width 224 height 33
select select "341"
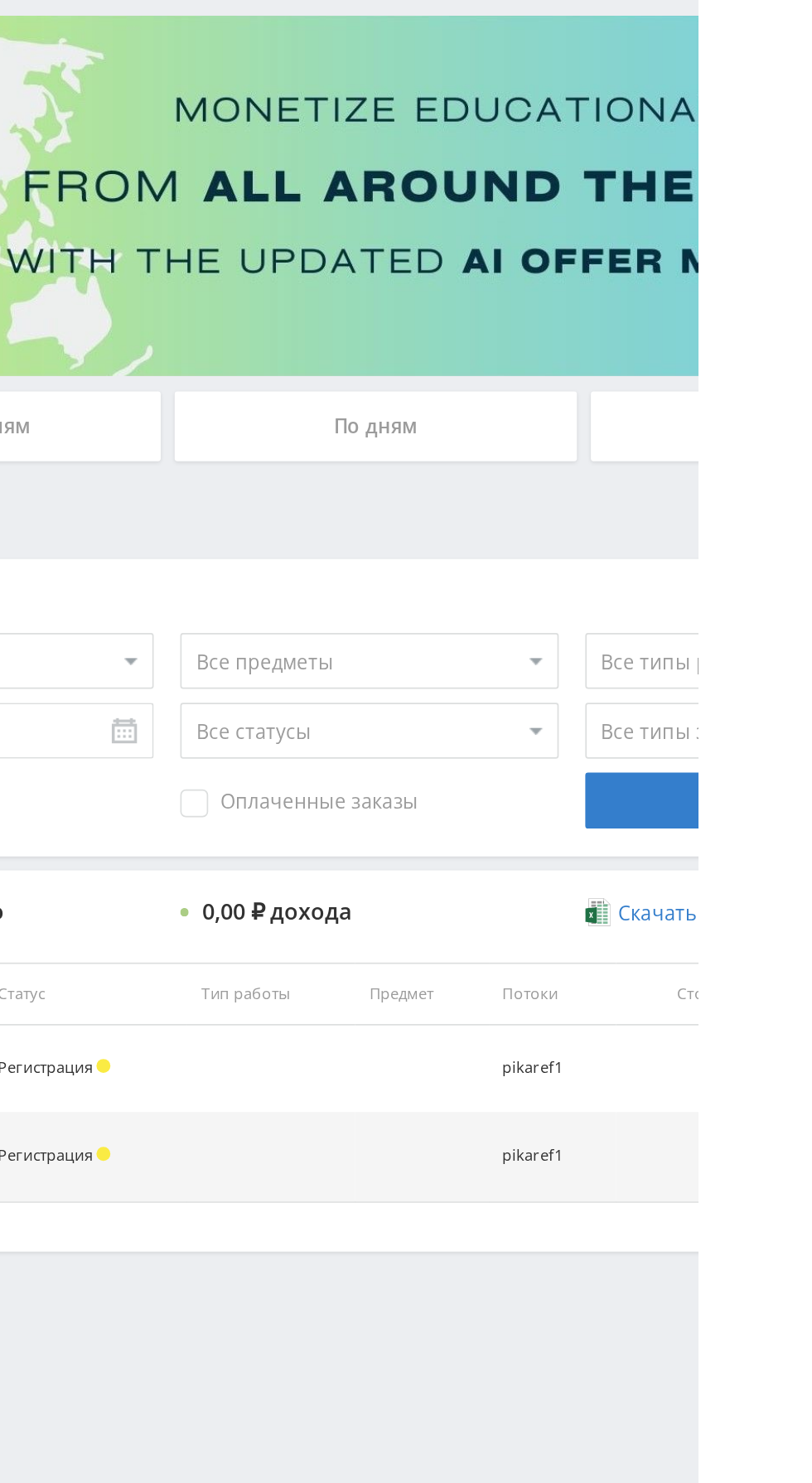
click at [657, 360] on div "По дням" at bounding box center [620, 359] width 239 height 41
click at [0, 0] on input "По дням" at bounding box center [0, 0] width 0 height 0
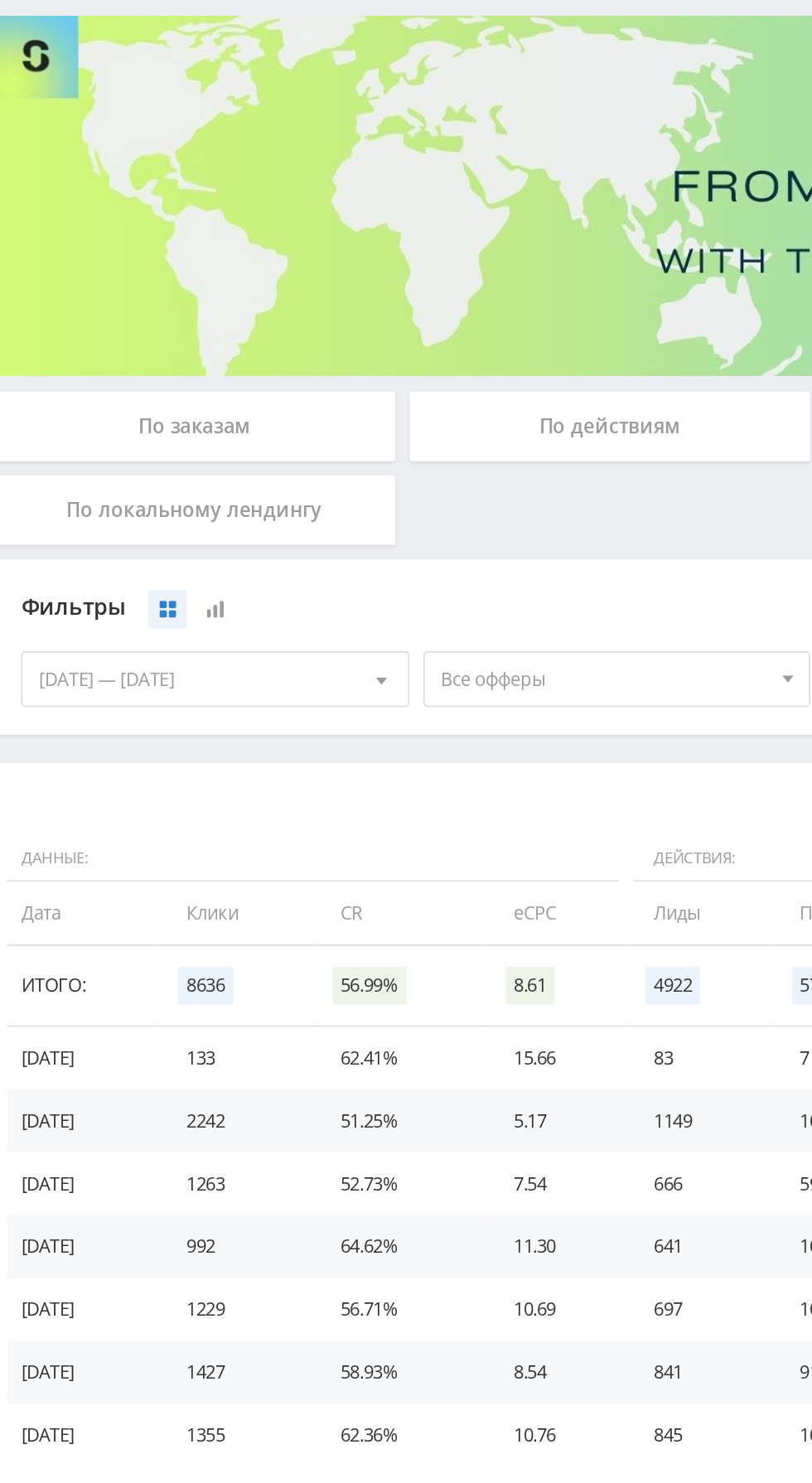
click at [352, 508] on span "Все офферы" at bounding box center [371, 510] width 194 height 31
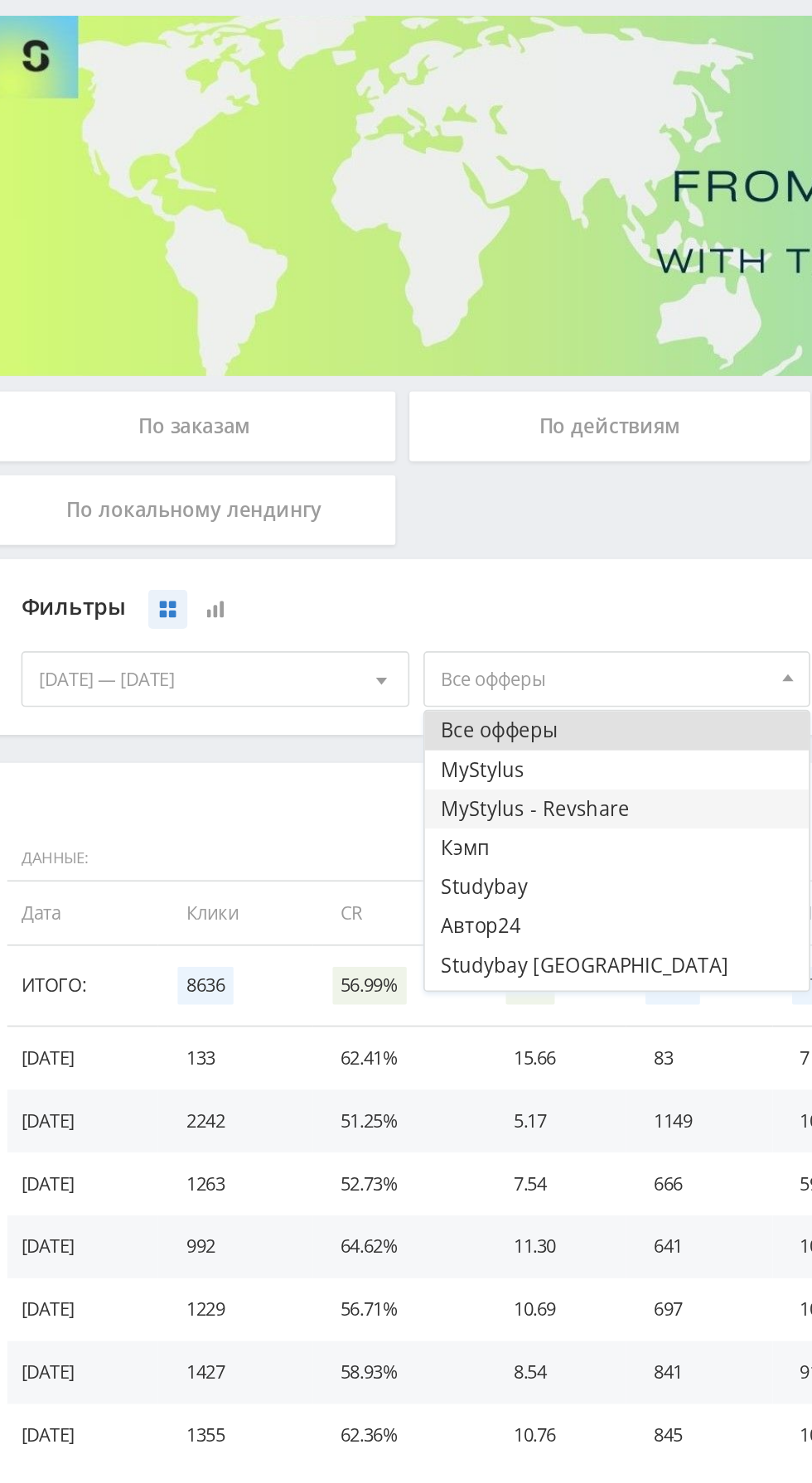
click at [371, 592] on button "MyStylus - Revshare" at bounding box center [378, 587] width 229 height 24
